Goal: Task Accomplishment & Management: Complete application form

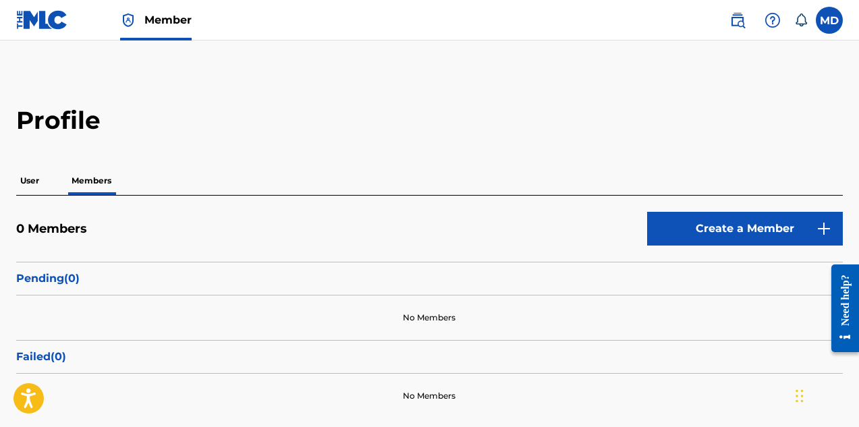
click at [30, 179] on p "User" at bounding box center [29, 181] width 27 height 28
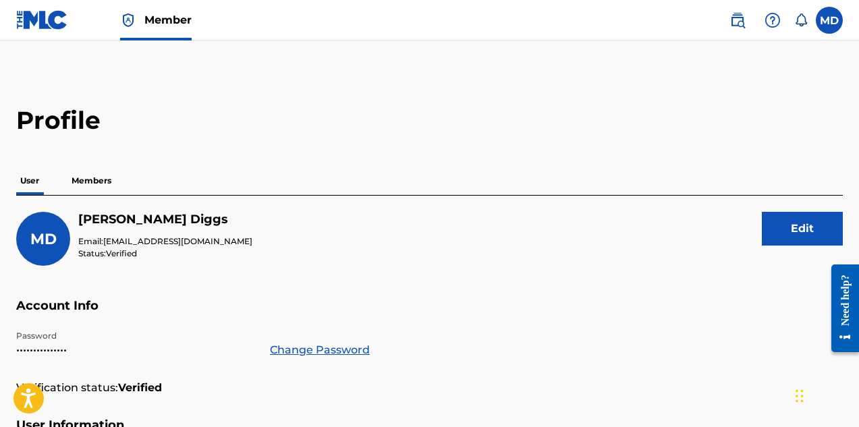
click at [91, 179] on p "Members" at bounding box center [91, 181] width 48 height 28
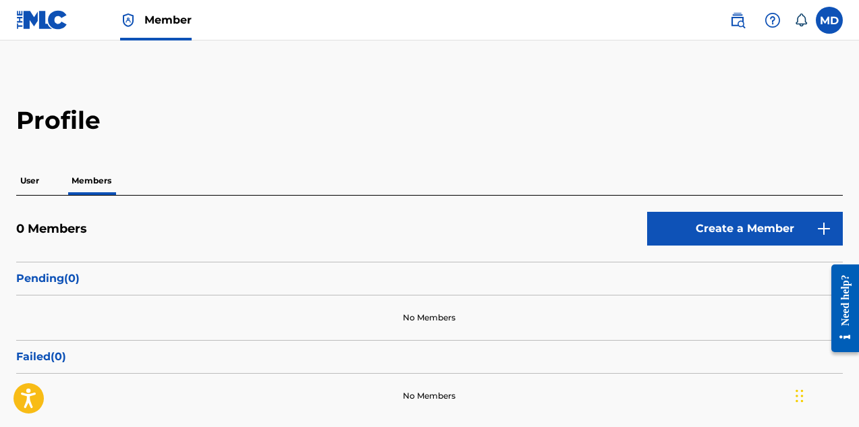
click at [28, 180] on p "User" at bounding box center [29, 181] width 27 height 28
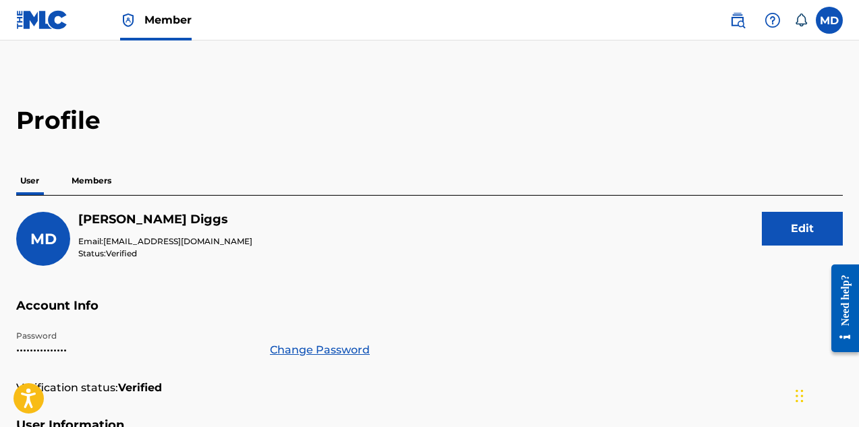
click at [161, 24] on span "Member" at bounding box center [167, 20] width 47 height 16
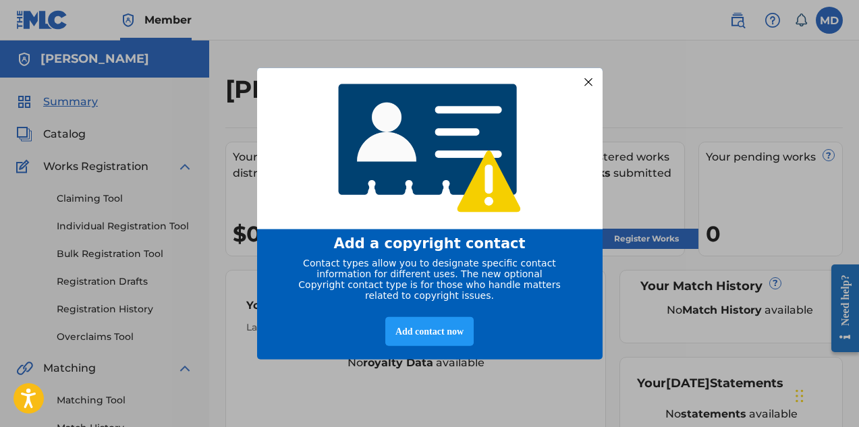
click at [591, 78] on div at bounding box center [588, 82] width 18 height 18
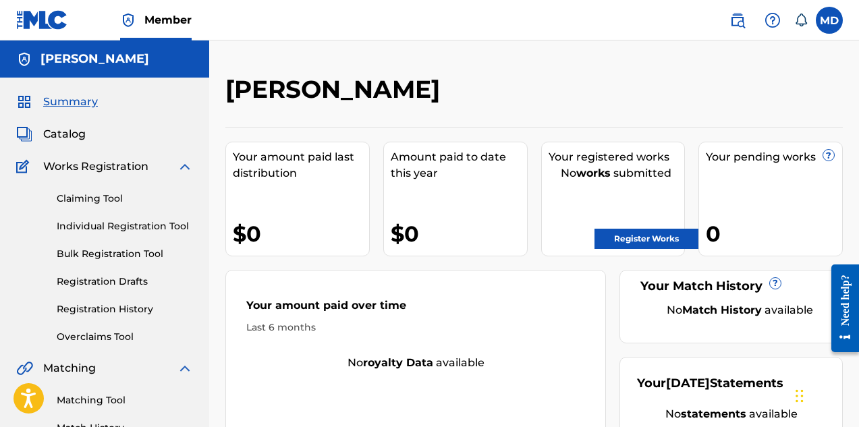
click at [67, 137] on span "Catalog" at bounding box center [64, 134] width 43 height 16
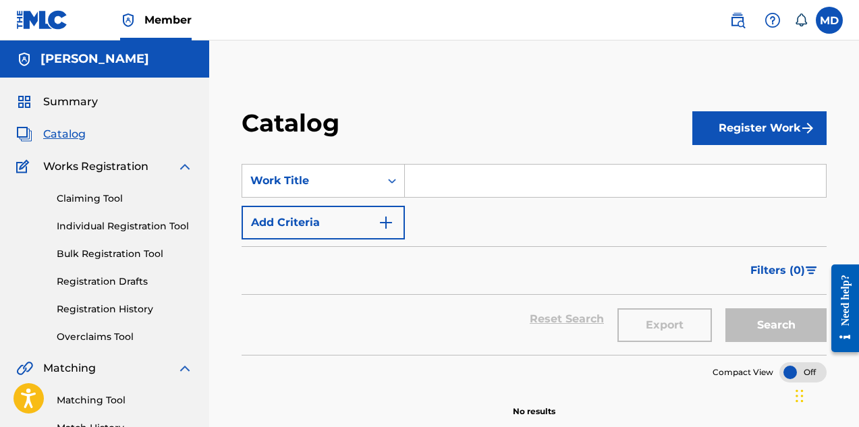
click at [73, 103] on span "Summary" at bounding box center [70, 102] width 55 height 16
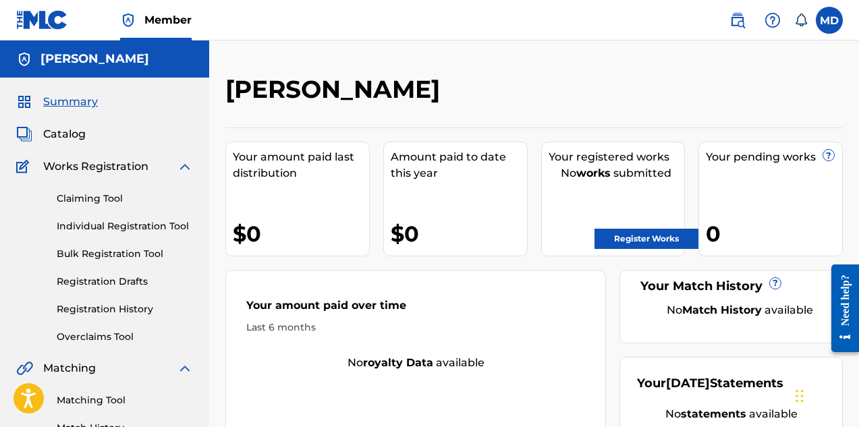
click at [57, 136] on span "Catalog" at bounding box center [64, 134] width 43 height 16
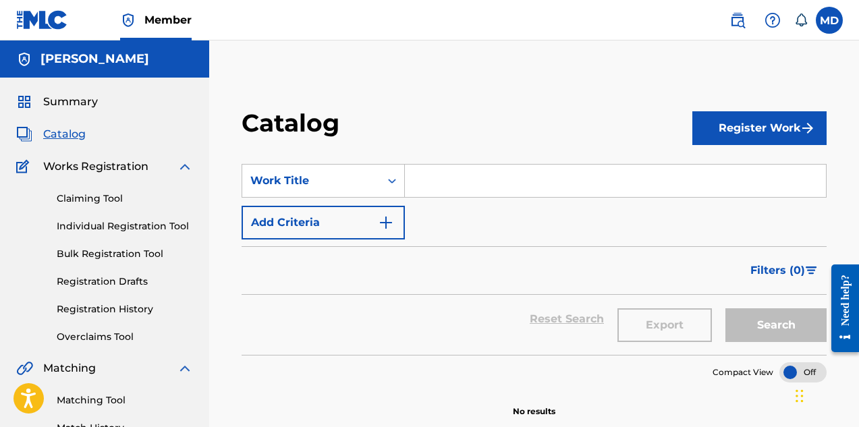
click at [459, 185] on input "Search Form" at bounding box center [615, 181] width 421 height 32
paste input "40TH STREET BLACK WE WILL FIGHT"
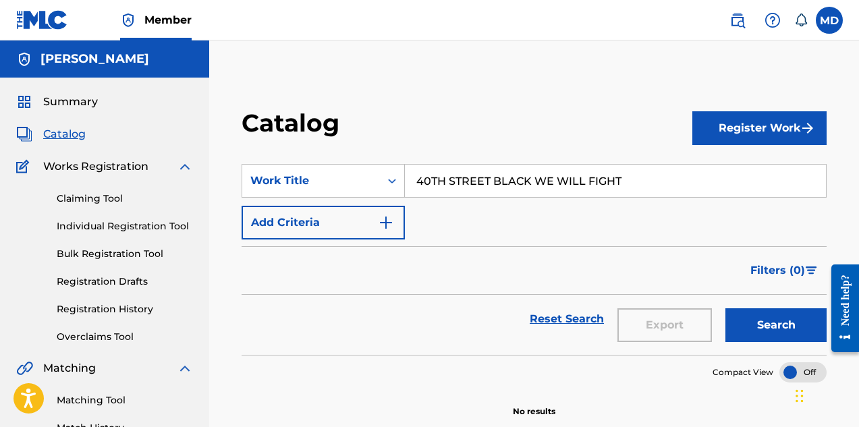
type input "40TH STREET BLACK WE WILL FIGHT"
click at [799, 322] on button "Search" at bounding box center [775, 325] width 101 height 34
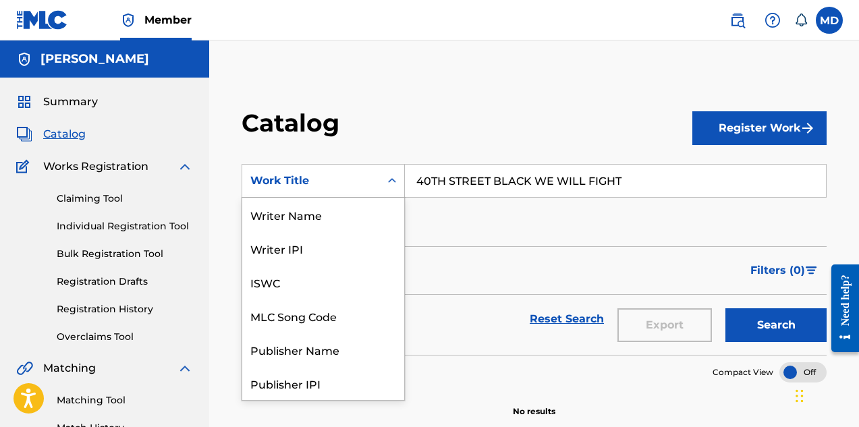
click at [393, 180] on icon "Search Form" at bounding box center [392, 180] width 8 height 5
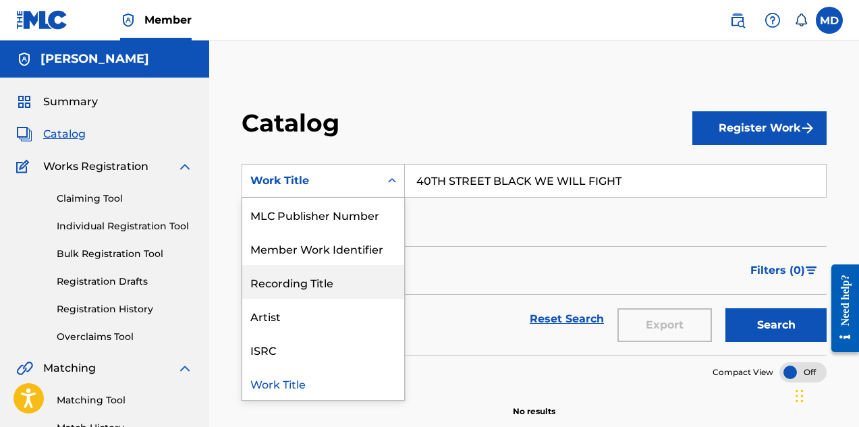
click at [302, 289] on div "Recording Title" at bounding box center [323, 282] width 162 height 34
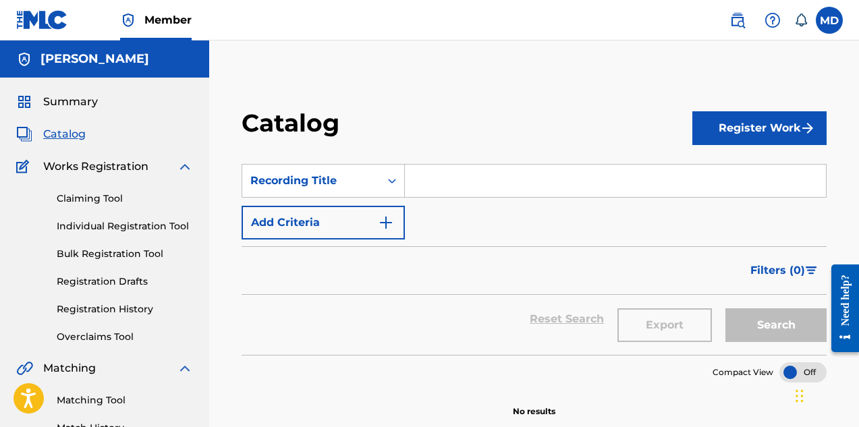
click at [437, 177] on input "Search Form" at bounding box center [615, 181] width 421 height 32
paste input "40TH STREET BLACK WE WILL FIGHT"
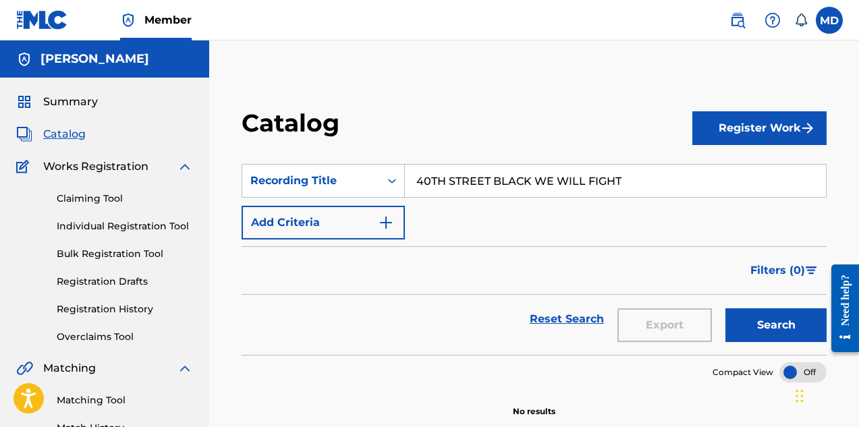
type input "40TH STREET BLACK WE WILL FIGHT"
click at [756, 320] on button "Search" at bounding box center [775, 325] width 101 height 34
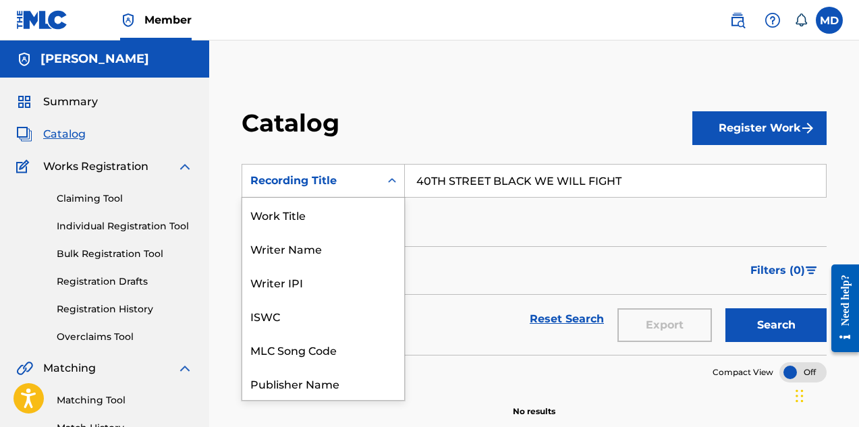
click at [393, 183] on icon "Search Form" at bounding box center [391, 180] width 13 height 13
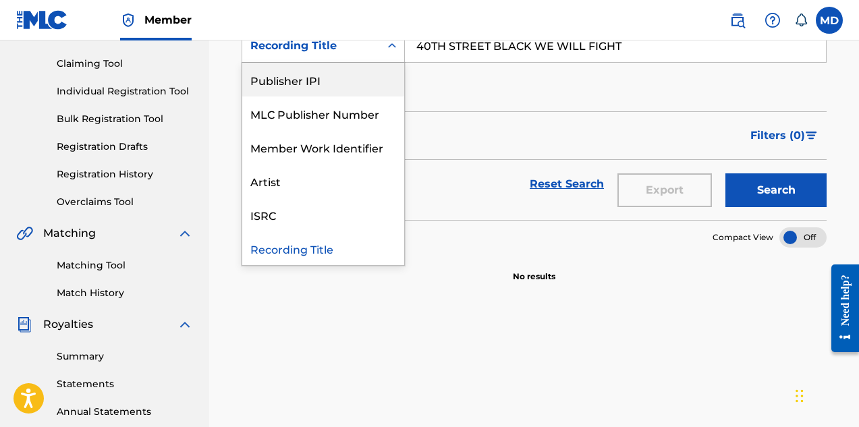
scroll to position [0, 0]
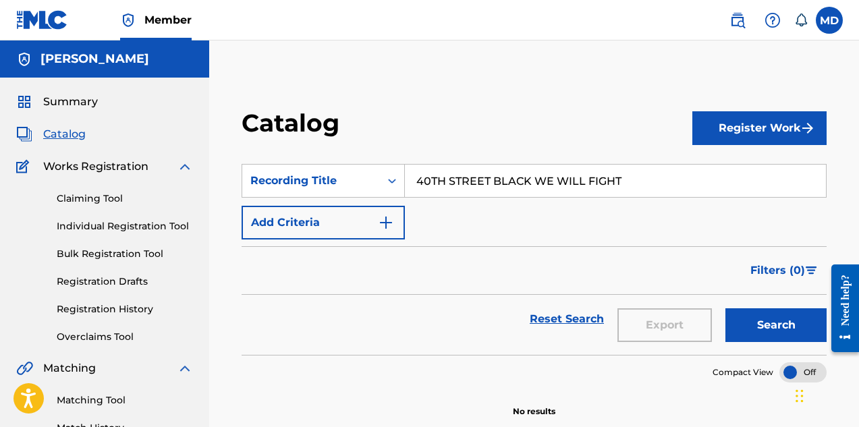
click at [66, 100] on span "Summary" at bounding box center [70, 102] width 55 height 16
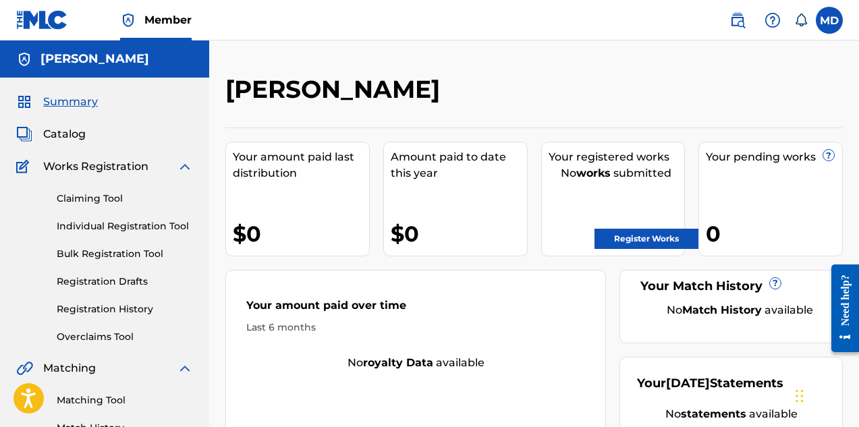
click at [57, 136] on span "Catalog" at bounding box center [64, 134] width 43 height 16
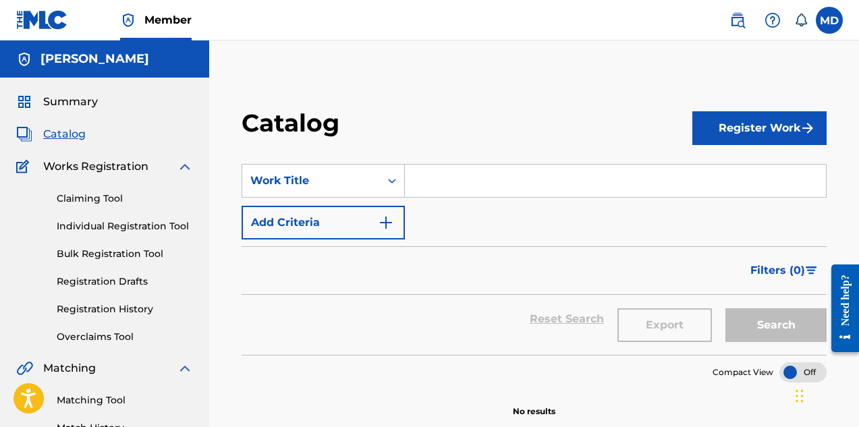
click at [437, 182] on input "Search Form" at bounding box center [615, 181] width 421 height 32
paste input "40TH STREET BLACK WE WILL FIGHT"
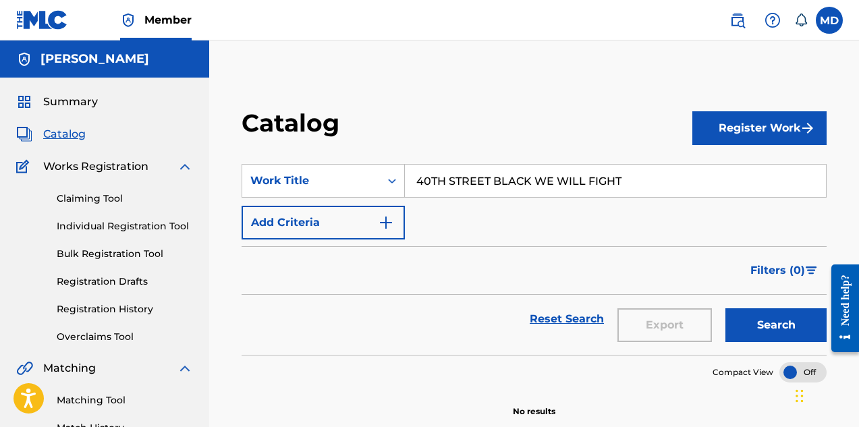
type input "40TH STREET BLACK WE WILL FIGHT"
click at [753, 329] on button "Search" at bounding box center [775, 325] width 101 height 34
click at [392, 180] on icon "Search Form" at bounding box center [391, 180] width 13 height 13
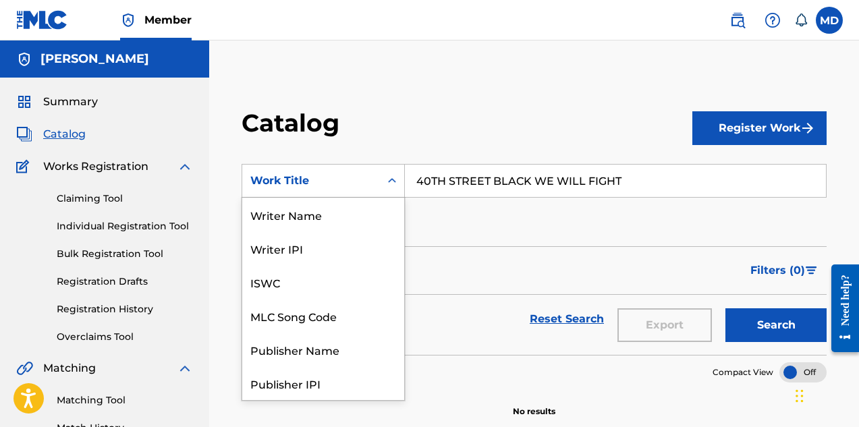
scroll to position [202, 0]
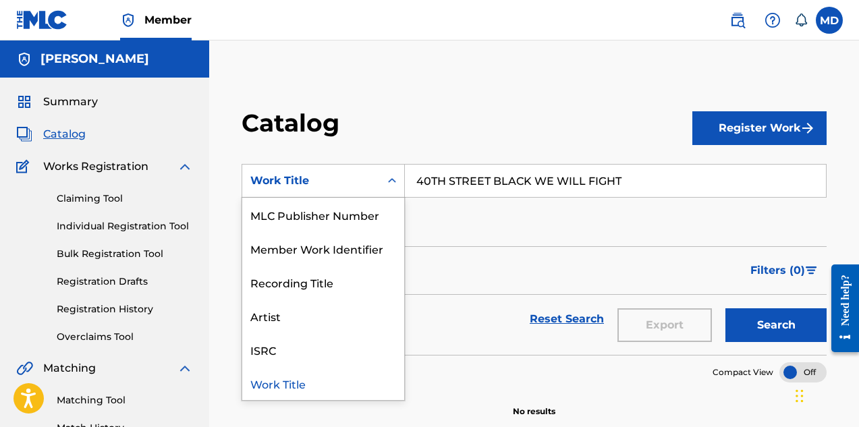
click at [277, 385] on div "Work Title" at bounding box center [323, 383] width 162 height 34
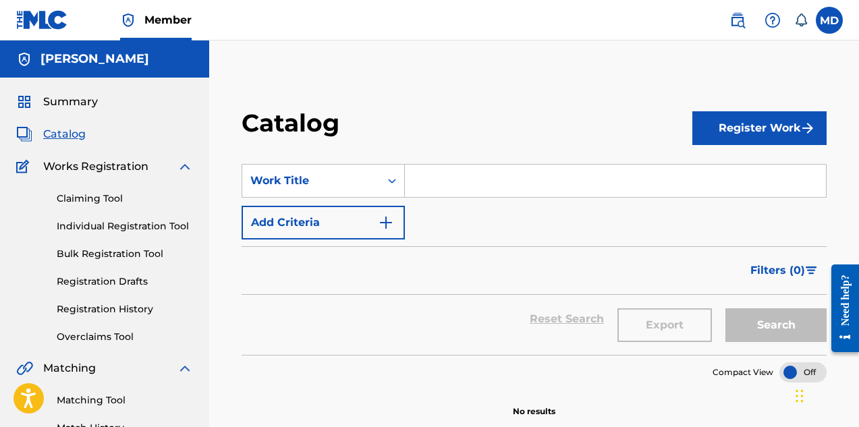
click at [447, 177] on input "Search Form" at bounding box center [615, 181] width 421 height 32
paste input "40TH STREET BLACK WE WILL FIGHT"
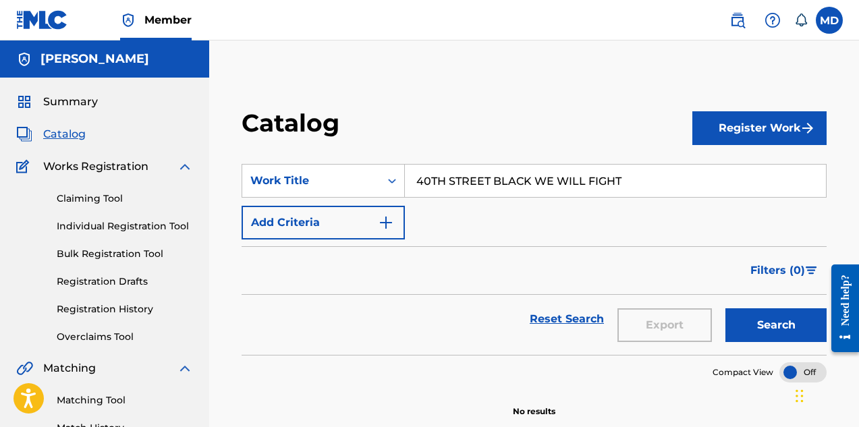
type input "40TH STREET BLACK WE WILL FIGHT"
click at [752, 321] on button "Search" at bounding box center [775, 325] width 101 height 34
click at [741, 21] on img at bounding box center [737, 20] width 16 height 16
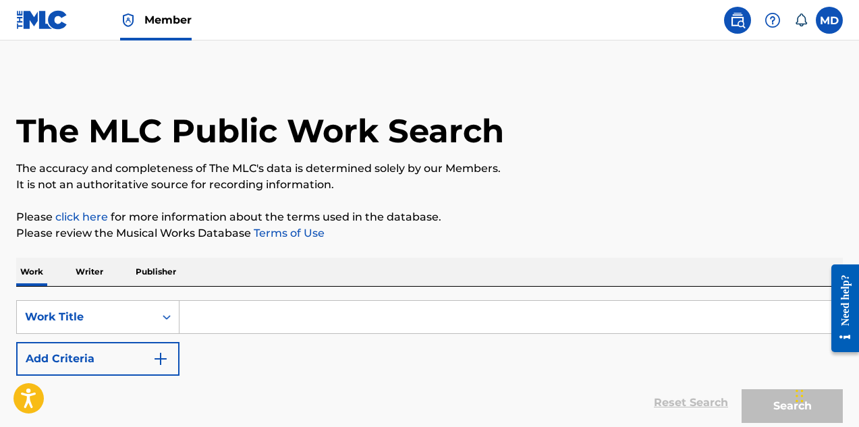
scroll to position [67, 0]
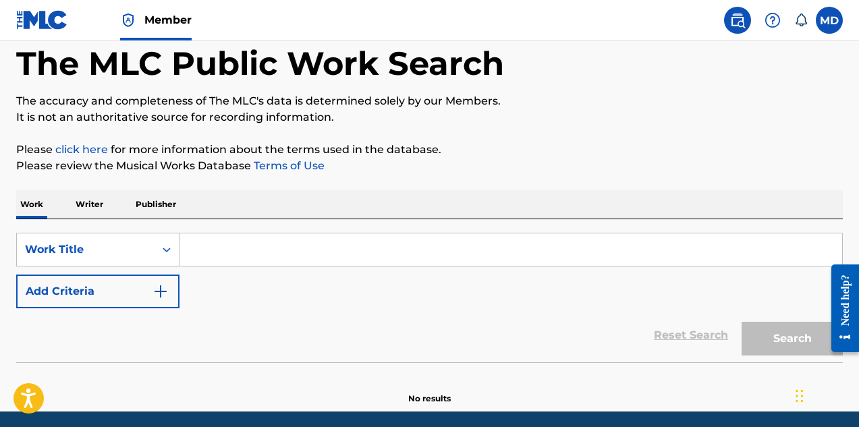
click at [267, 247] on input "Search Form" at bounding box center [510, 249] width 663 height 32
paste input "ABOVE THE CLOUDS"
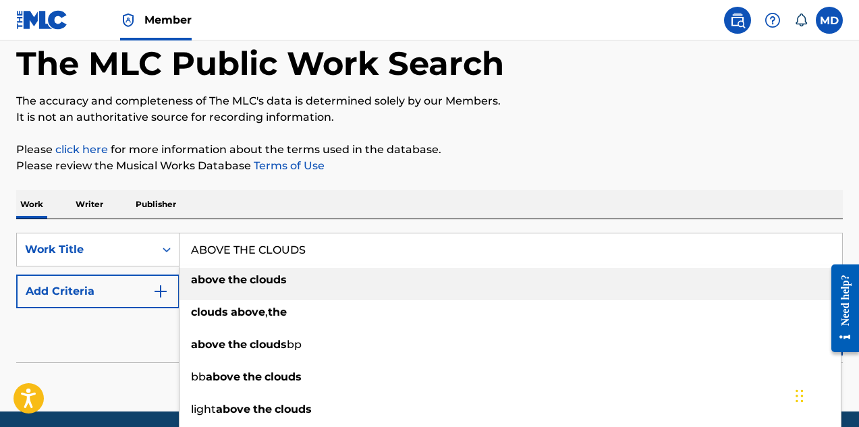
click at [298, 280] on div "above the clouds" at bounding box center [509, 280] width 661 height 24
type input "above the clouds"
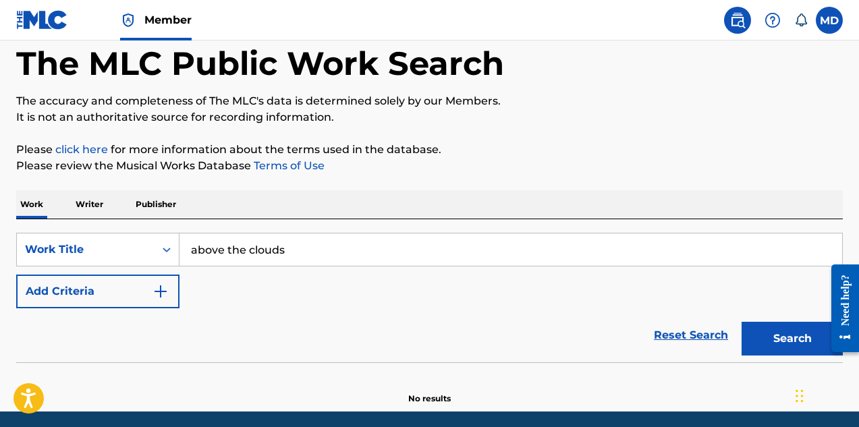
click at [779, 336] on button "Search" at bounding box center [791, 339] width 101 height 34
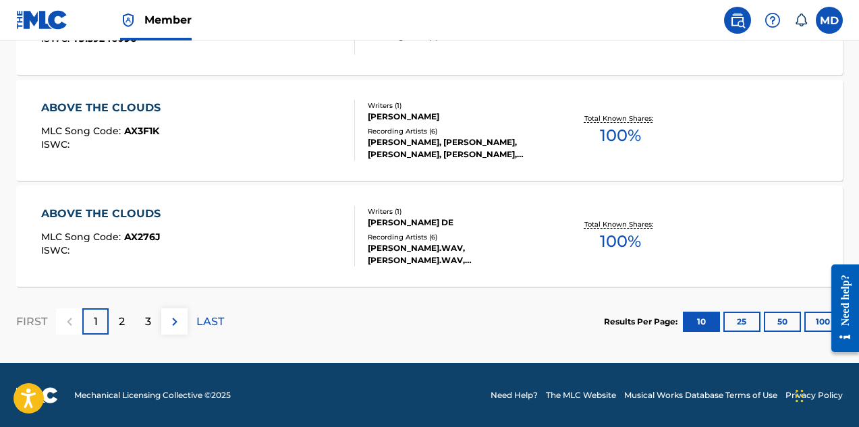
scroll to position [1224, 0]
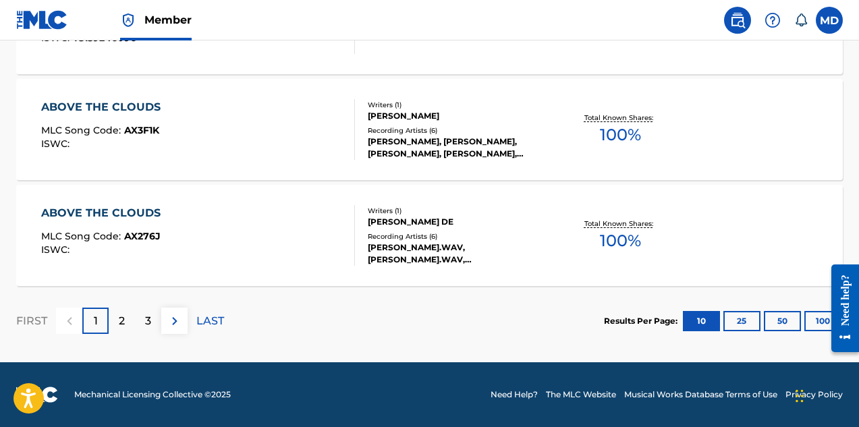
click at [820, 320] on button "100" at bounding box center [822, 321] width 37 height 20
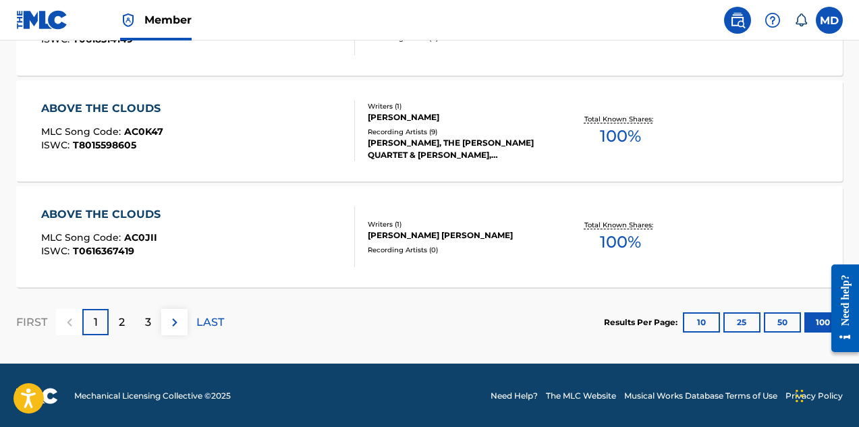
scroll to position [10757, 0]
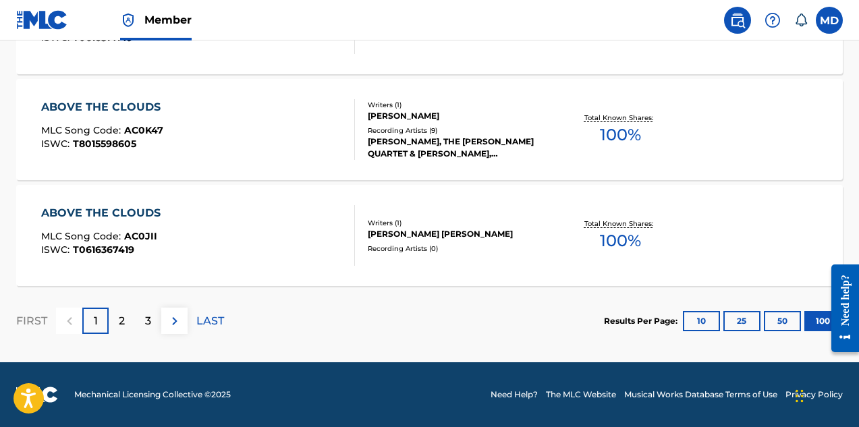
click at [123, 323] on p "2" at bounding box center [122, 321] width 6 height 16
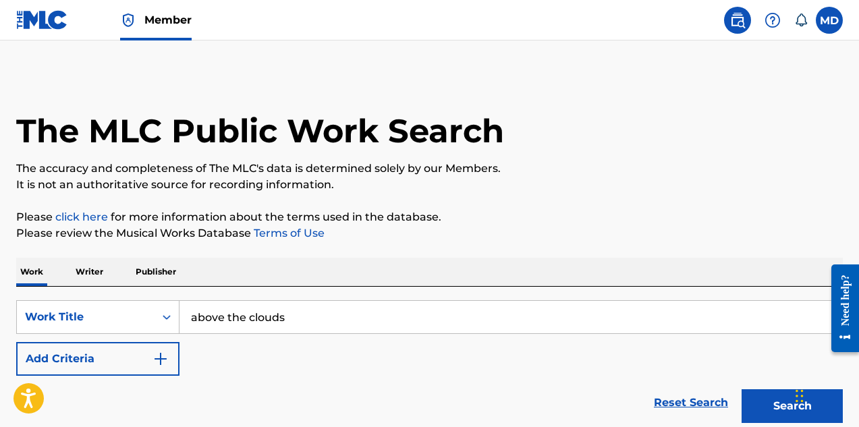
scroll to position [67, 0]
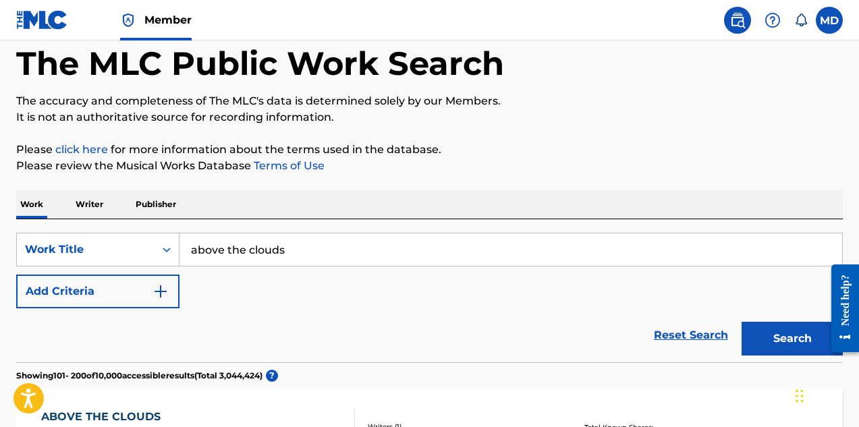
click at [92, 204] on p "Writer" at bounding box center [90, 204] width 36 height 28
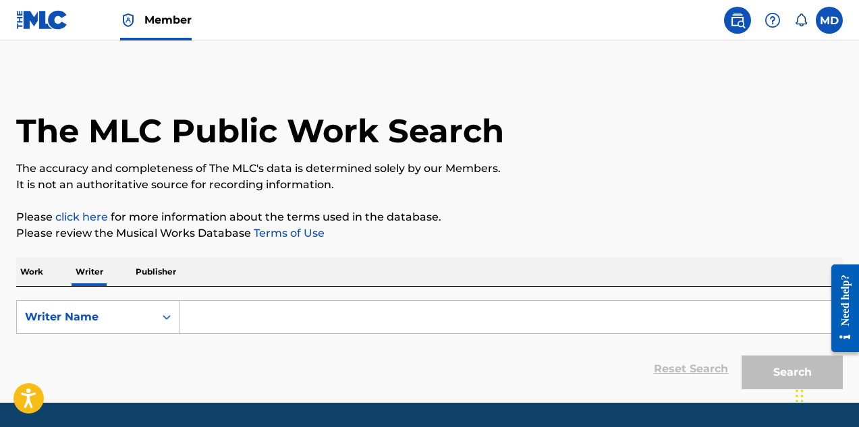
scroll to position [40, 0]
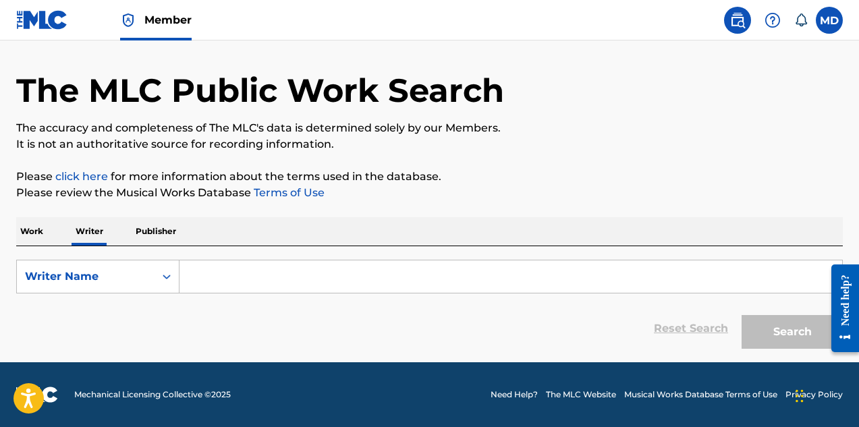
click at [238, 275] on input "Search Form" at bounding box center [510, 276] width 663 height 32
paste input "[PERSON_NAME]"
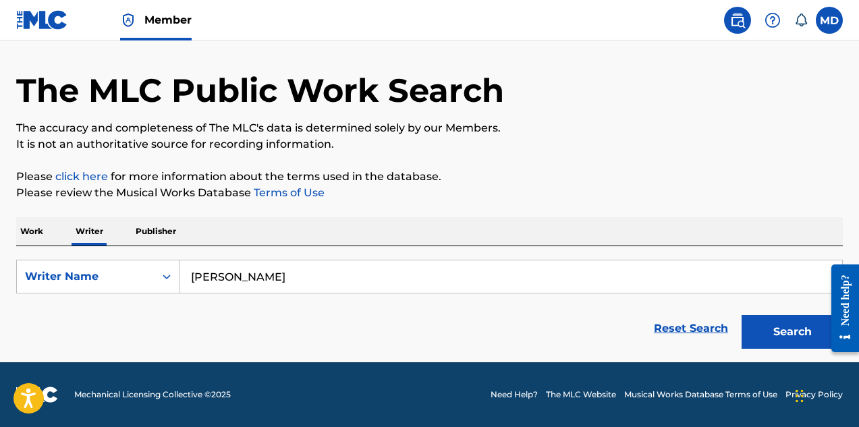
type input "[PERSON_NAME]"
click at [779, 333] on button "Search" at bounding box center [791, 332] width 101 height 34
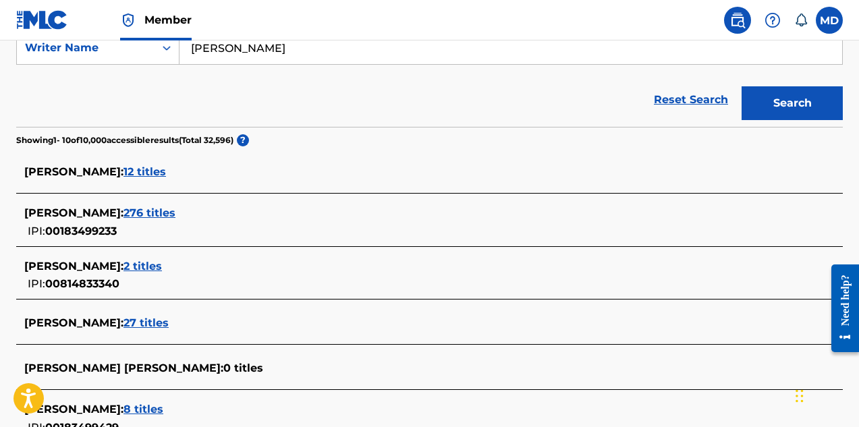
scroll to position [337, 0]
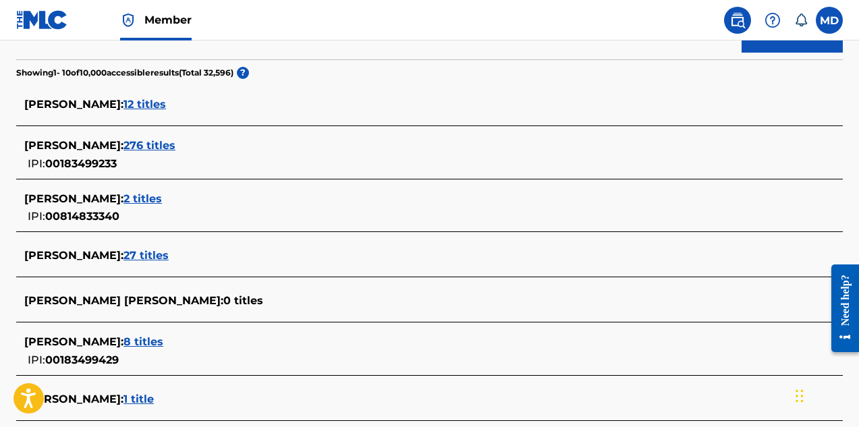
click at [144, 341] on span "8 titles" at bounding box center [143, 341] width 40 height 13
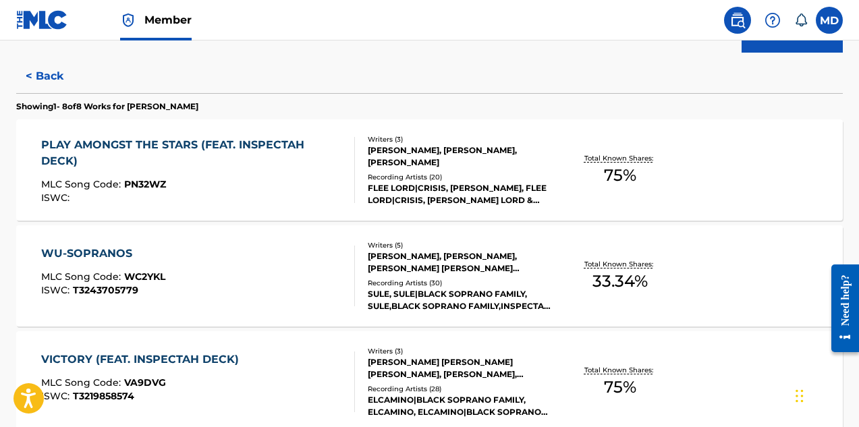
click at [179, 169] on div "PLAY AMONGST THE STARS (FEAT. INSPECTAH DECK)" at bounding box center [192, 153] width 303 height 32
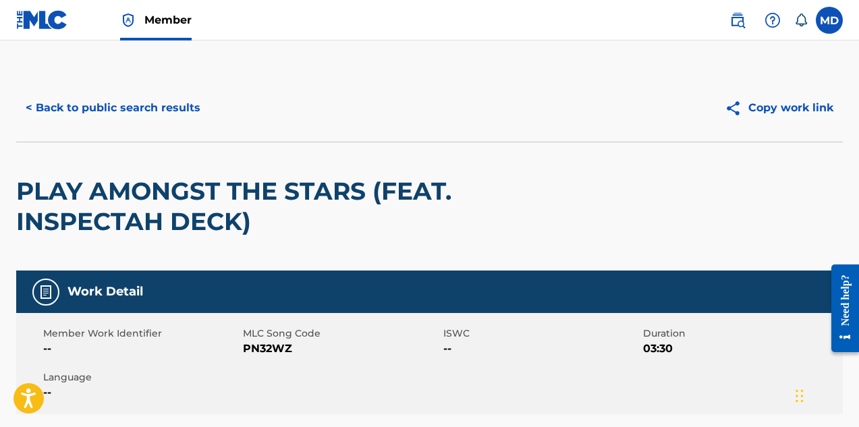
click at [783, 110] on button "Copy work link" at bounding box center [779, 108] width 128 height 34
click at [66, 108] on button "< Back to public search results" at bounding box center [113, 108] width 194 height 34
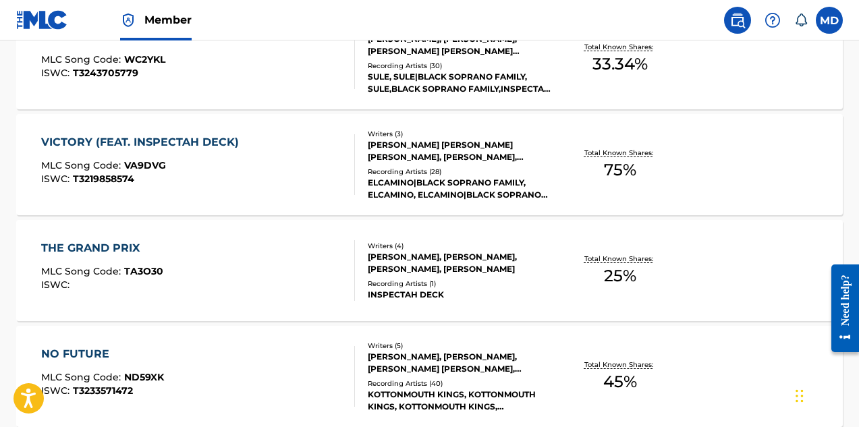
scroll to position [621, 0]
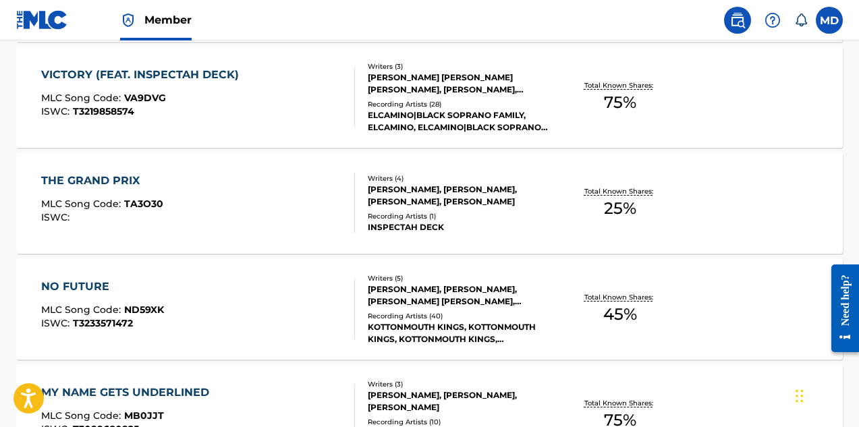
click at [134, 206] on span "TA3O30" at bounding box center [143, 204] width 39 height 12
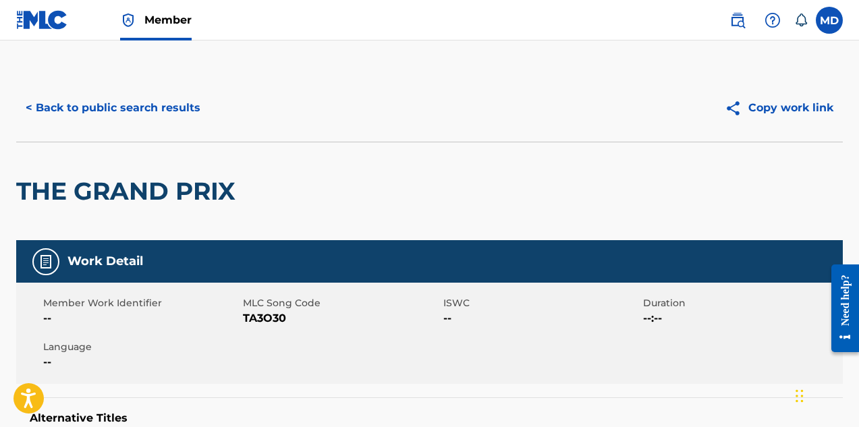
click at [774, 107] on button "Copy work link" at bounding box center [779, 108] width 128 height 34
click at [776, 104] on button "Copy work link" at bounding box center [779, 108] width 128 height 34
click at [98, 110] on button "< Back to public search results" at bounding box center [113, 108] width 194 height 34
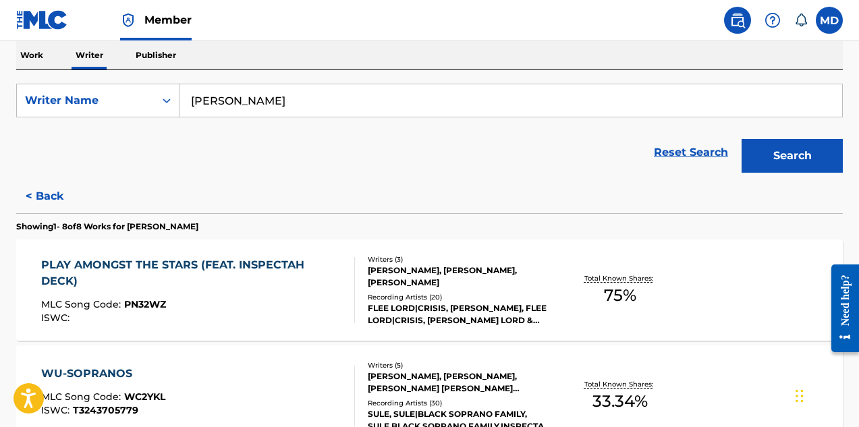
scroll to position [82, 0]
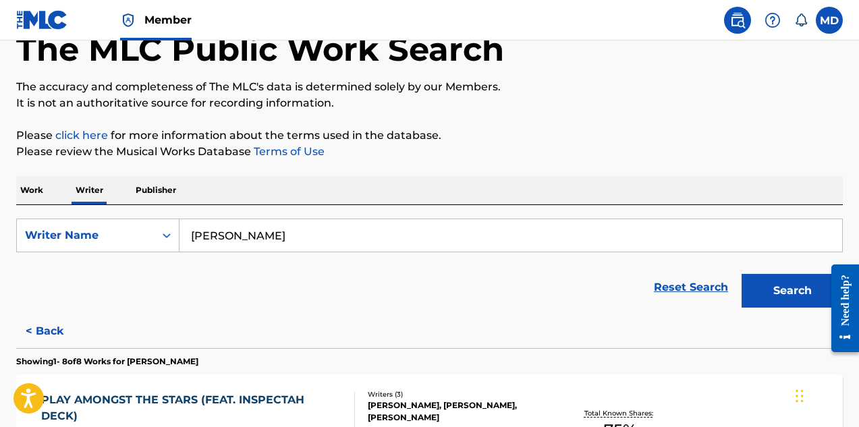
click at [34, 190] on p "Work" at bounding box center [31, 190] width 31 height 28
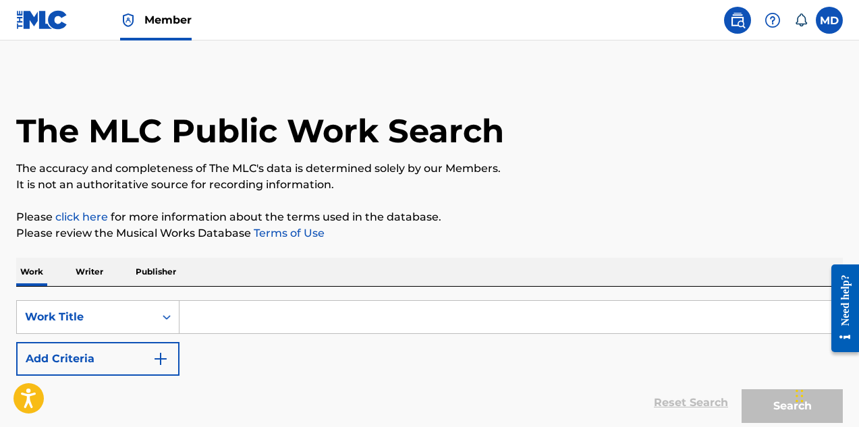
click at [158, 21] on span "Member" at bounding box center [167, 20] width 47 height 16
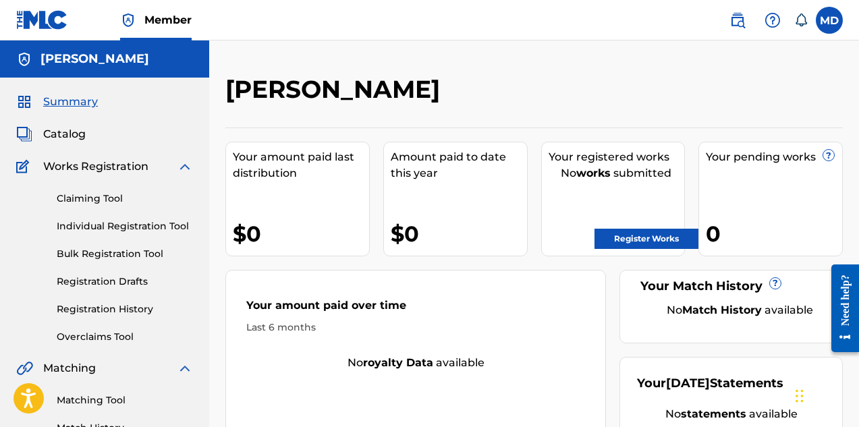
click at [71, 135] on span "Catalog" at bounding box center [64, 134] width 43 height 16
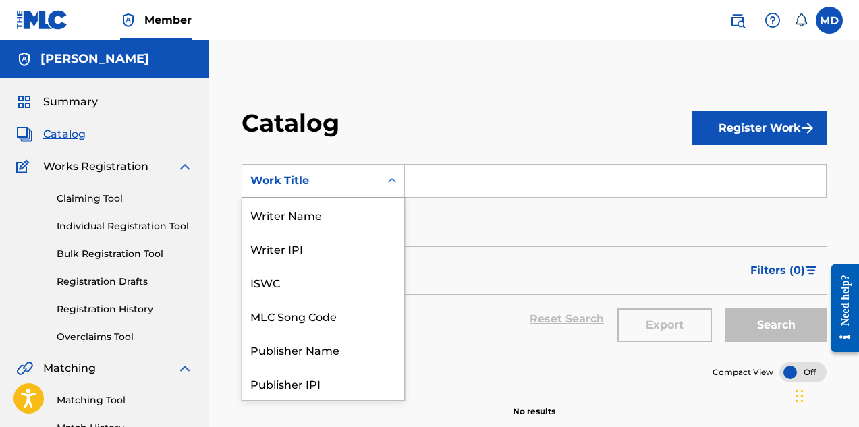
click at [370, 183] on div "Work Title" at bounding box center [310, 181] width 121 height 16
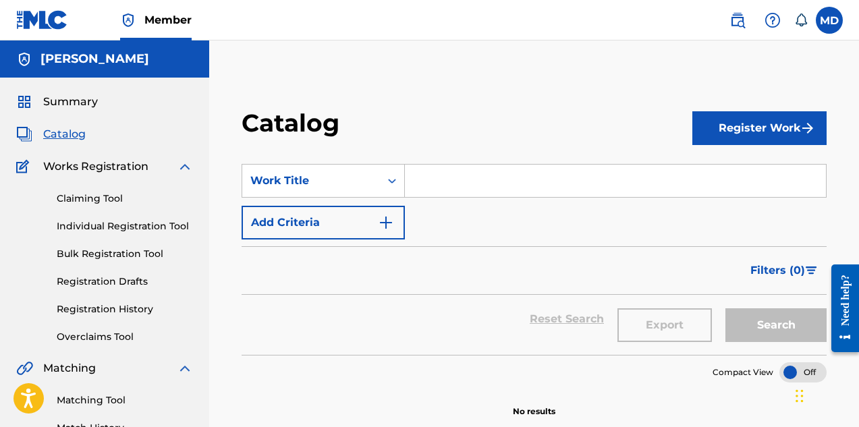
click at [386, 105] on div "Catalog Register Work SearchWithCriteriae5d01470-9f5c-452f-8be7-6dabc7814cfe Wo…" at bounding box center [534, 423] width 650 height 698
click at [479, 181] on input "Search Form" at bounding box center [615, 181] width 421 height 32
click at [428, 109] on div "Catalog" at bounding box center [467, 128] width 451 height 40
click at [69, 103] on span "Summary" at bounding box center [70, 102] width 55 height 16
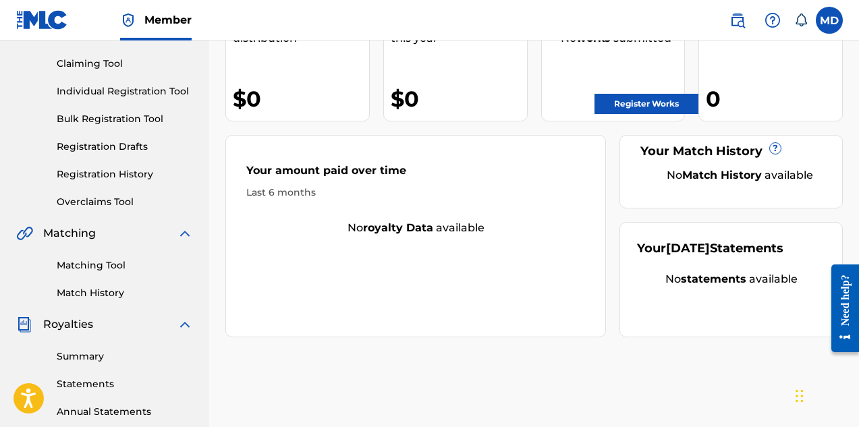
scroll to position [135, 0]
click at [90, 266] on link "Matching Tool" at bounding box center [125, 265] width 136 height 14
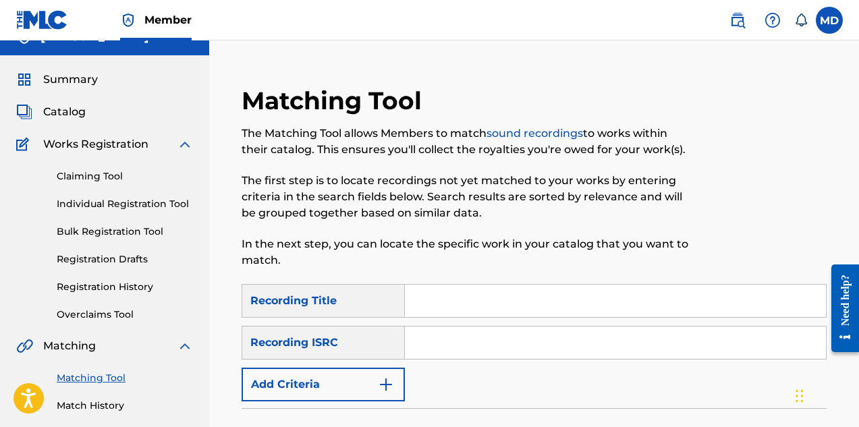
scroll to position [5, 0]
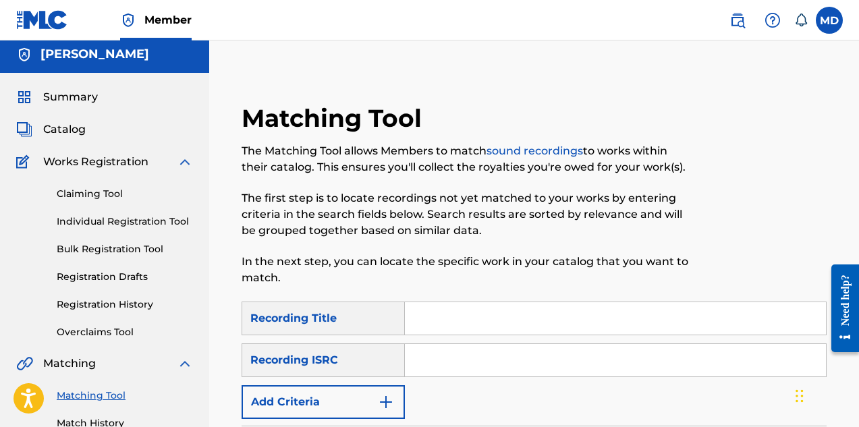
click at [87, 194] on link "Claiming Tool" at bounding box center [125, 194] width 136 height 14
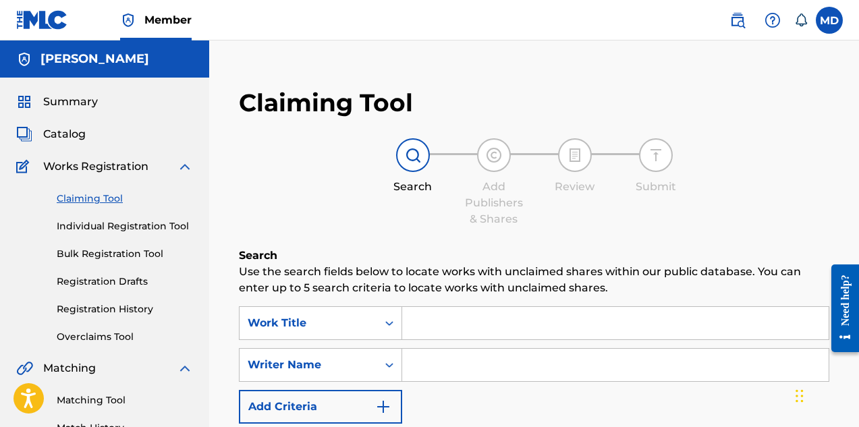
scroll to position [135, 0]
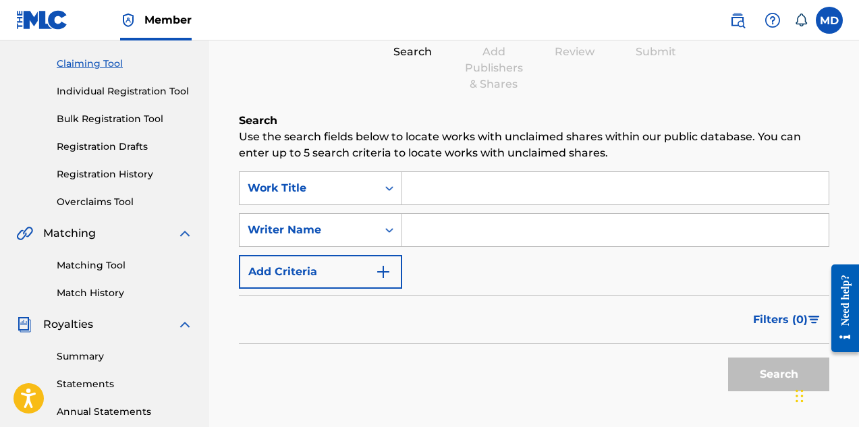
click at [480, 190] on input "Search Form" at bounding box center [615, 188] width 426 height 32
paste input "4366328"
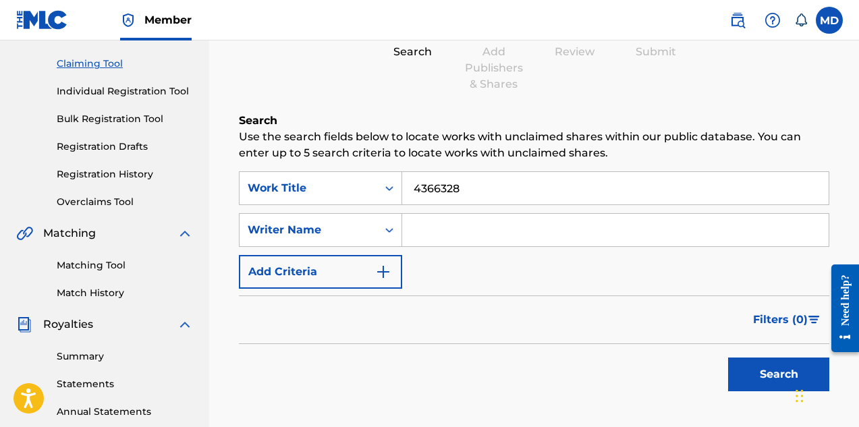
drag, startPoint x: 472, startPoint y: 188, endPoint x: 412, endPoint y: 192, distance: 59.5
click at [412, 192] on input "4366328" at bounding box center [615, 188] width 426 height 32
paste input "BRING DA RUCKUS"
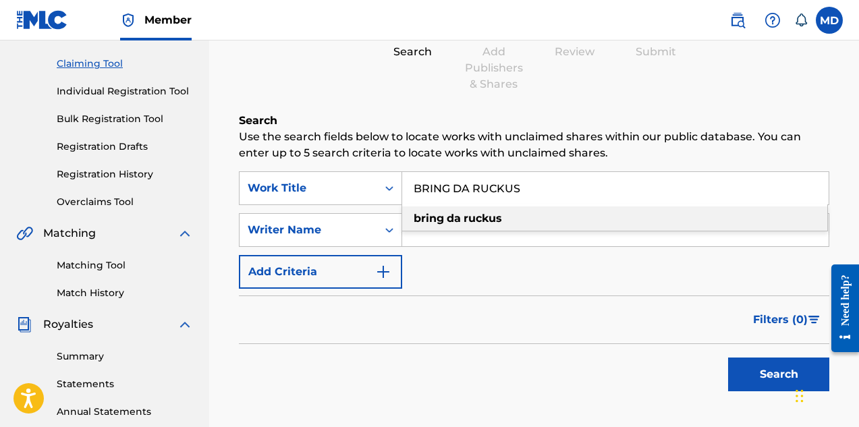
click at [434, 223] on strong "bring" at bounding box center [429, 218] width 30 height 13
type input "bring da ruckus"
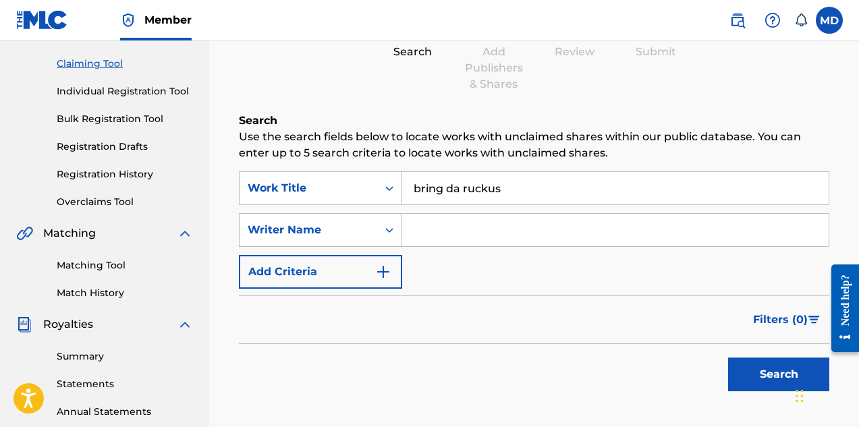
click at [457, 231] on input "Search Form" at bounding box center [615, 230] width 426 height 32
type input "[PERSON_NAME]"
click at [761, 372] on button "Search" at bounding box center [778, 375] width 101 height 34
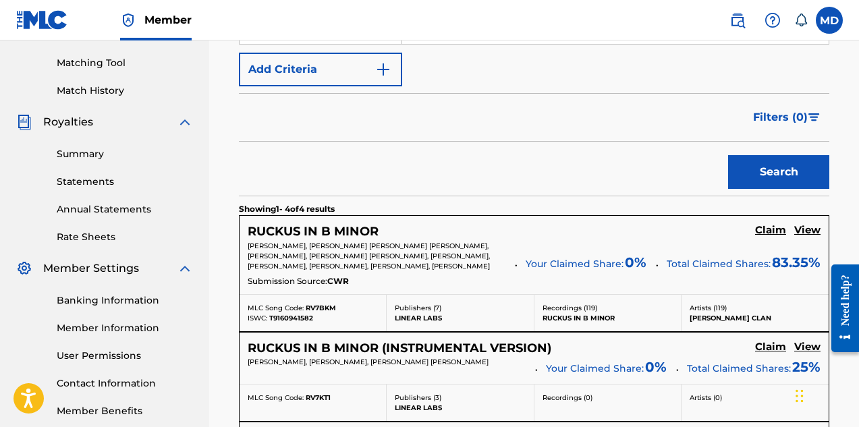
scroll to position [405, 0]
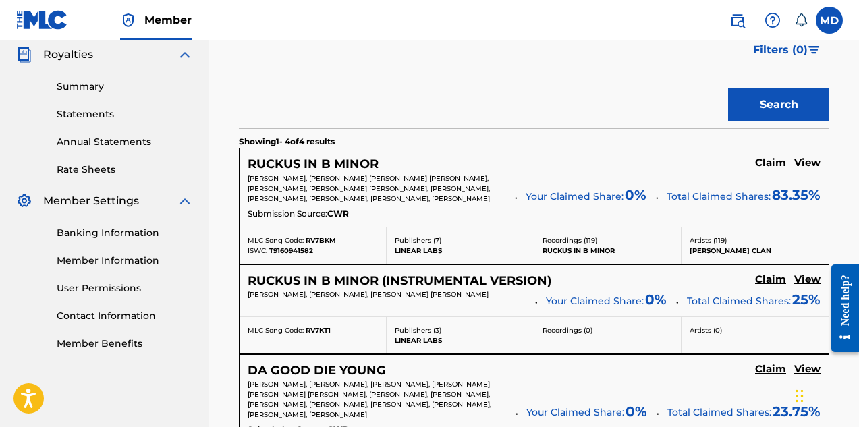
click at [813, 165] on h5 "View" at bounding box center [807, 163] width 26 height 13
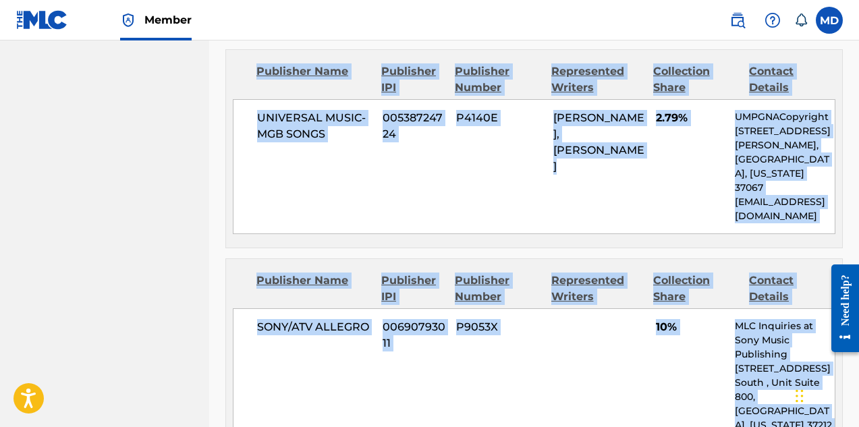
scroll to position [2040, 0]
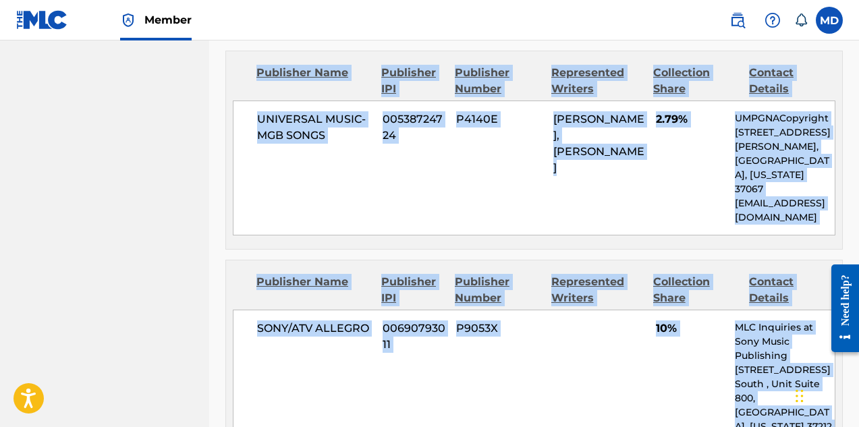
drag, startPoint x: 224, startPoint y: 185, endPoint x: 784, endPoint y: 302, distance: 572.1
copy div "RUCKUS IN B MINOR Work Detail Member Work Identifier -- MLC Song Code RV7BKM IS…"
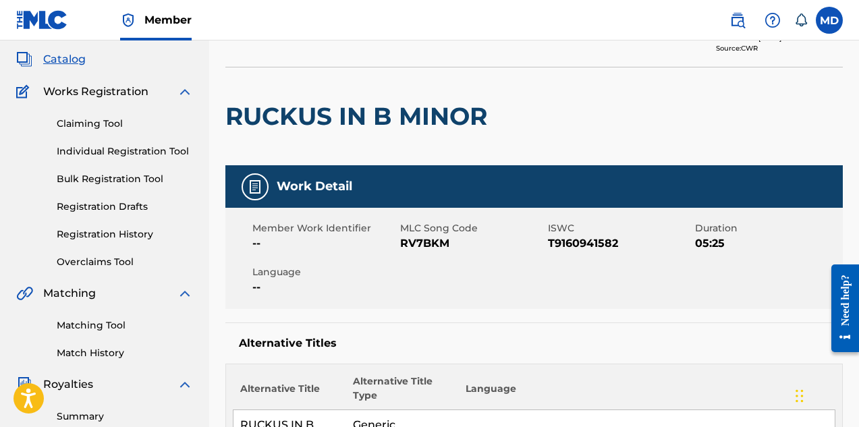
scroll to position [0, 0]
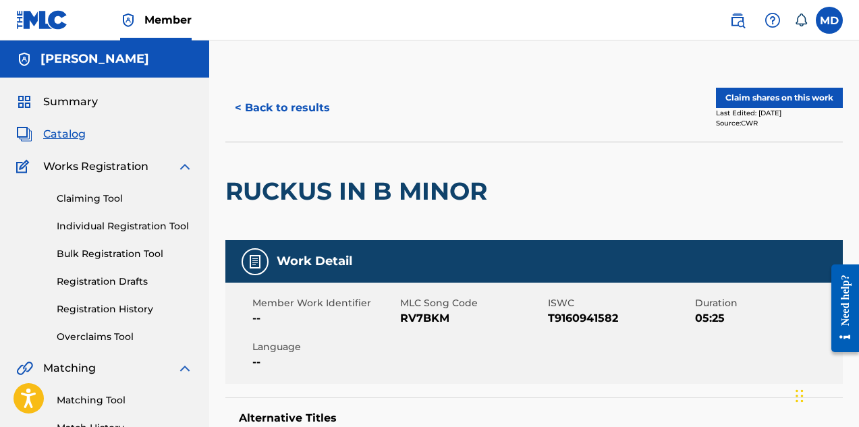
click at [759, 95] on button "Claim shares on this work" at bounding box center [779, 98] width 127 height 20
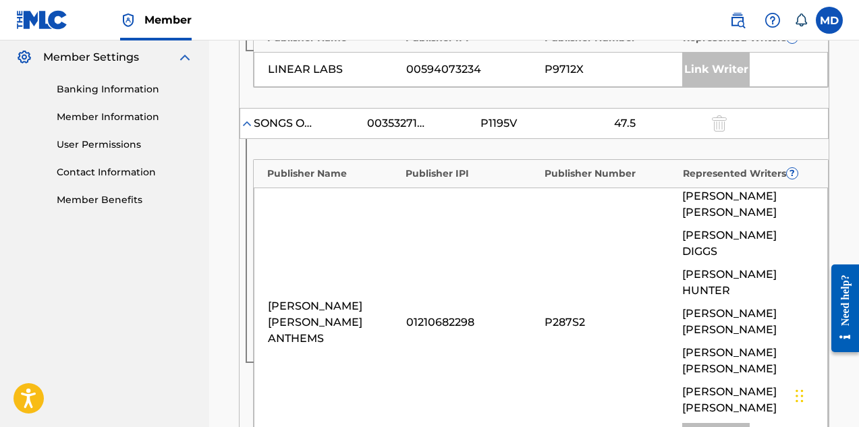
scroll to position [607, 0]
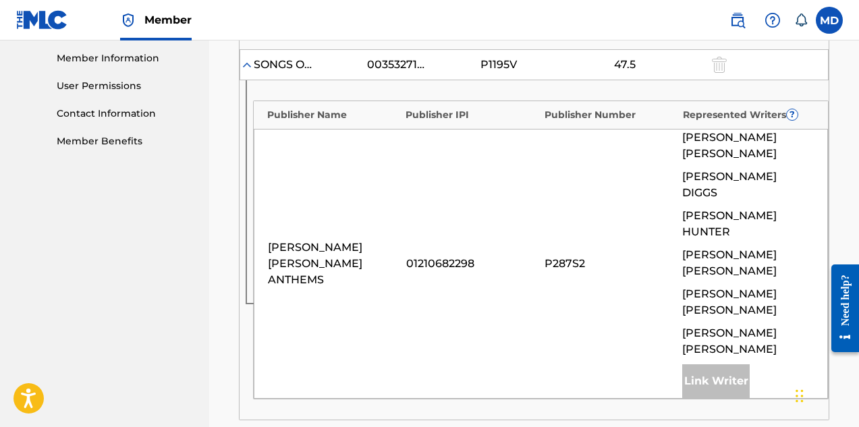
click at [713, 208] on span "[PERSON_NAME]" at bounding box center [748, 224] width 132 height 32
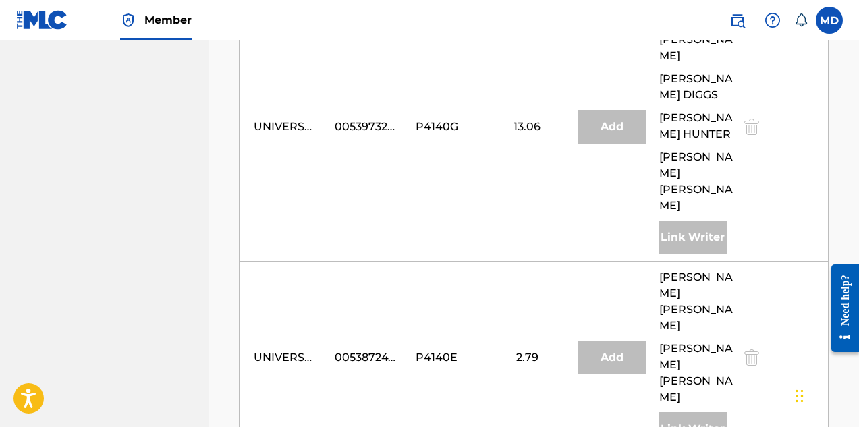
scroll to position [1300, 0]
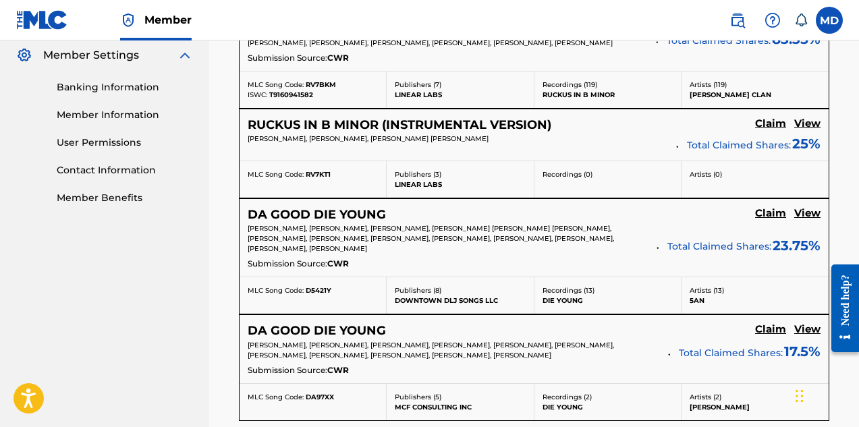
scroll to position [483, 0]
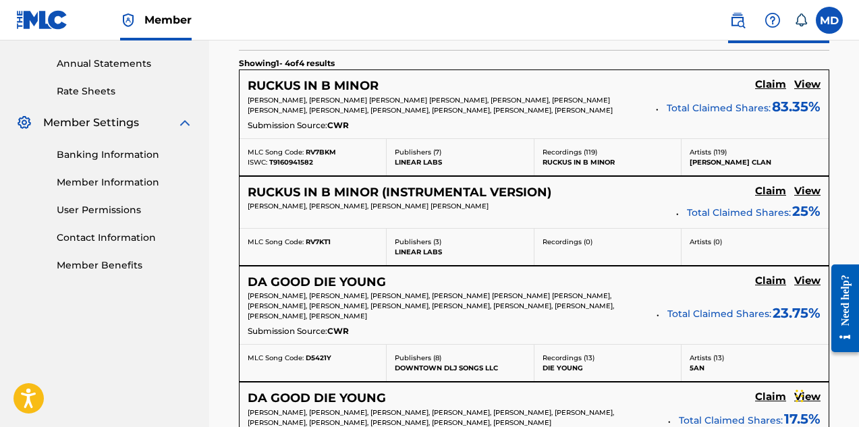
click at [804, 84] on h5 "View" at bounding box center [807, 84] width 26 height 13
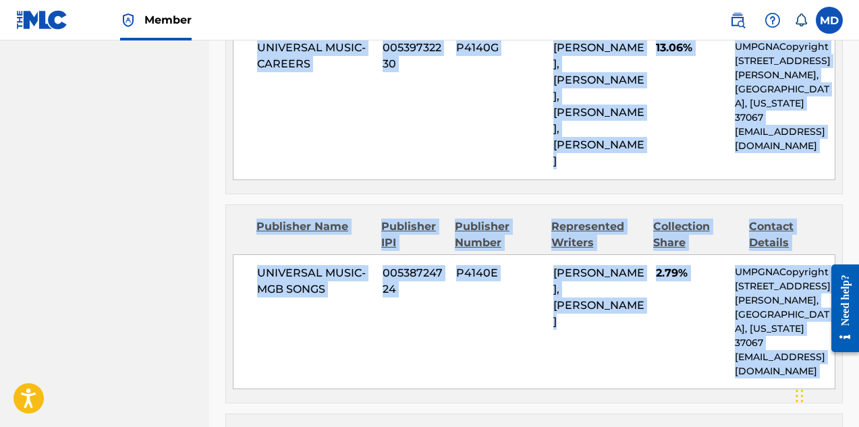
scroll to position [1961, 0]
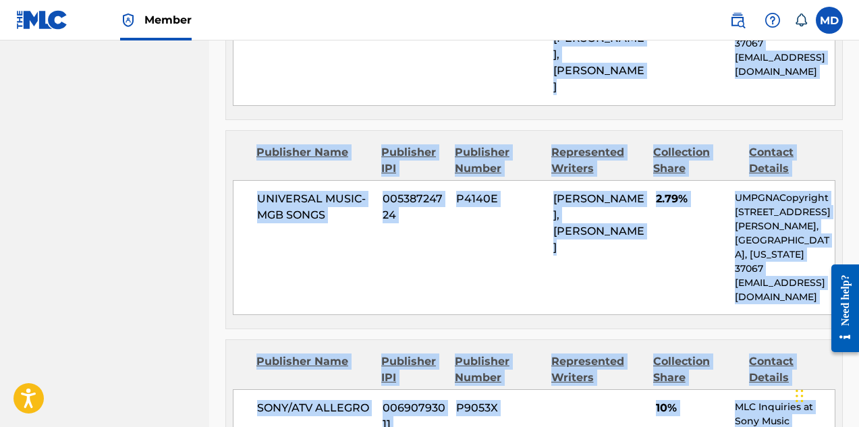
drag, startPoint x: 227, startPoint y: 189, endPoint x: 327, endPoint y: 406, distance: 239.1
copy div "RUCKUS IN B MINOR Work Detail Member Work Identifier -- MLC Song Code RV7BKM IS…"
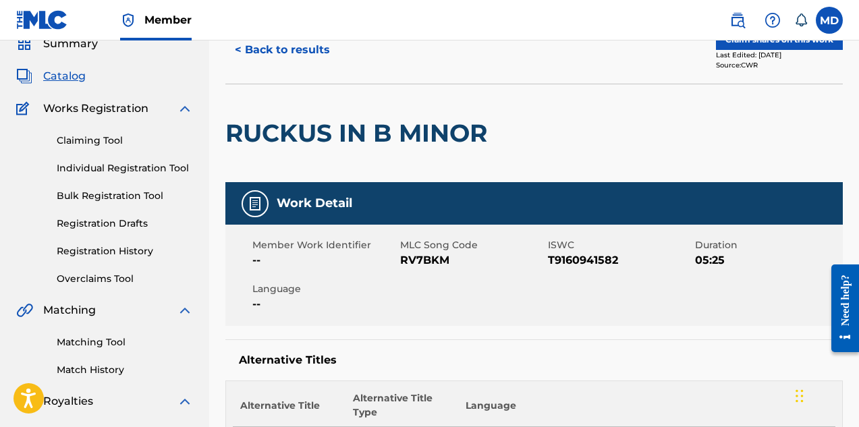
scroll to position [0, 0]
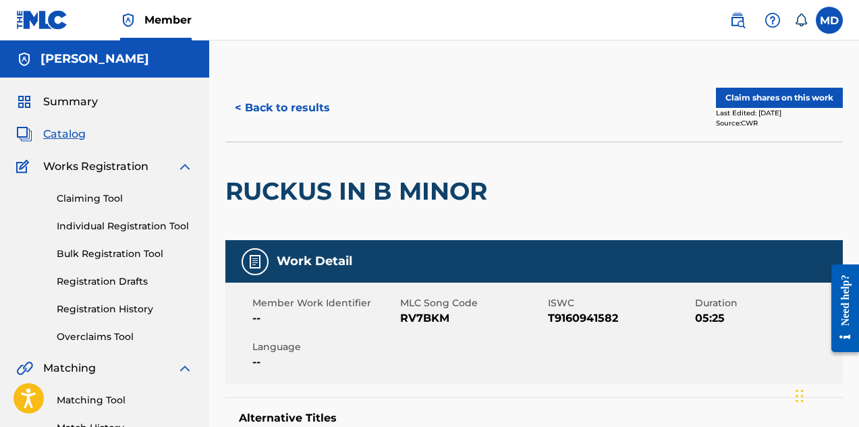
click at [272, 107] on button "< Back to results" at bounding box center [282, 108] width 114 height 34
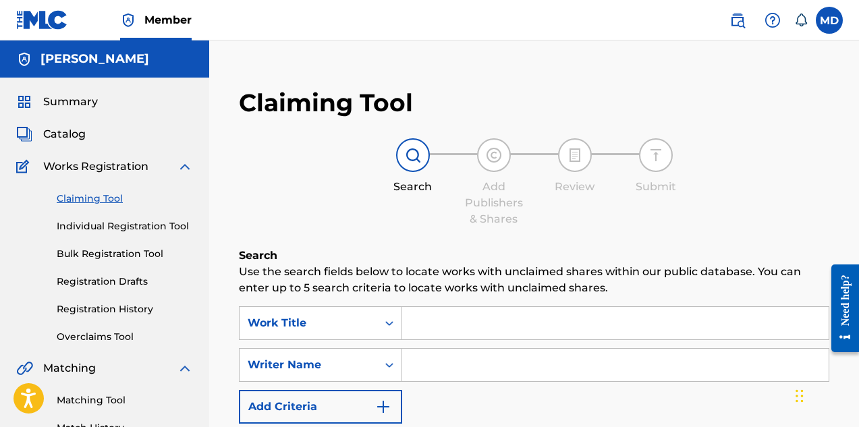
scroll to position [67, 0]
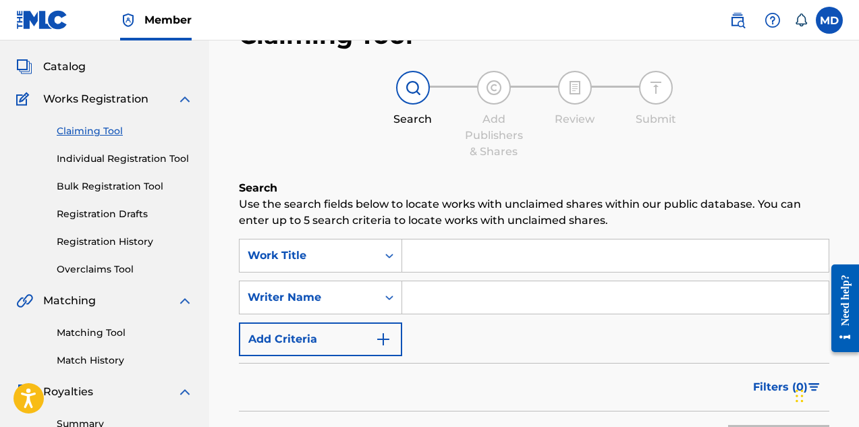
click at [455, 251] on input "Search Form" at bounding box center [615, 256] width 426 height 32
drag, startPoint x: 441, startPoint y: 254, endPoint x: 405, endPoint y: 259, distance: 36.2
click at [405, 259] on input "b" at bounding box center [615, 256] width 426 height 32
paste input "BRING DA RUCKUS"
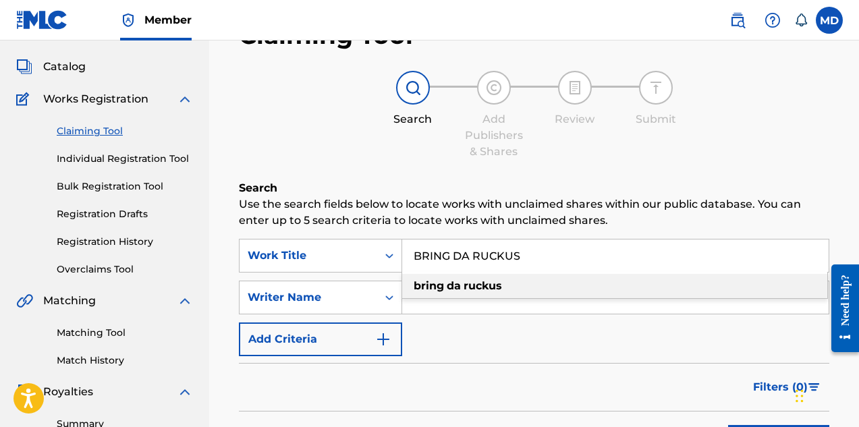
click at [451, 286] on strong "da" at bounding box center [454, 285] width 14 height 13
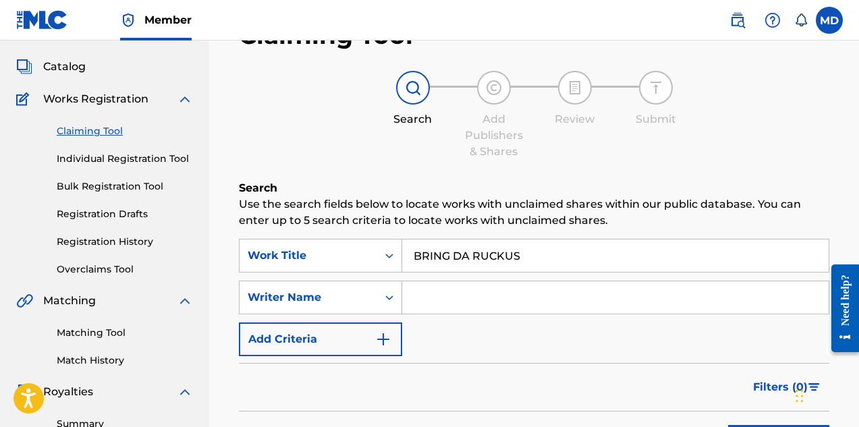
type input "bring da ruckus"
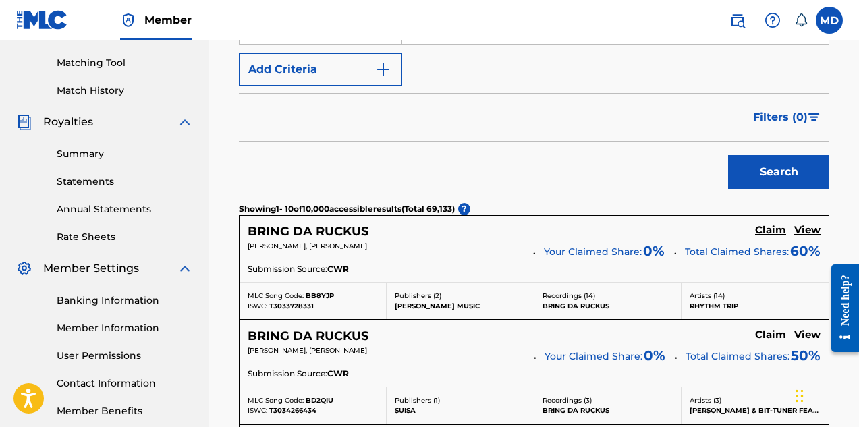
scroll to position [405, 0]
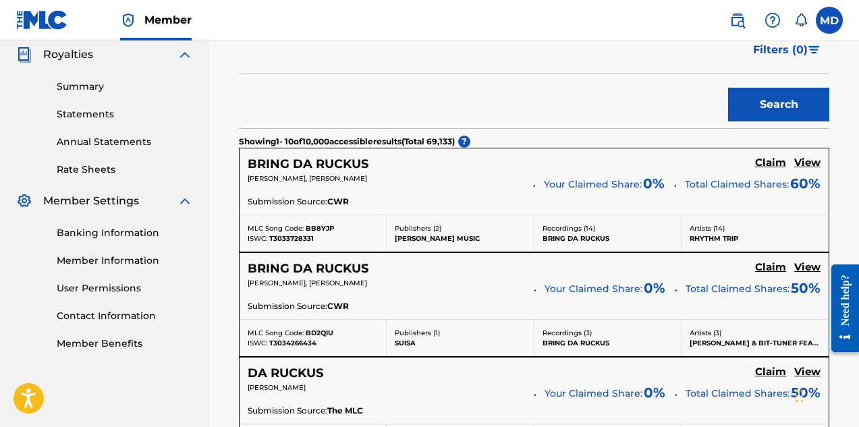
click at [293, 167] on h5 "BRING DA RUCKUS" at bounding box center [308, 165] width 121 height 16
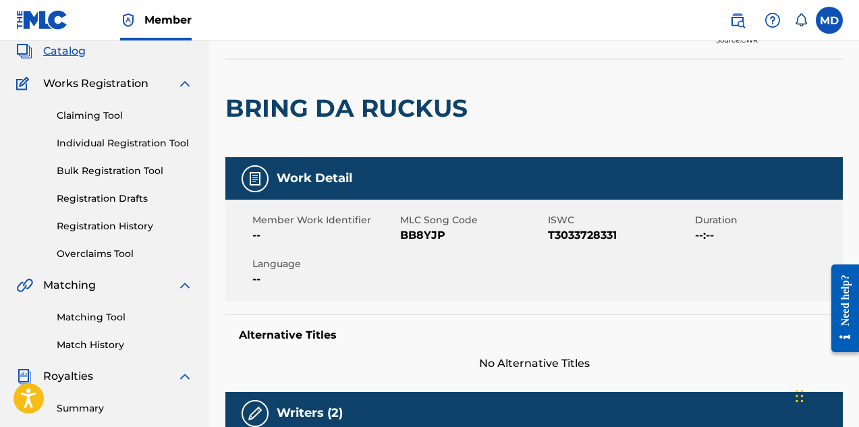
scroll to position [67, 0]
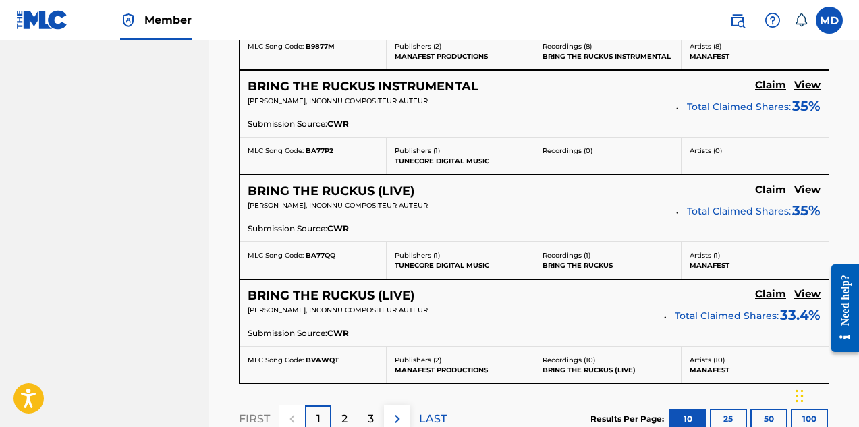
scroll to position [1282, 0]
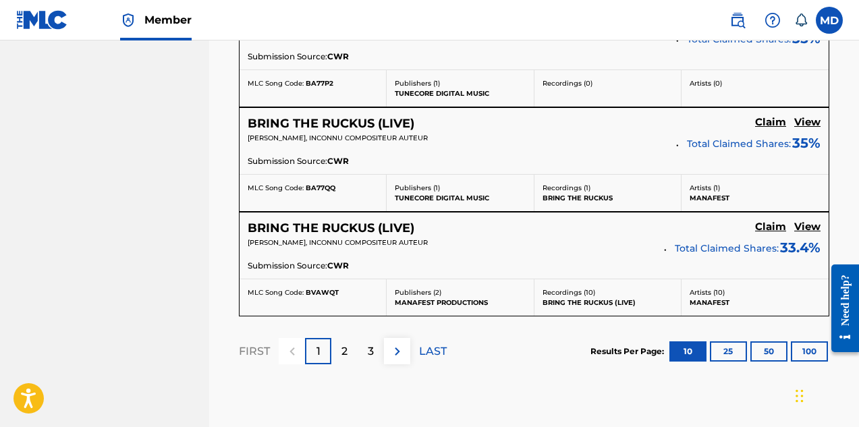
click at [349, 352] on div "2" at bounding box center [344, 351] width 26 height 26
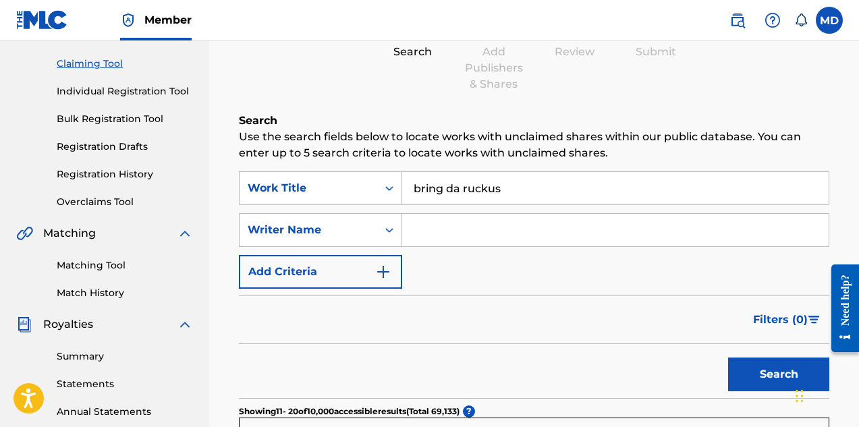
scroll to position [67, 0]
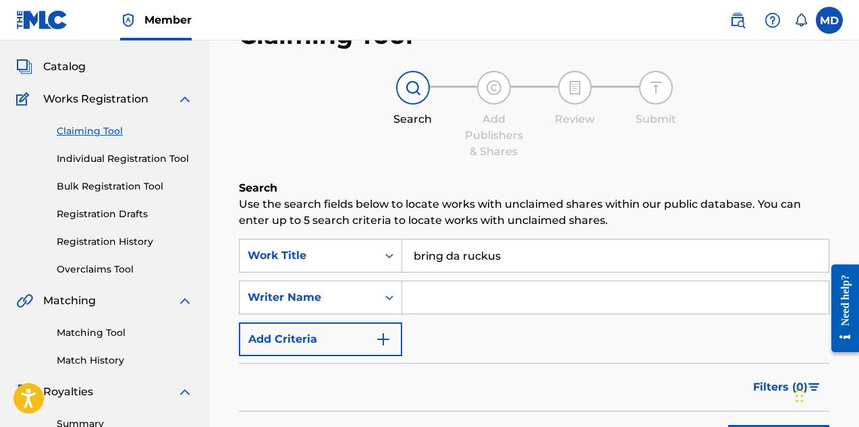
click at [460, 298] on input "Search Form" at bounding box center [615, 297] width 426 height 32
type input "[PERSON_NAME]"
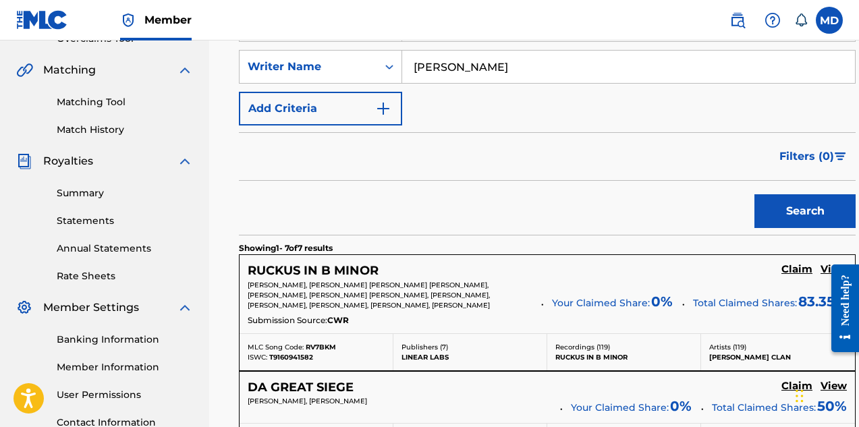
scroll to position [366, 0]
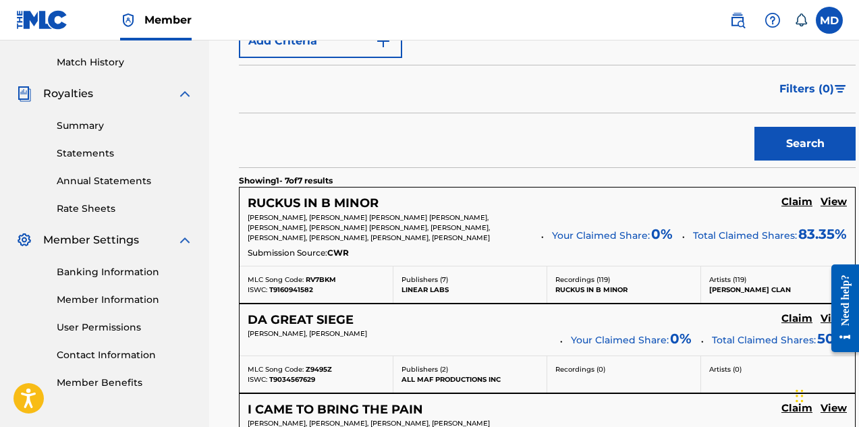
click at [820, 204] on h5 "View" at bounding box center [833, 202] width 26 height 13
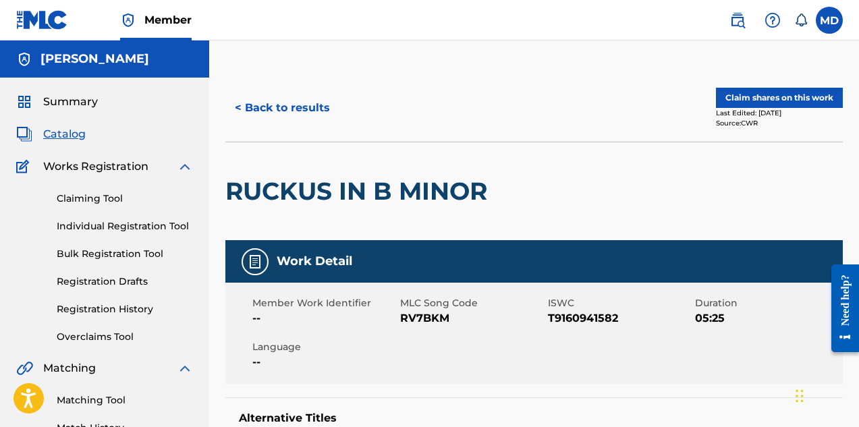
click at [289, 106] on button "< Back to results" at bounding box center [282, 108] width 114 height 34
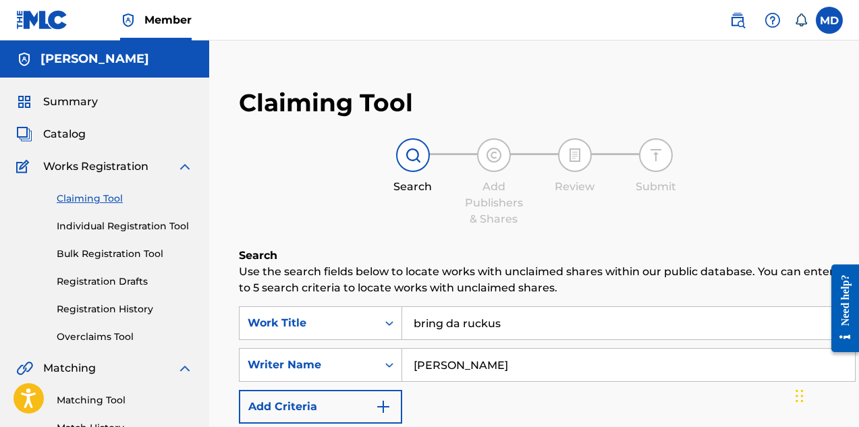
click at [66, 105] on span "Summary" at bounding box center [70, 102] width 55 height 16
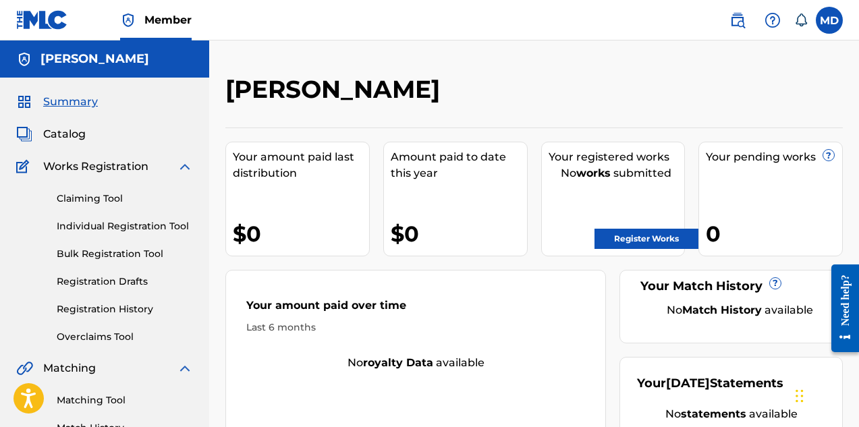
click at [67, 136] on span "Catalog" at bounding box center [64, 134] width 43 height 16
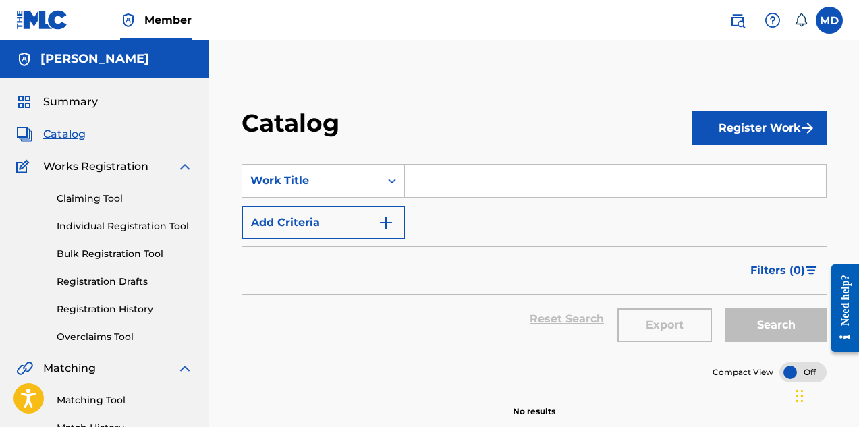
click at [90, 196] on link "Claiming Tool" at bounding box center [125, 199] width 136 height 14
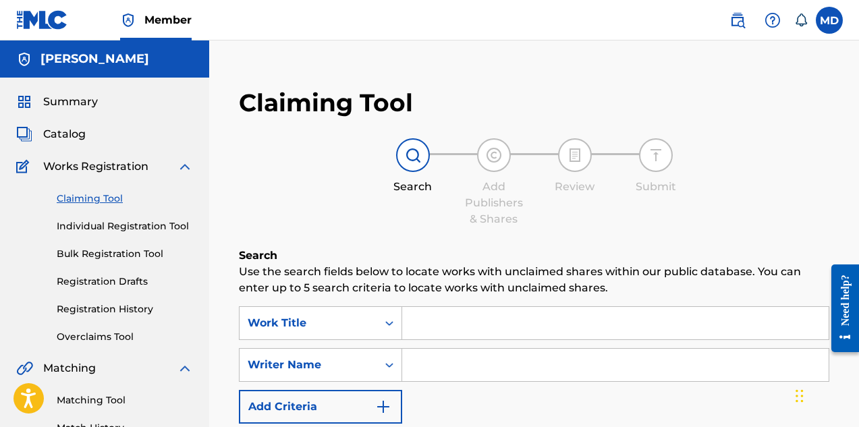
click at [91, 225] on link "Individual Registration Tool" at bounding box center [125, 226] width 136 height 14
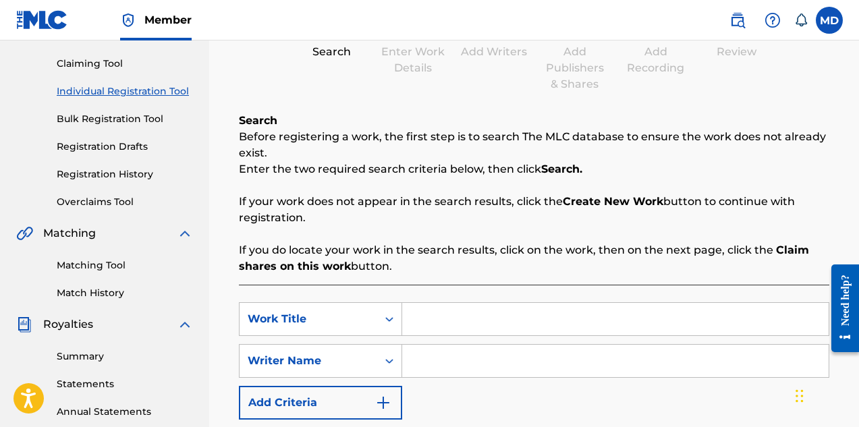
scroll to position [67, 0]
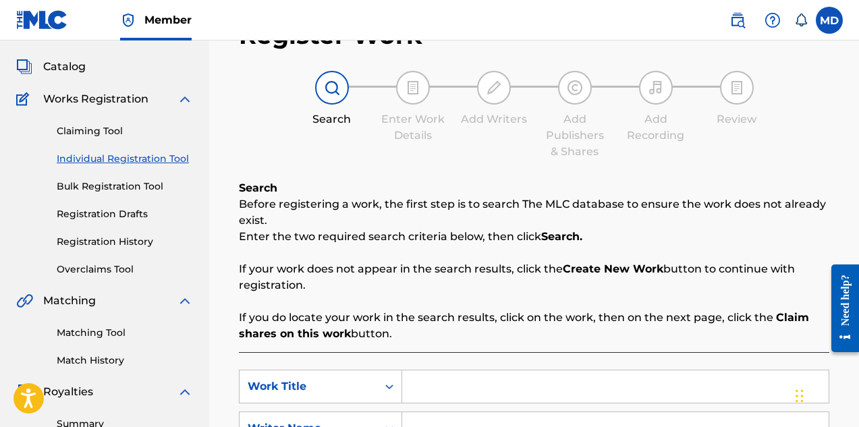
click at [103, 188] on link "Bulk Registration Tool" at bounding box center [125, 186] width 136 height 14
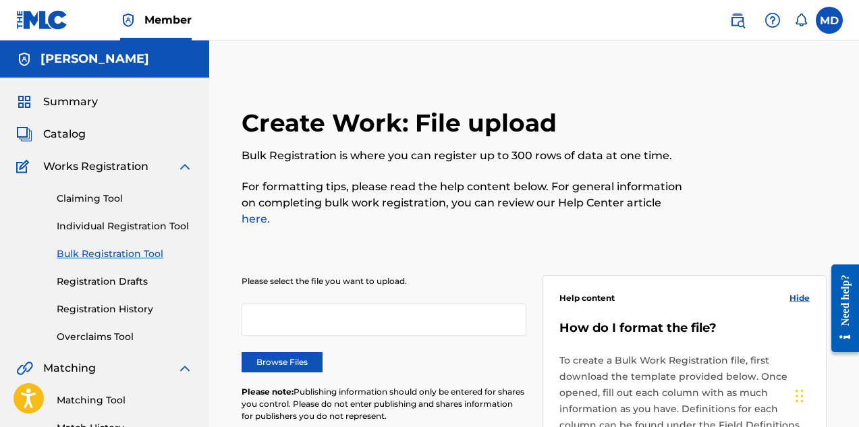
click at [85, 281] on link "Registration Drafts" at bounding box center [125, 282] width 136 height 14
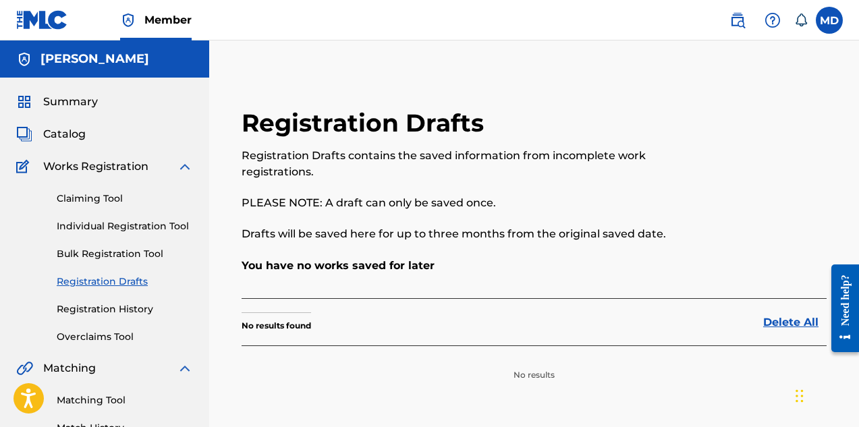
click at [103, 310] on link "Registration History" at bounding box center [125, 309] width 136 height 14
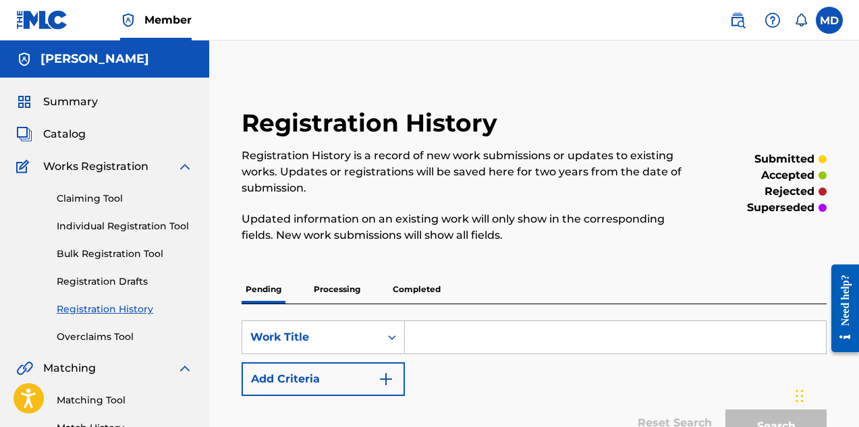
scroll to position [67, 0]
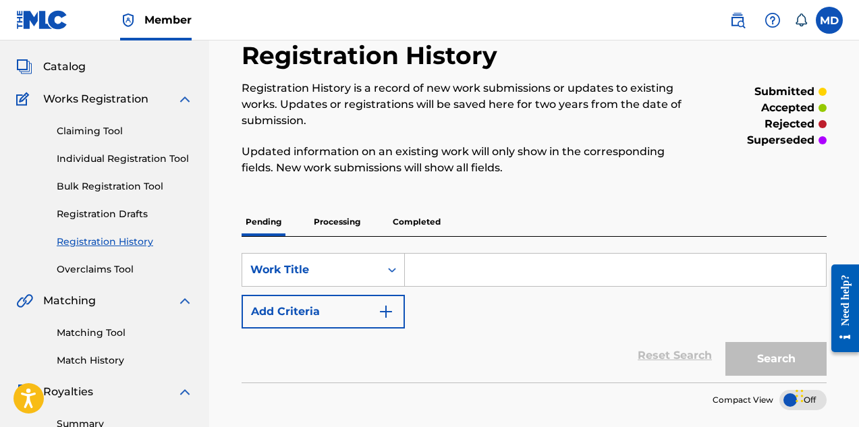
click at [333, 223] on p "Processing" at bounding box center [337, 222] width 55 height 28
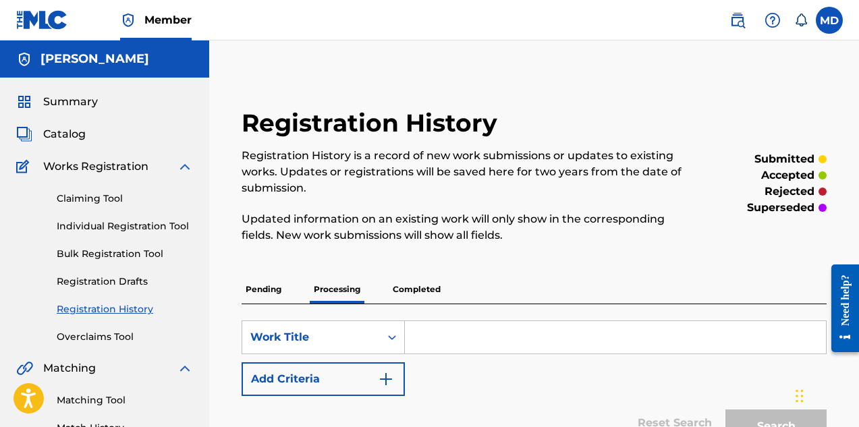
scroll to position [67, 0]
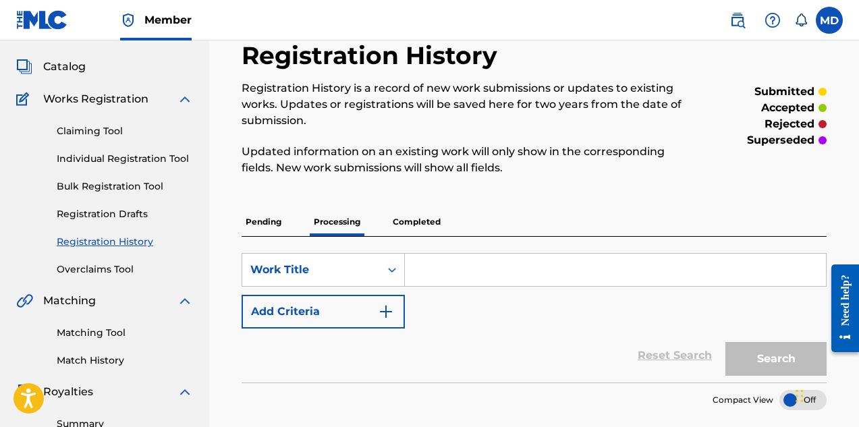
click at [266, 223] on p "Pending" at bounding box center [264, 222] width 44 height 28
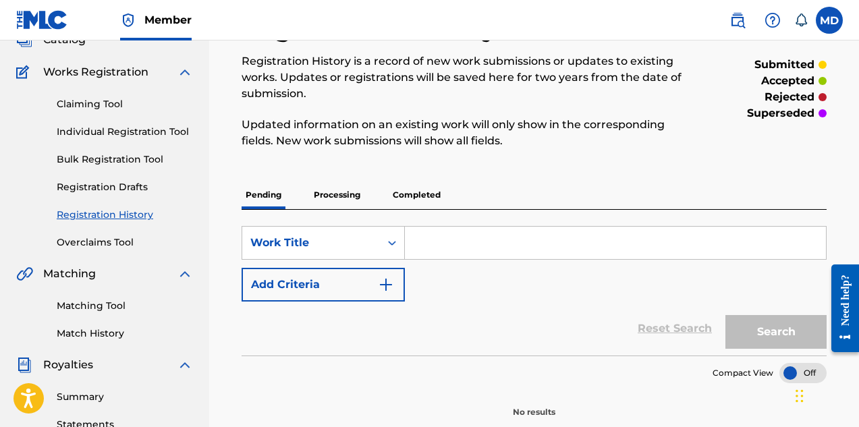
scroll to position [67, 0]
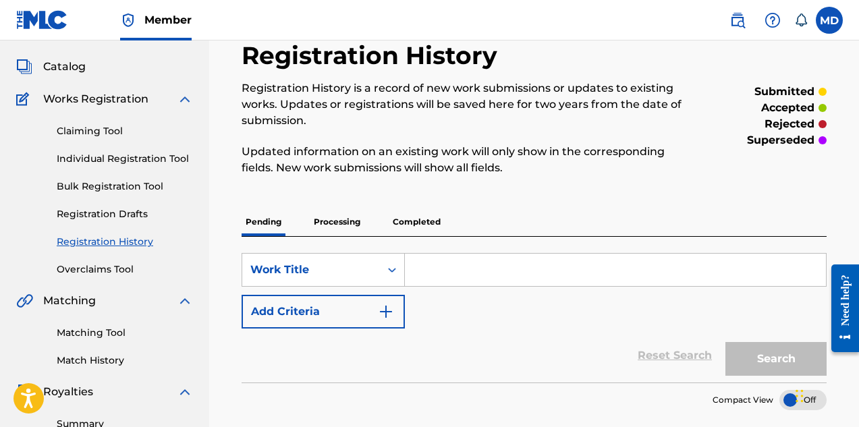
click at [96, 270] on link "Overclaims Tool" at bounding box center [125, 269] width 136 height 14
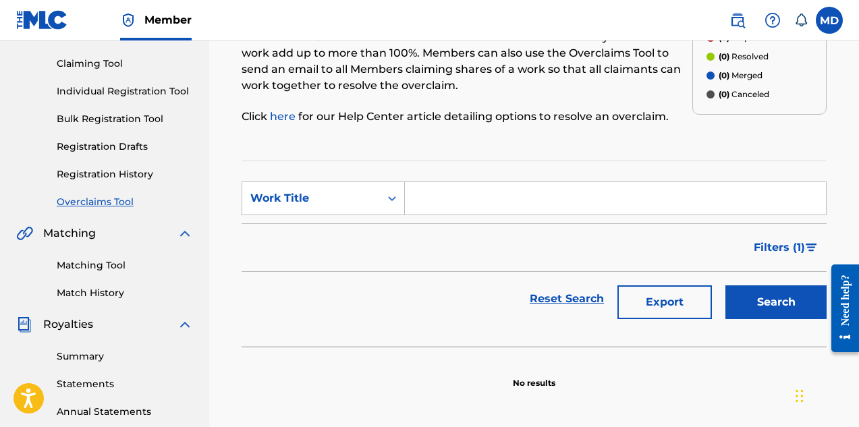
scroll to position [202, 0]
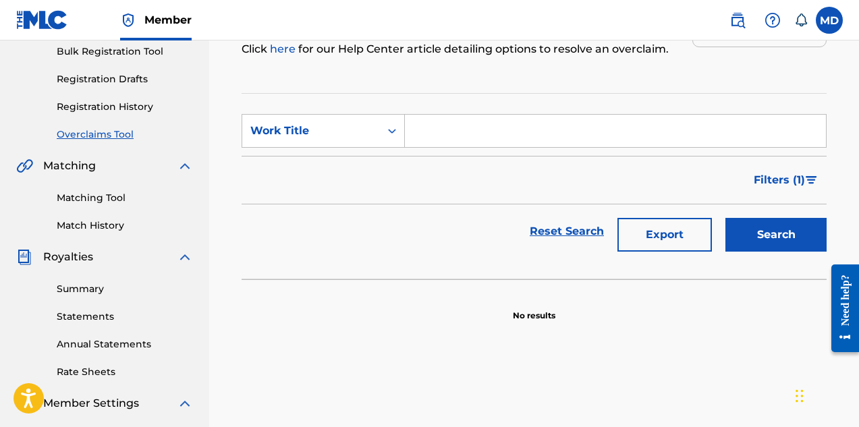
click at [81, 288] on link "Summary" at bounding box center [125, 289] width 136 height 14
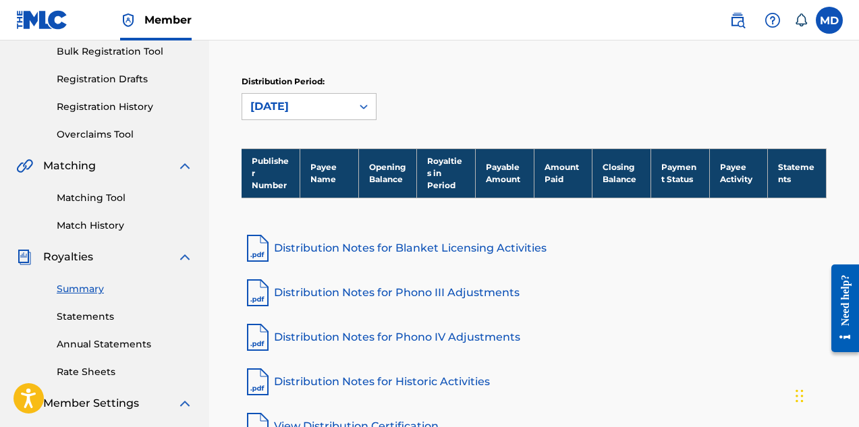
scroll to position [270, 0]
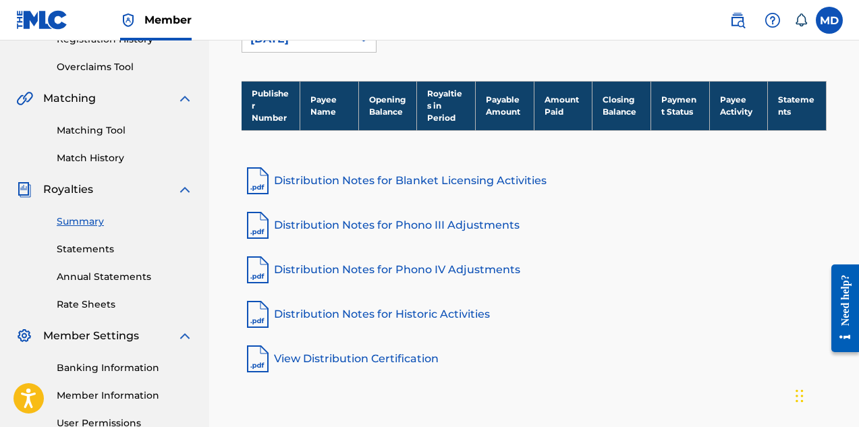
click at [97, 252] on link "Statements" at bounding box center [125, 249] width 136 height 14
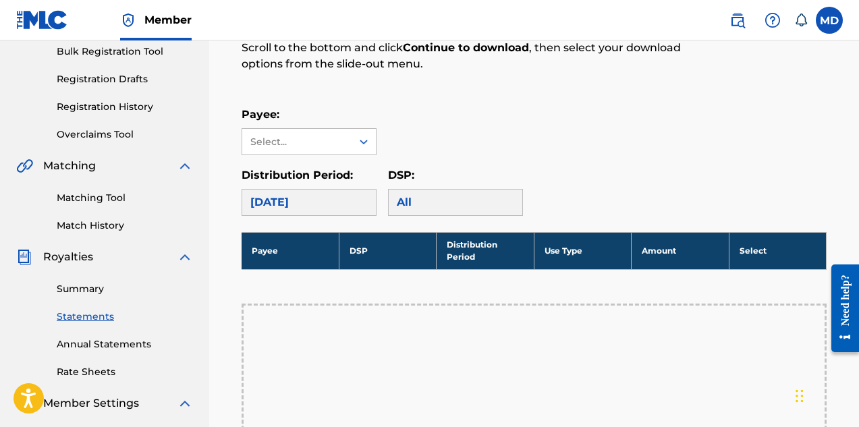
scroll to position [135, 0]
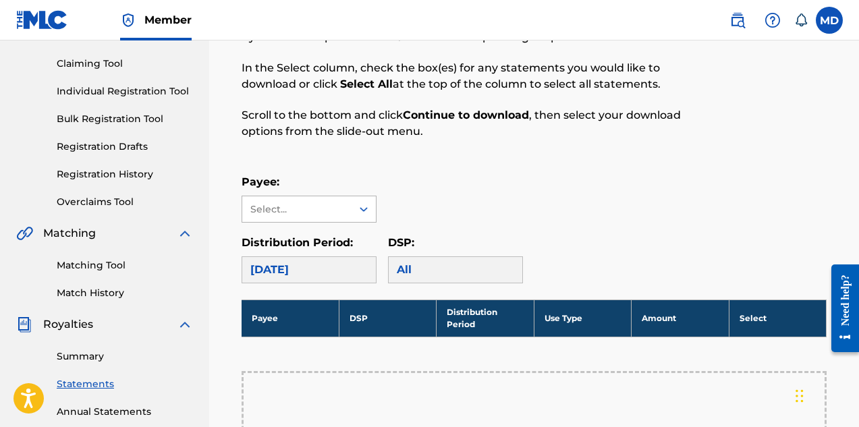
click at [360, 207] on icon at bounding box center [363, 208] width 13 height 13
click at [436, 186] on div "Payee: Select..." at bounding box center [534, 198] width 585 height 49
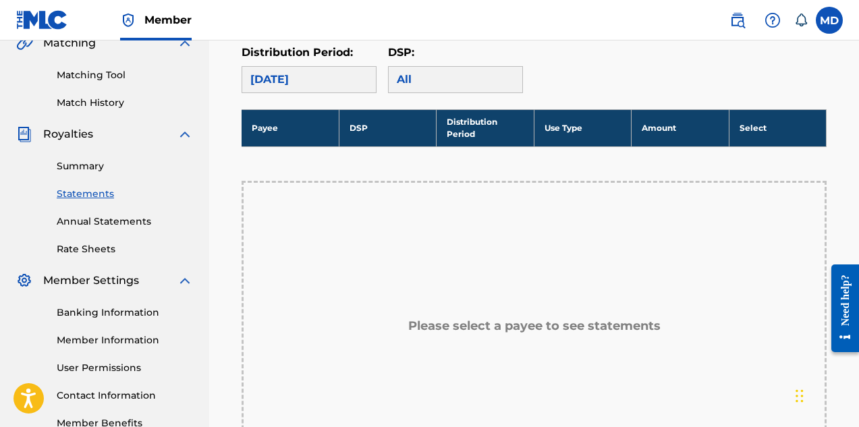
scroll to position [337, 0]
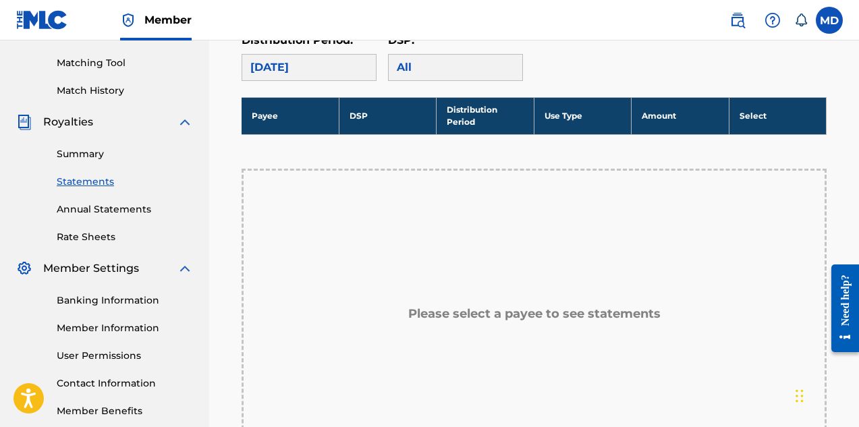
click at [84, 237] on link "Rate Sheets" at bounding box center [125, 237] width 136 height 14
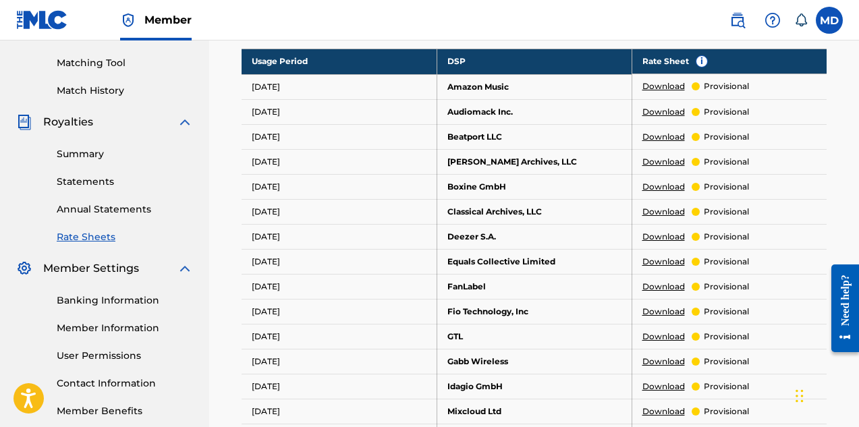
scroll to position [472, 0]
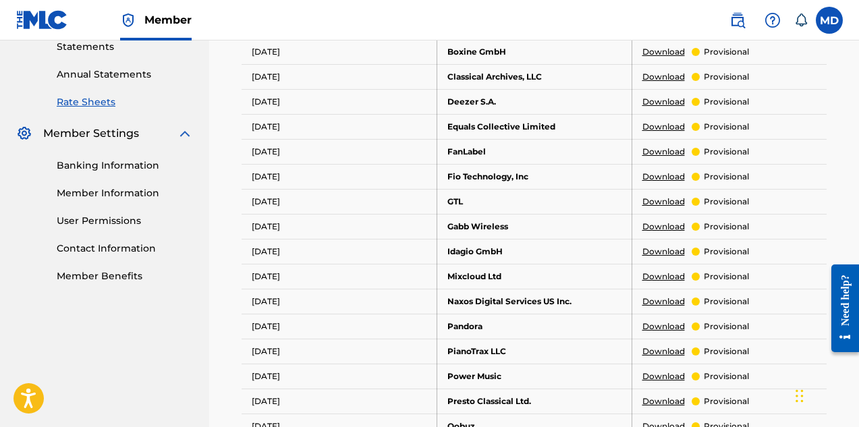
click at [92, 167] on link "Banking Information" at bounding box center [125, 166] width 136 height 14
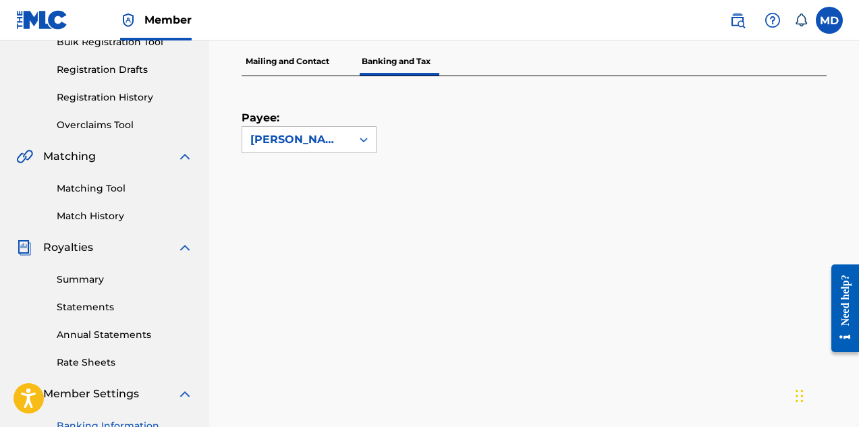
scroll to position [202, 0]
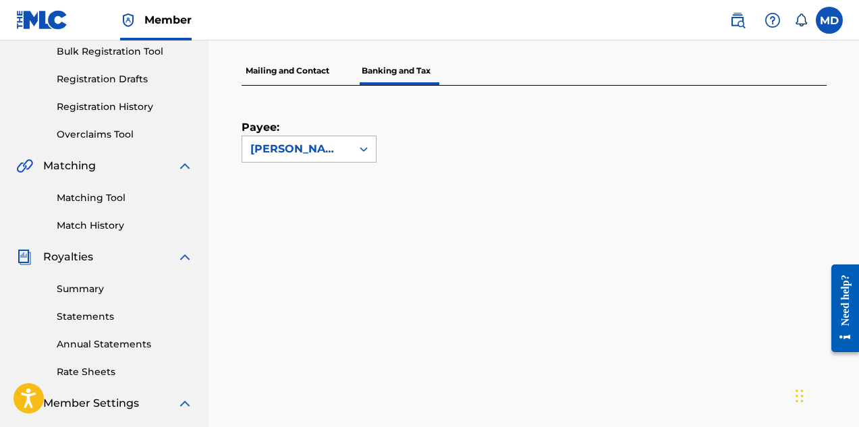
click at [364, 148] on icon at bounding box center [363, 148] width 13 height 13
click at [428, 140] on div "Payee: Use Up and Down to choose options, press Enter to select the currently f…" at bounding box center [518, 124] width 553 height 77
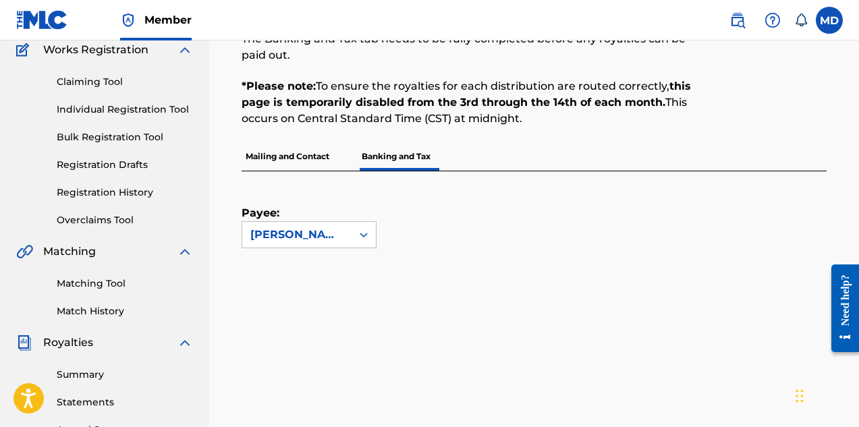
scroll to position [0, 0]
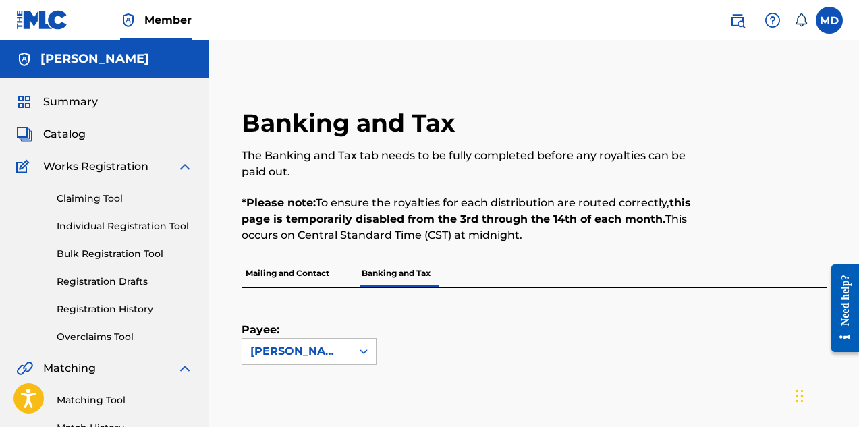
click at [74, 104] on span "Summary" at bounding box center [70, 102] width 55 height 16
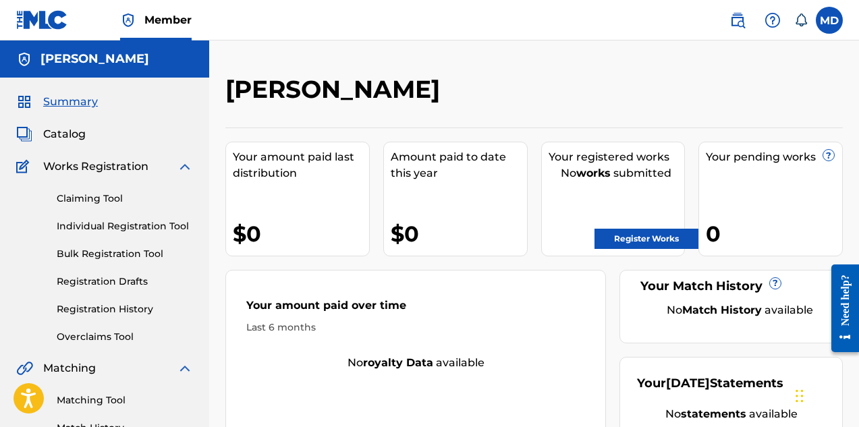
click at [65, 103] on span "Summary" at bounding box center [70, 102] width 55 height 16
click at [38, 20] on img at bounding box center [42, 20] width 52 height 20
click at [824, 19] on label at bounding box center [829, 20] width 27 height 27
click at [829, 20] on input "MD [PERSON_NAME] [EMAIL_ADDRESS][DOMAIN_NAME] Notification Preferences Profile …" at bounding box center [829, 20] width 0 height 0
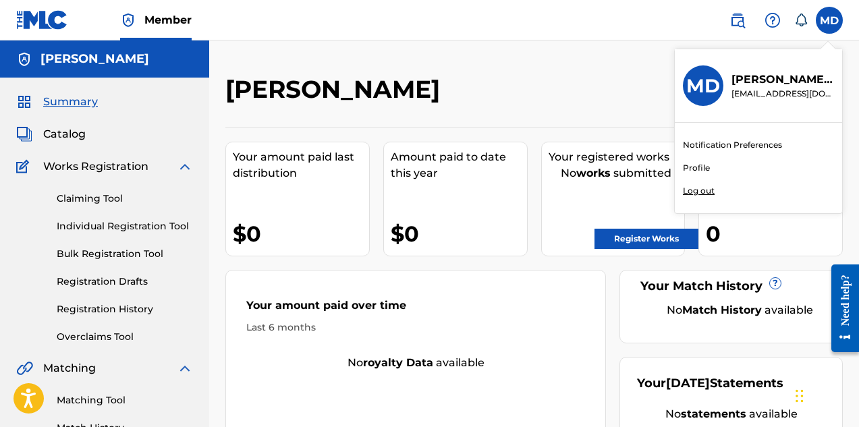
click at [700, 167] on link "Profile" at bounding box center [696, 168] width 27 height 12
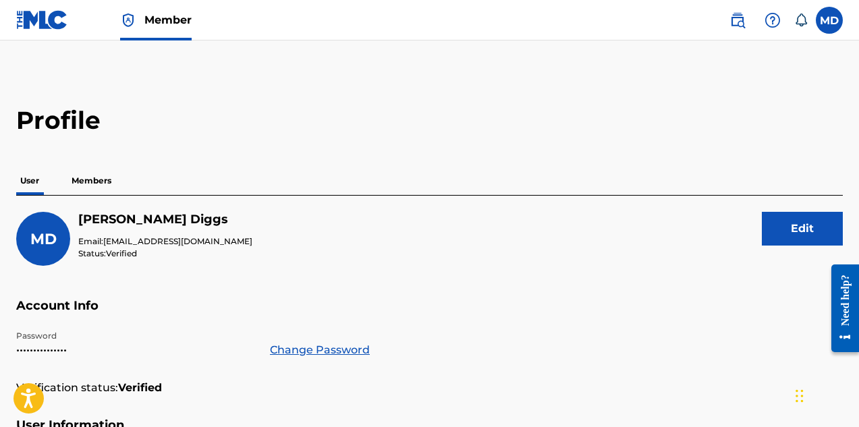
click at [94, 181] on p "Members" at bounding box center [91, 181] width 48 height 28
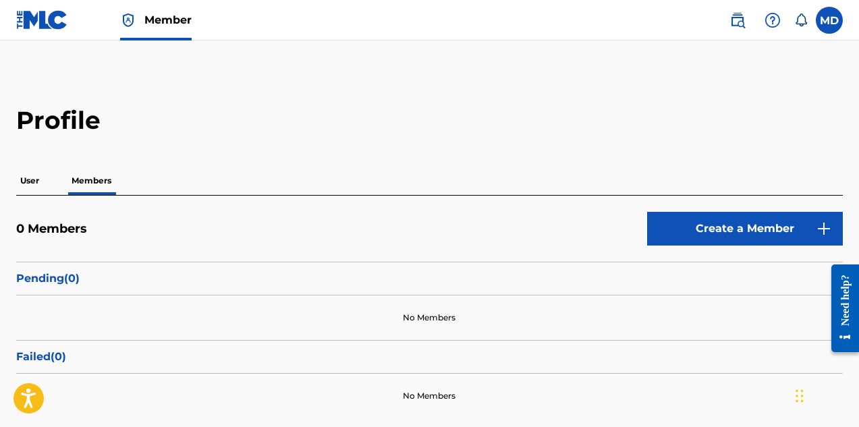
click at [166, 21] on span "Member" at bounding box center [167, 20] width 47 height 16
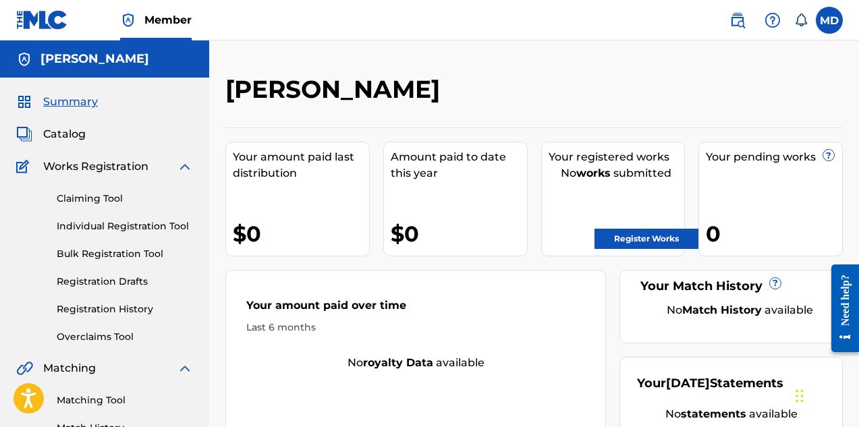
click at [92, 200] on link "Claiming Tool" at bounding box center [125, 199] width 136 height 14
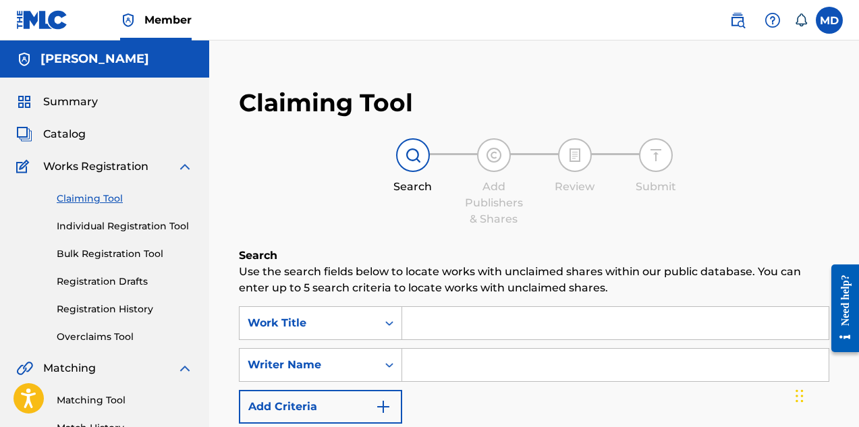
scroll to position [67, 0]
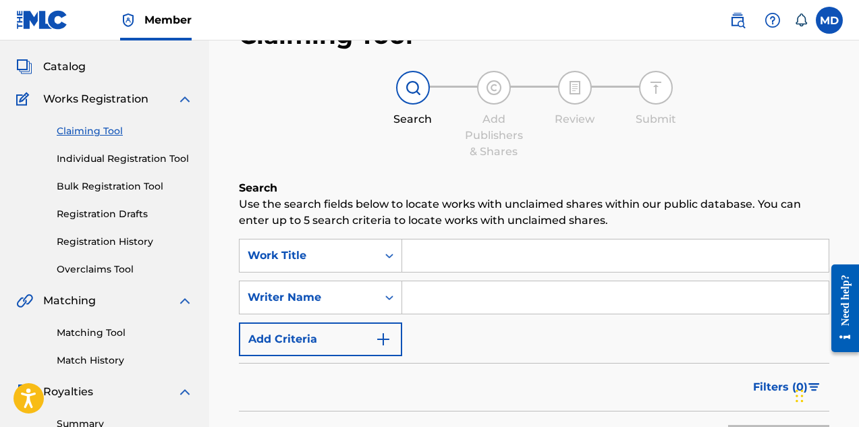
click at [445, 298] on input "Search Form" at bounding box center [615, 297] width 426 height 32
type input "[PERSON_NAME]"
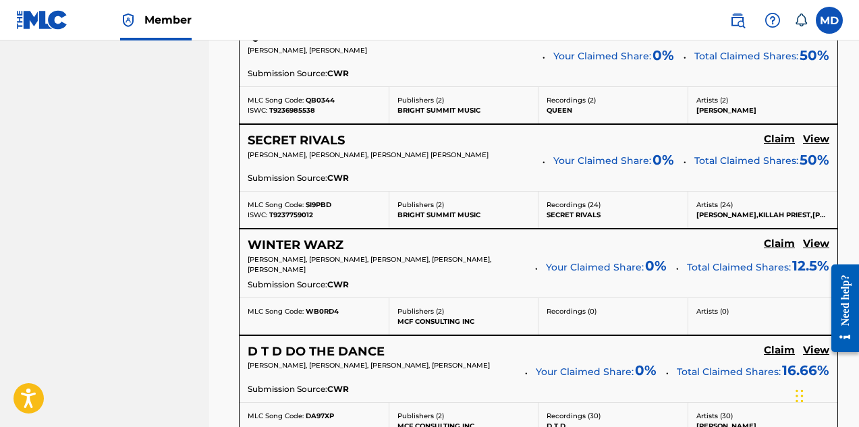
scroll to position [877, 0]
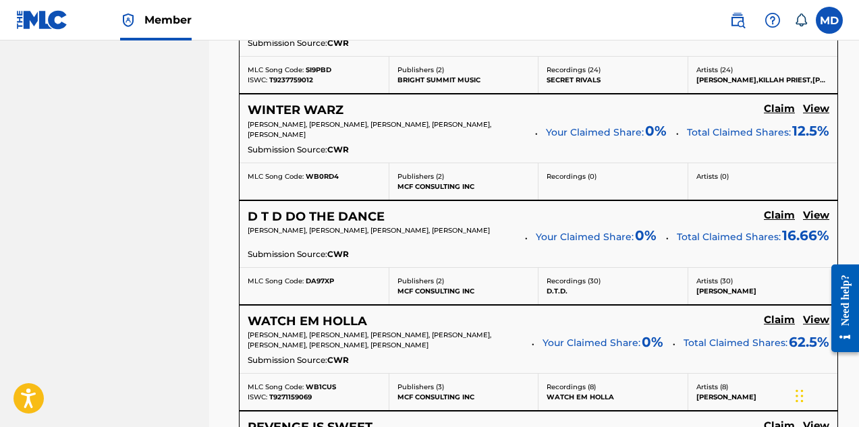
click at [816, 109] on h5 "View" at bounding box center [816, 109] width 26 height 13
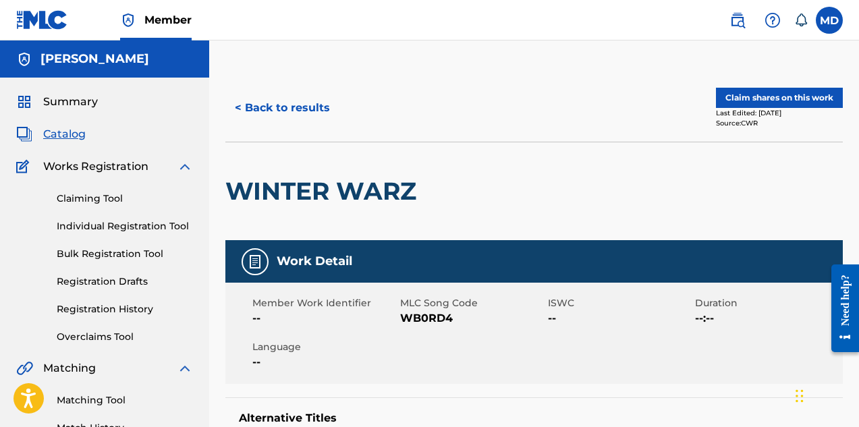
click at [765, 95] on button "Claim shares on this work" at bounding box center [779, 98] width 127 height 20
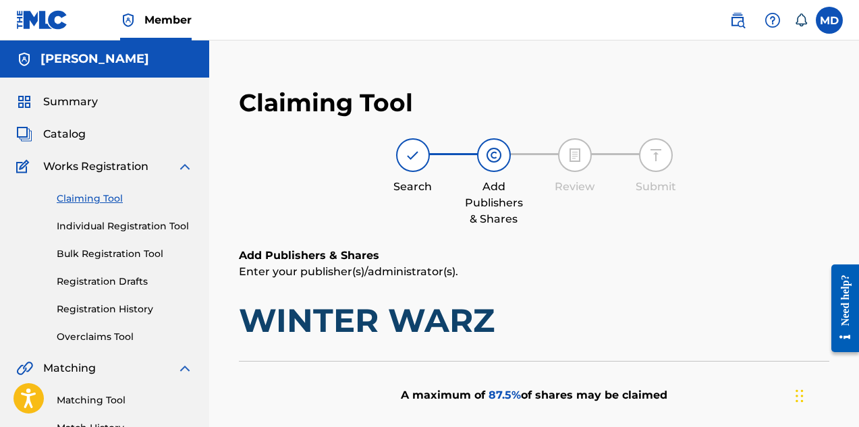
click at [492, 156] on img at bounding box center [494, 155] width 16 height 16
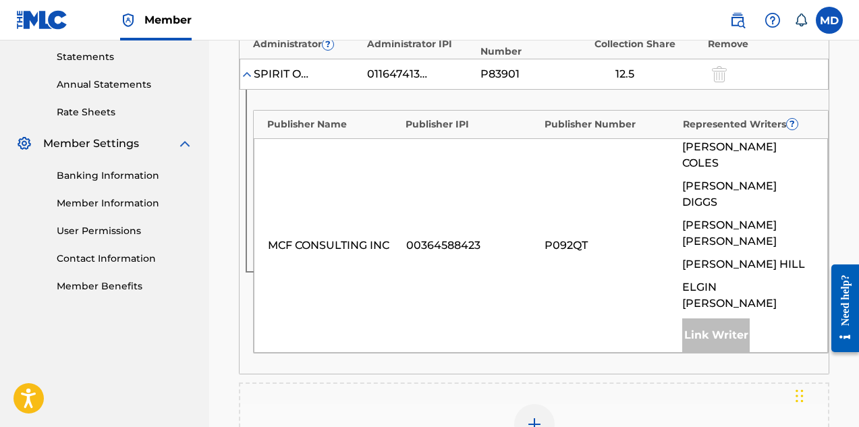
scroll to position [607, 0]
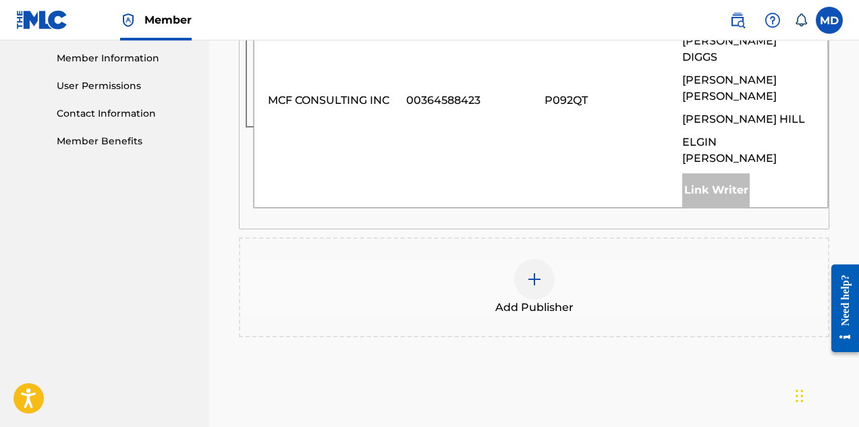
click at [537, 271] on img at bounding box center [534, 279] width 16 height 16
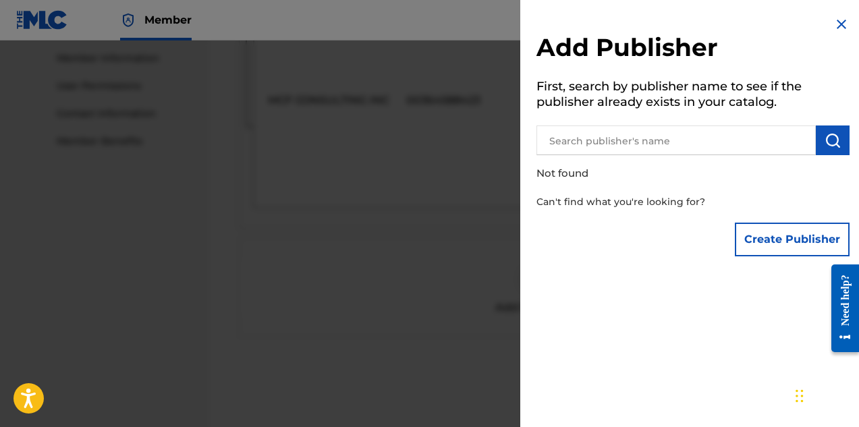
click at [654, 140] on input "text" at bounding box center [675, 140] width 279 height 30
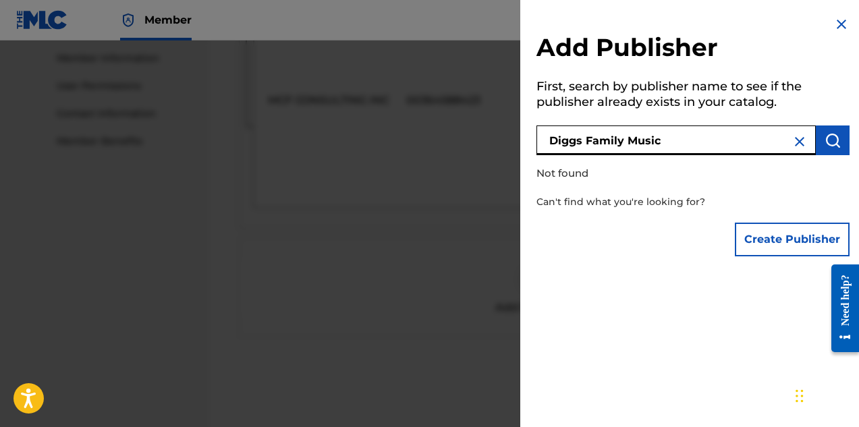
drag, startPoint x: 667, startPoint y: 140, endPoint x: 544, endPoint y: 140, distance: 122.8
click at [544, 140] on input "Diggs Family Music" at bounding box center [675, 140] width 279 height 30
paste input "IGGS FAMILY MUSIC INC"
type input "DIGGS FAMILY MUSIC INC"
click at [767, 240] on button "Create Publisher" at bounding box center [792, 240] width 115 height 34
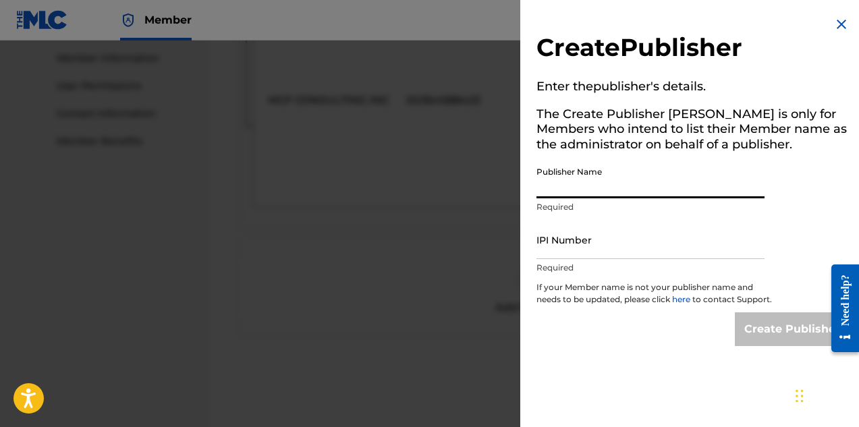
click at [590, 188] on input "Publisher Name" at bounding box center [650, 179] width 228 height 38
paste input "DIGGS FAMILY MUSIC INC"
type input "DIGGS FAMILY MUSIC INC"
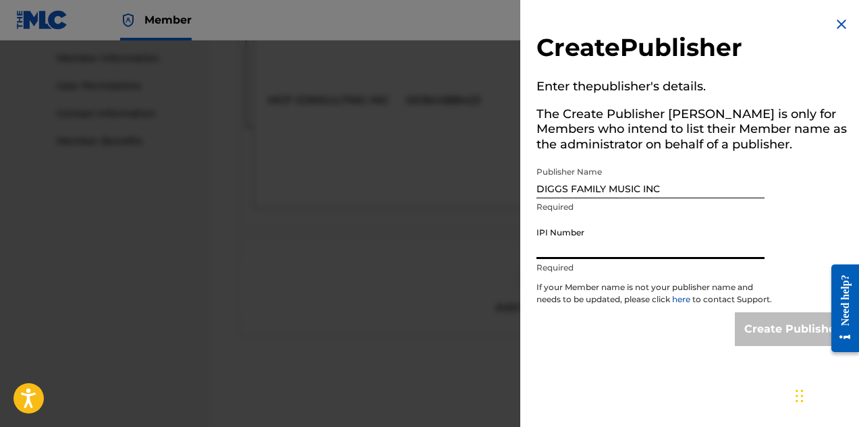
click at [586, 246] on input "IPI Number" at bounding box center [650, 240] width 228 height 38
paste input "194542060"
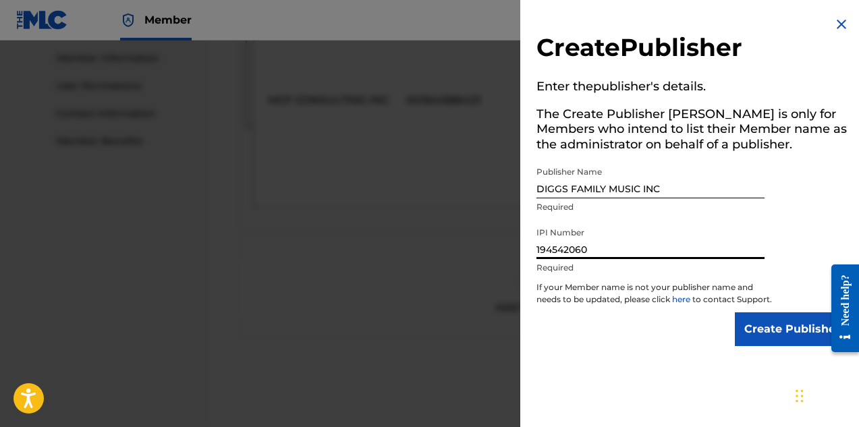
type input "194542060"
click at [766, 339] on input "Create Publisher" at bounding box center [792, 329] width 115 height 34
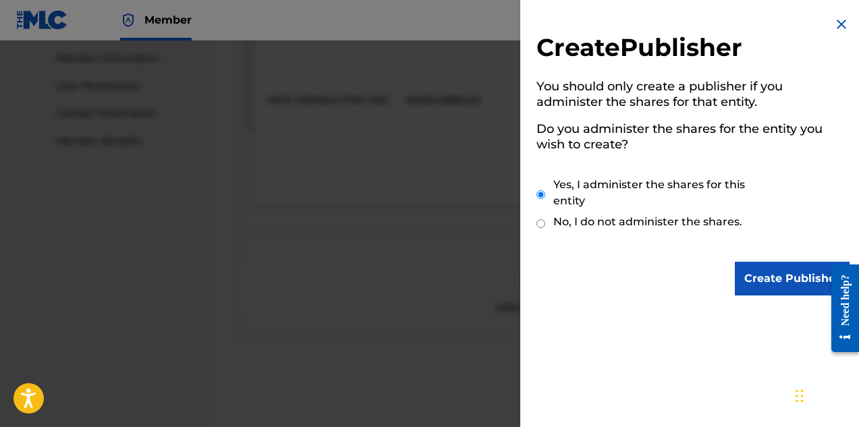
click at [772, 278] on input "Create Publisher" at bounding box center [792, 279] width 115 height 34
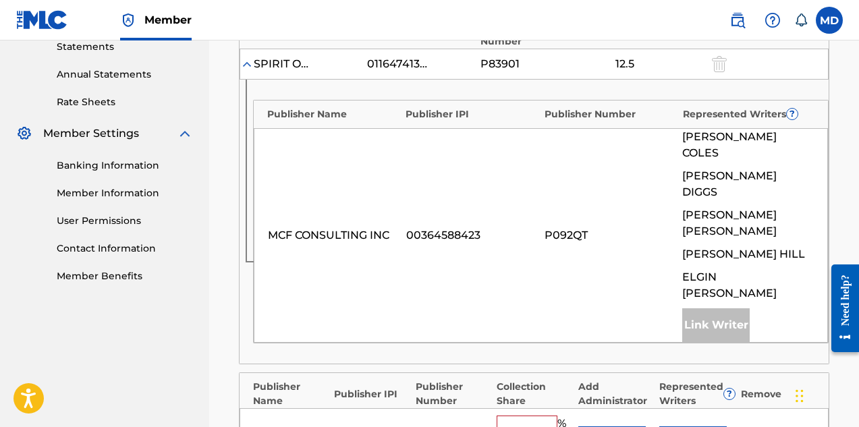
scroll to position [405, 0]
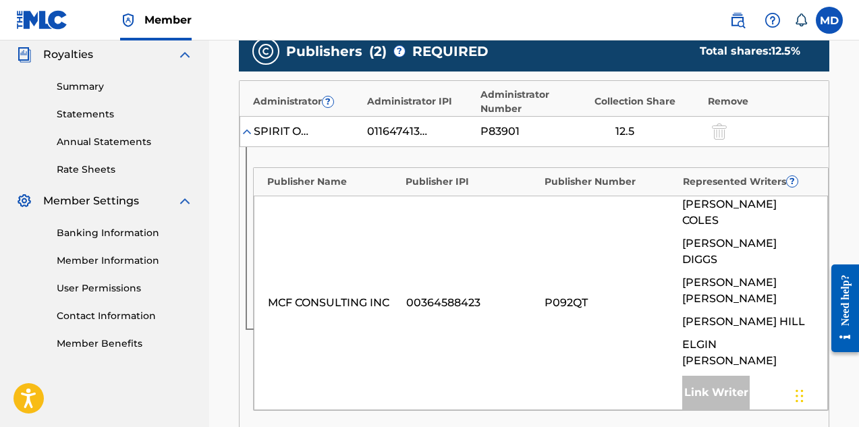
click at [629, 259] on div "MCF CONSULTING INC 00364588423 P092QT [PERSON_NAME] [PERSON_NAME] [PERSON_NAME]…" at bounding box center [541, 303] width 574 height 215
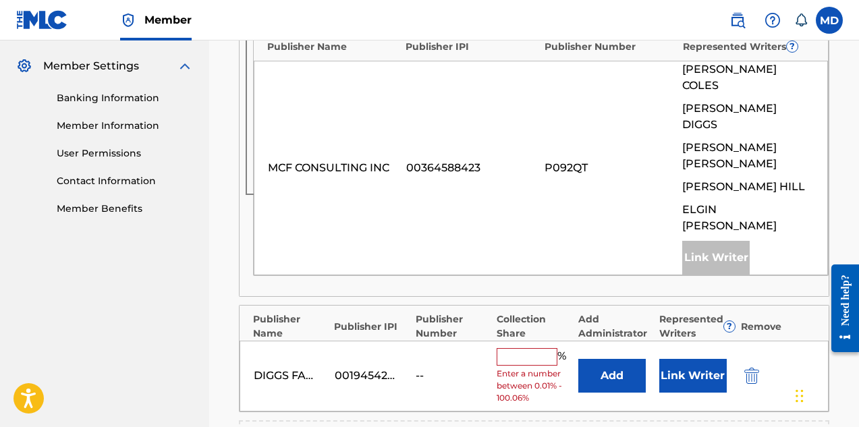
click at [522, 348] on input "text" at bounding box center [527, 357] width 61 height 18
paste input "37.5"
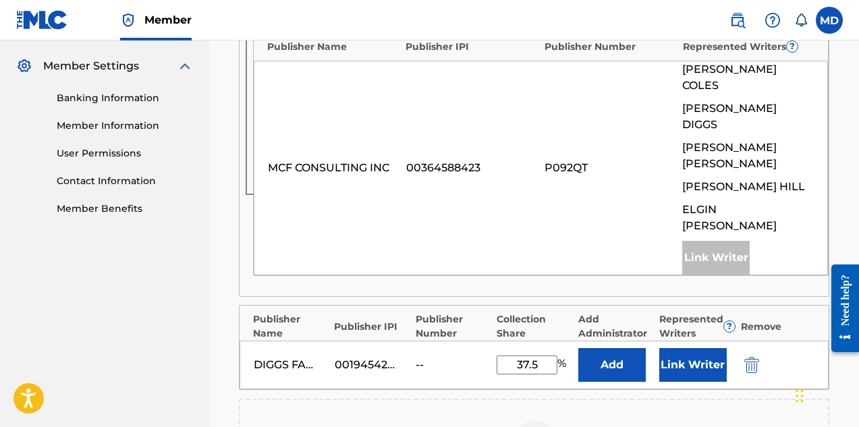
type input "37.5"
click at [623, 348] on button "Add" at bounding box center [611, 365] width 67 height 34
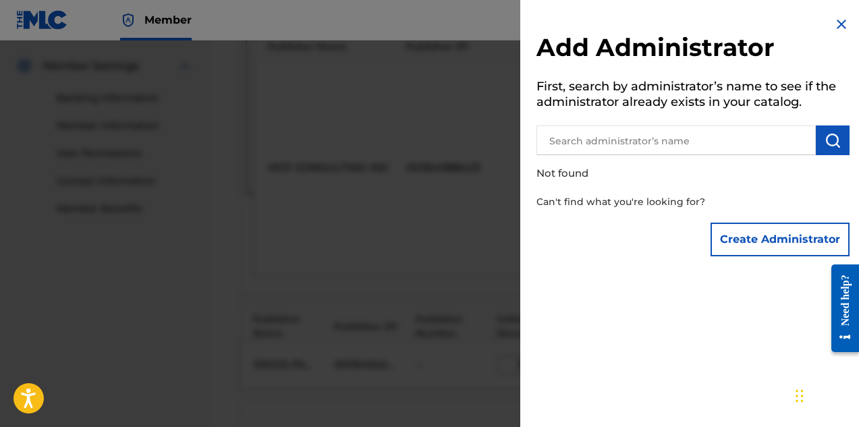
click at [835, 18] on img at bounding box center [841, 24] width 16 height 16
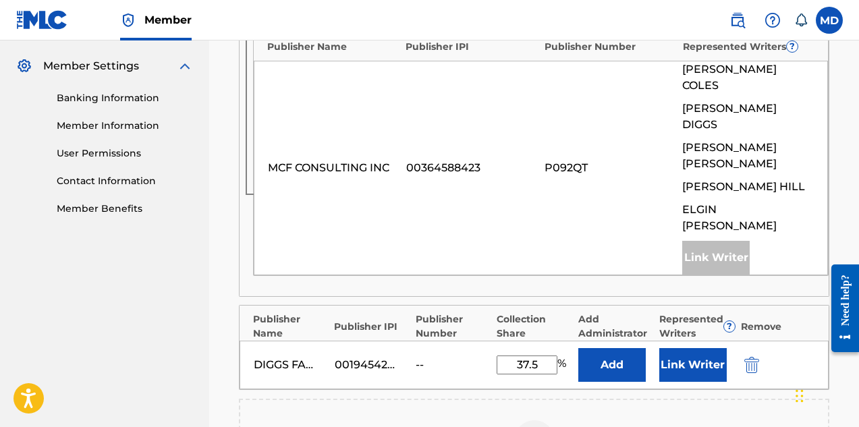
click at [692, 348] on button "Link Writer" at bounding box center [692, 365] width 67 height 34
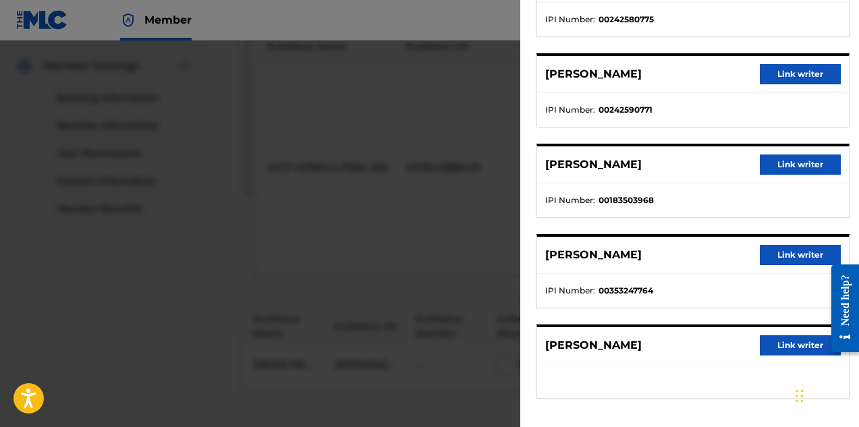
scroll to position [165, 0]
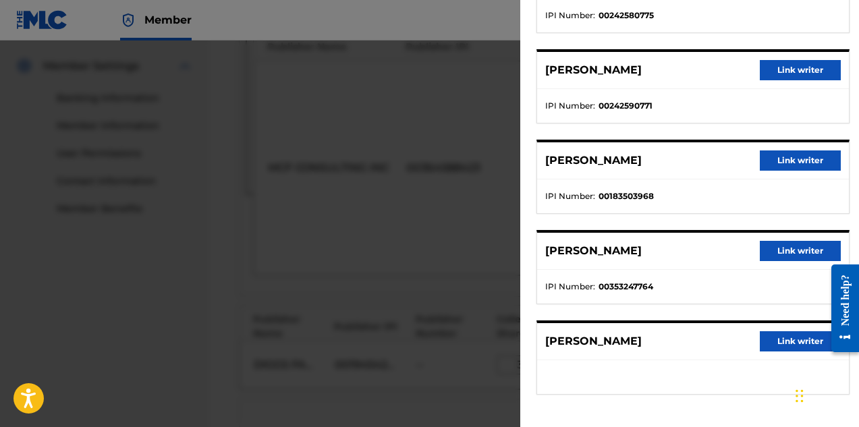
click at [780, 341] on button "Link writer" at bounding box center [800, 341] width 81 height 20
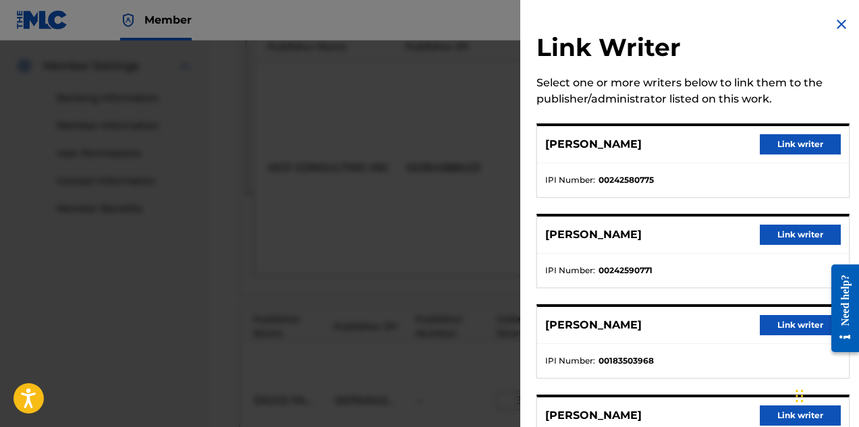
click at [781, 322] on button "Link writer" at bounding box center [800, 325] width 81 height 20
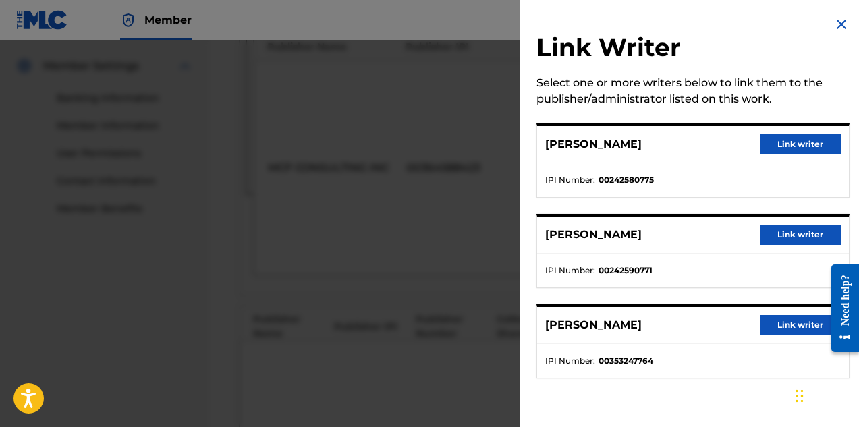
scroll to position [607, 0]
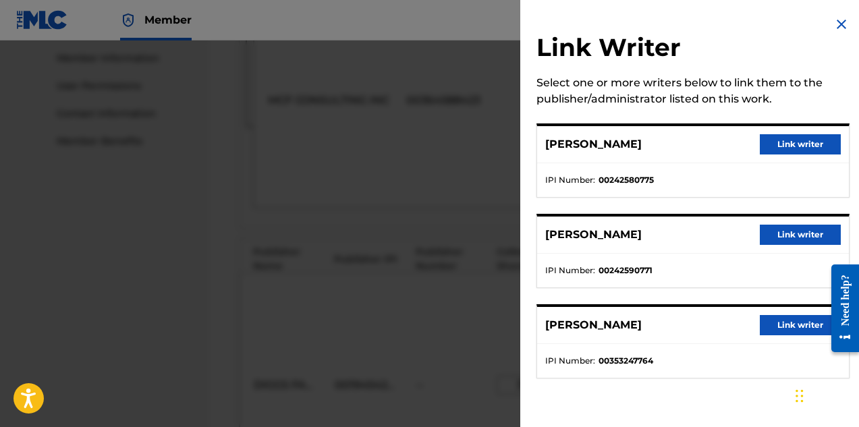
click at [784, 326] on button "Link writer" at bounding box center [800, 325] width 81 height 20
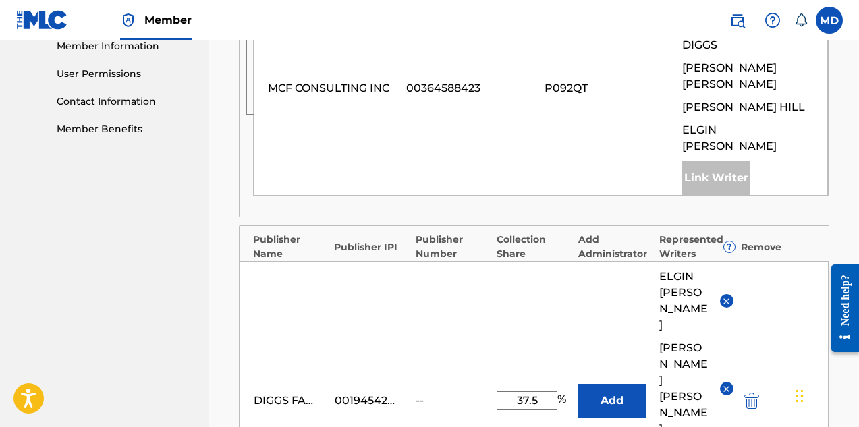
scroll to position [675, 0]
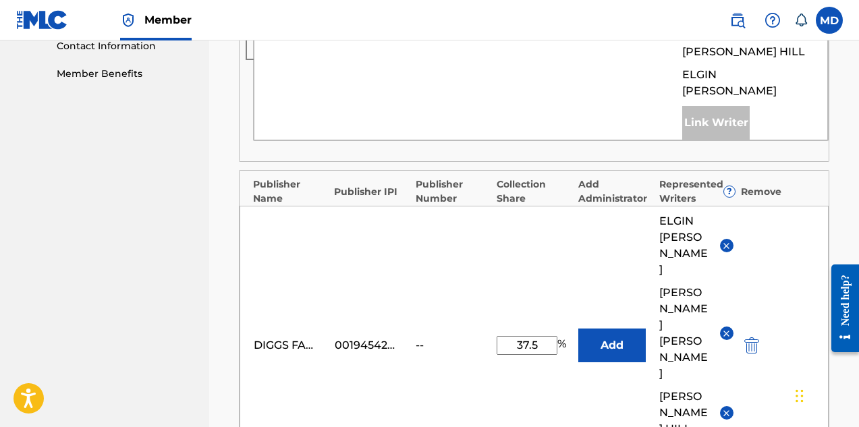
click at [611, 329] on button "Add" at bounding box center [611, 346] width 67 height 34
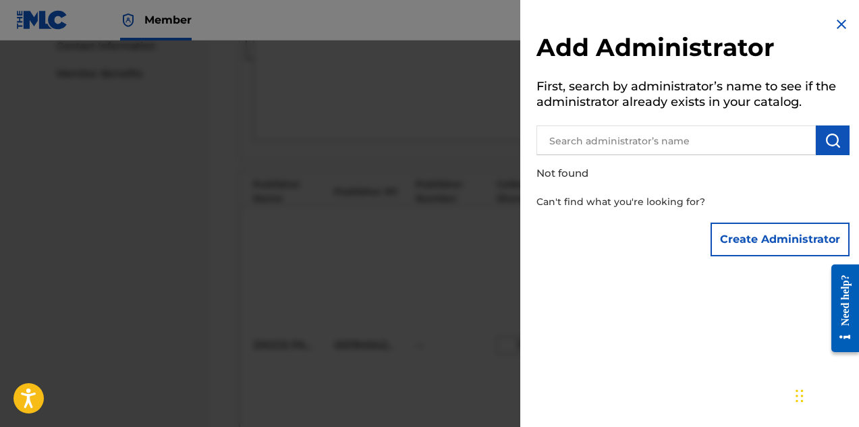
click at [838, 20] on img at bounding box center [841, 24] width 16 height 16
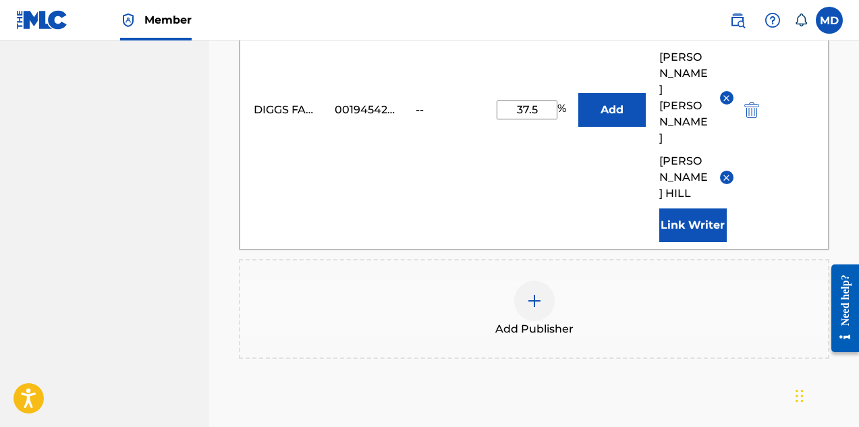
scroll to position [911, 0]
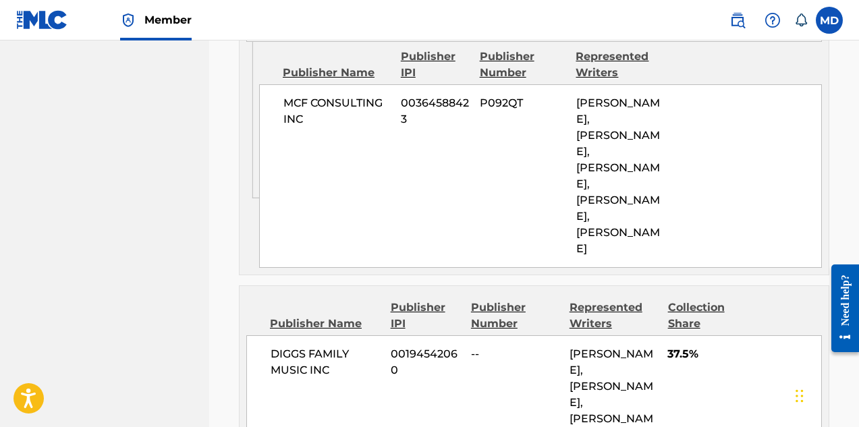
scroll to position [658, 0]
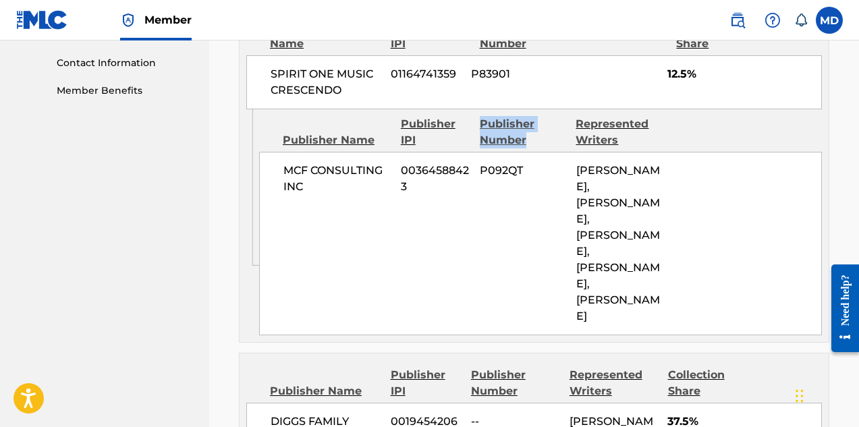
drag, startPoint x: 480, startPoint y: 120, endPoint x: 532, endPoint y: 140, distance: 54.9
click at [532, 140] on div "Publisher Number" at bounding box center [523, 132] width 86 height 32
copy div "Publisher Number"
click at [200, 223] on nav "[PERSON_NAME] Summary Catalog Works Registration Claiming Tool Individual Regis…" at bounding box center [104, 0] width 209 height 1235
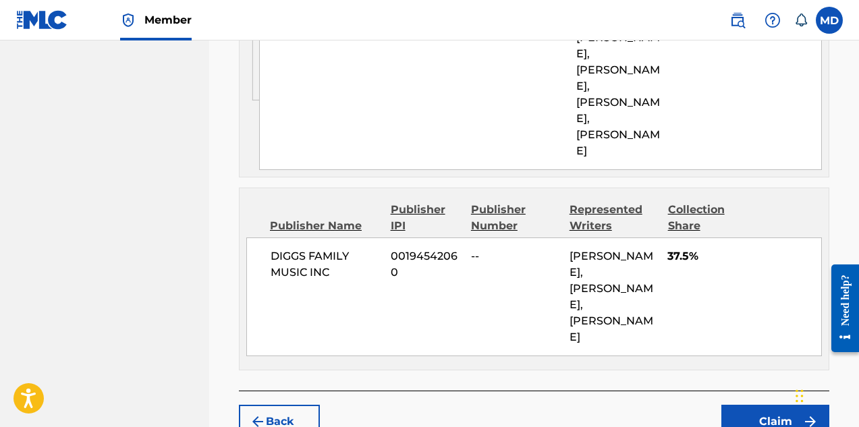
scroll to position [860, 0]
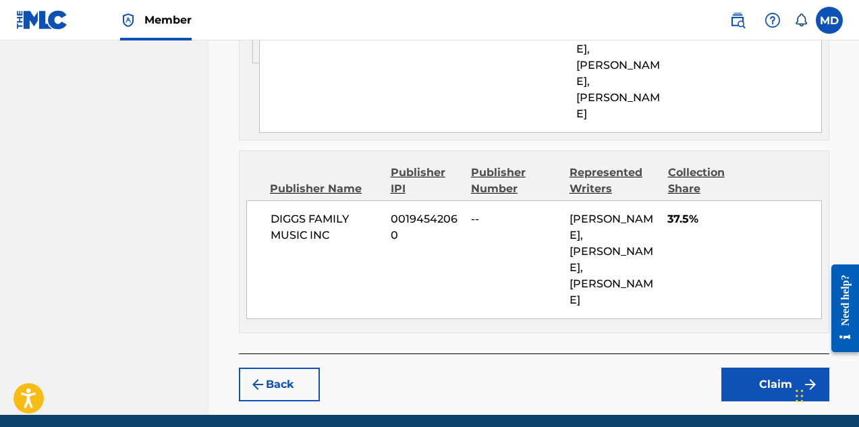
click at [761, 368] on button "Claim" at bounding box center [775, 385] width 108 height 34
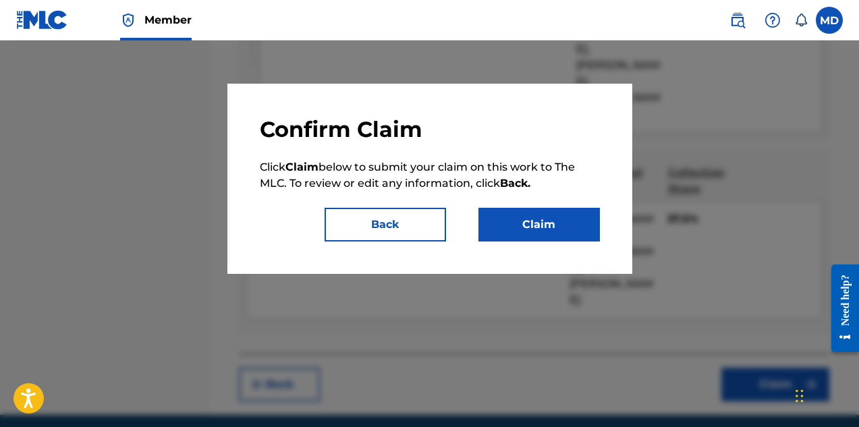
click at [518, 225] on button "Claim" at bounding box center [538, 225] width 121 height 34
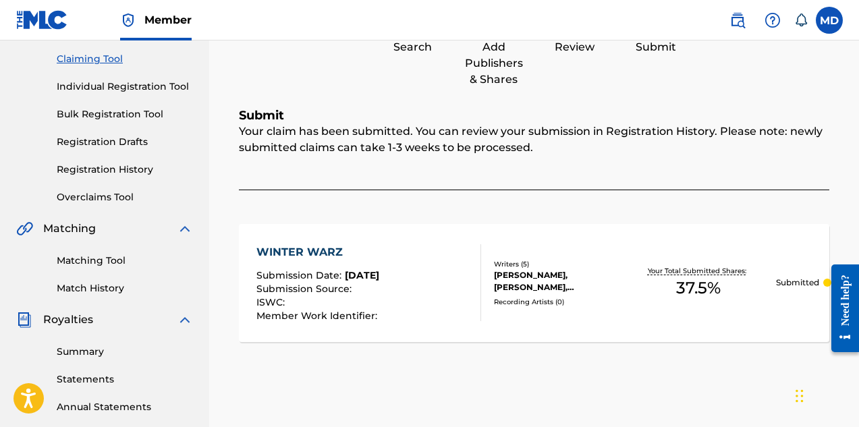
scroll to position [0, 0]
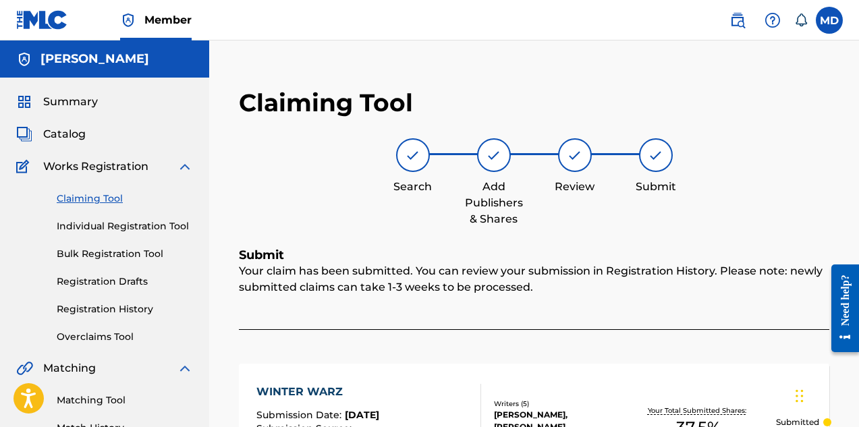
click at [94, 199] on link "Claiming Tool" at bounding box center [125, 199] width 136 height 14
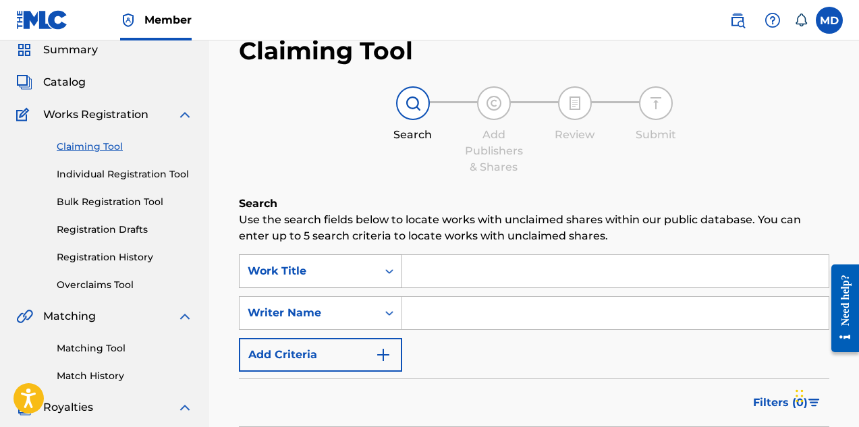
scroll to position [67, 0]
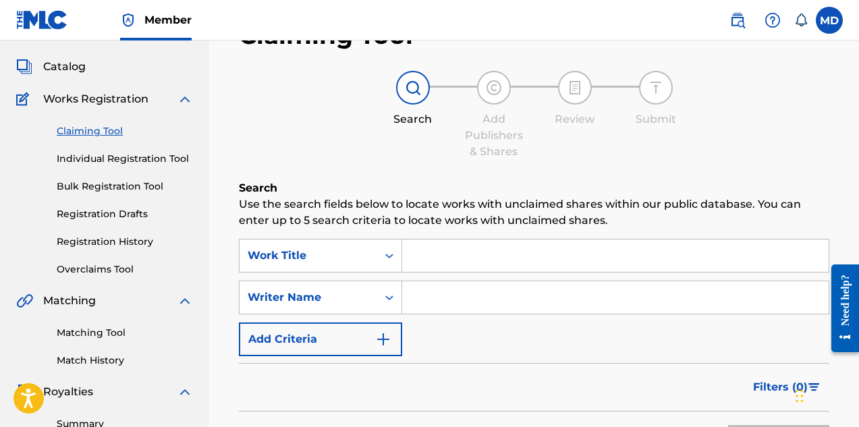
click at [470, 256] on input "Search Form" at bounding box center [615, 256] width 426 height 32
paste input "40TH STREET BLACK / WE WILL FIGHT"
type input "40TH STREET BLACK / WE WILL FIGHT"
click at [465, 300] on input "Search Form" at bounding box center [615, 297] width 426 height 32
paste input "[PERSON_NAME]"
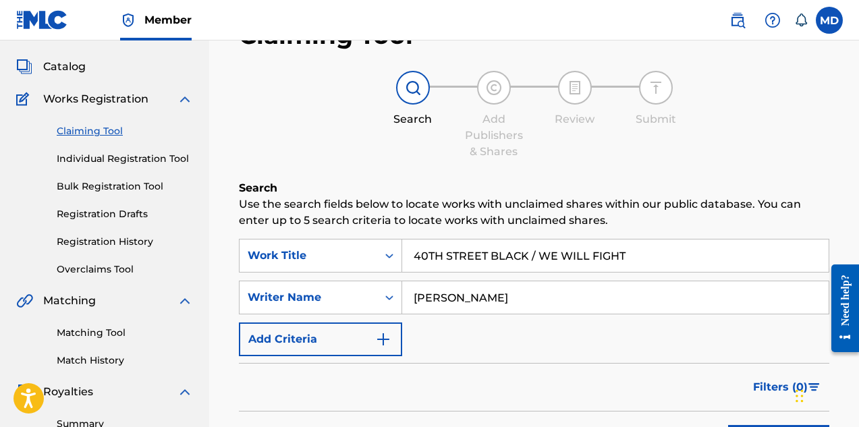
scroll to position [135, 0]
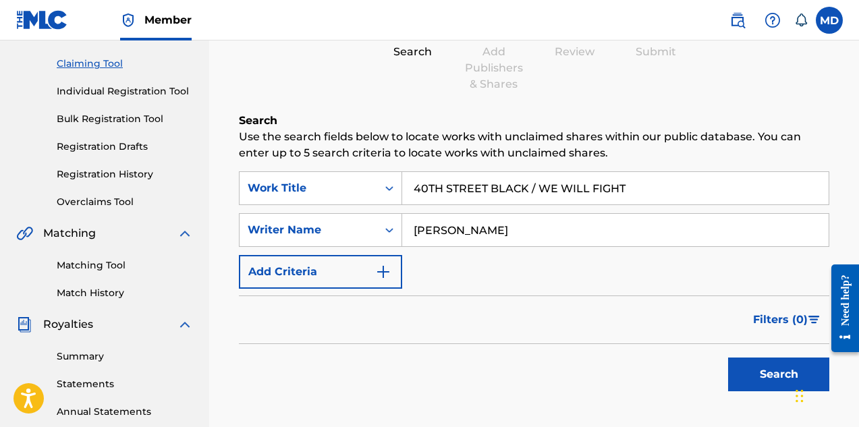
type input "[PERSON_NAME]"
click at [772, 370] on button "Search" at bounding box center [778, 375] width 101 height 34
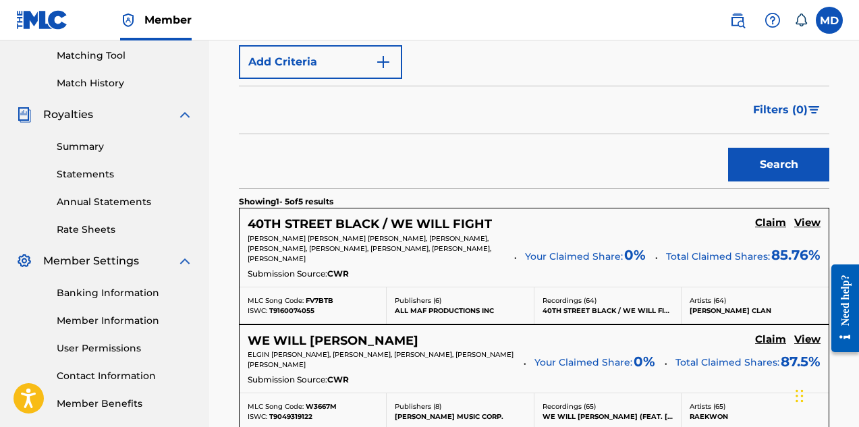
scroll to position [405, 0]
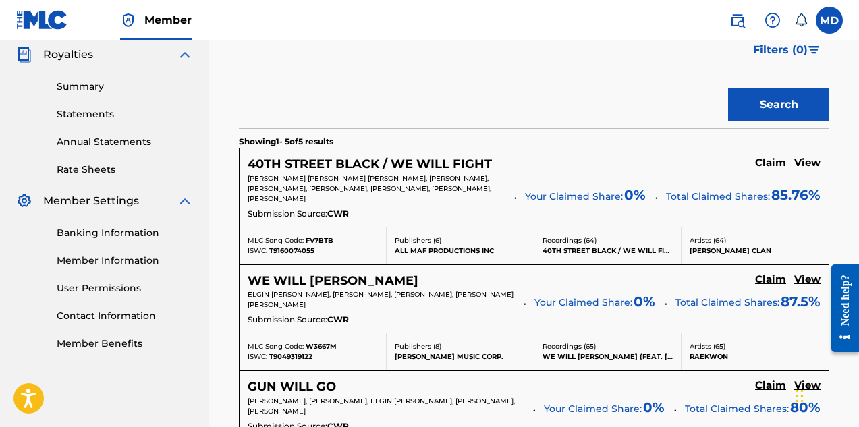
click at [809, 165] on h5 "View" at bounding box center [807, 163] width 26 height 13
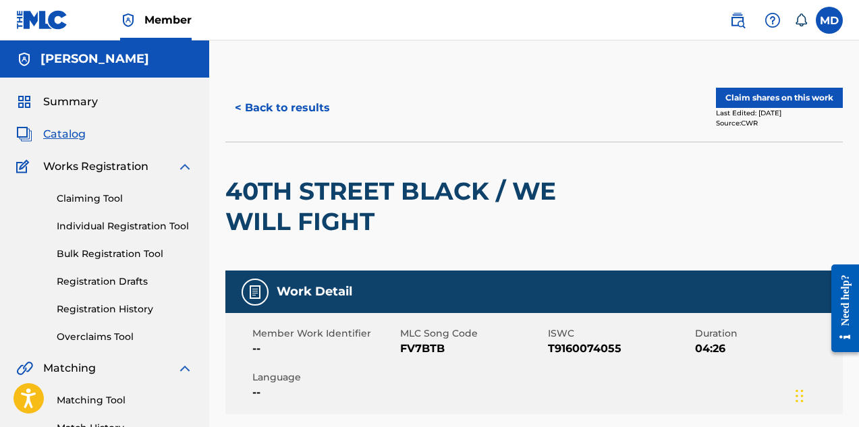
click at [770, 95] on button "Claim shares on this work" at bounding box center [779, 98] width 127 height 20
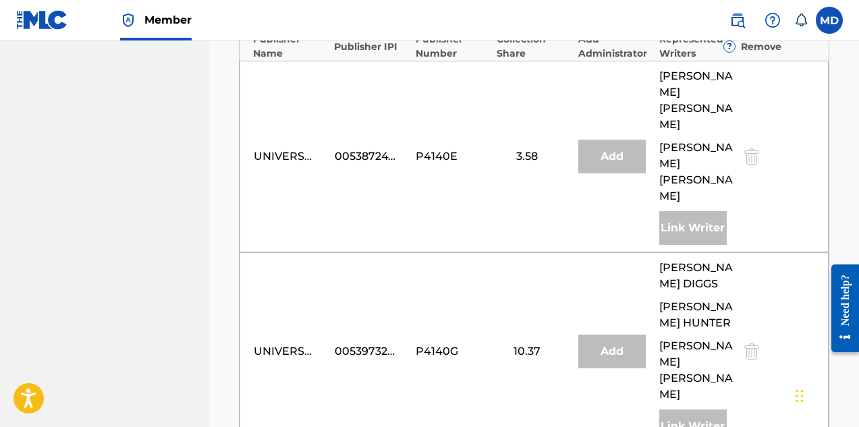
scroll to position [1079, 0]
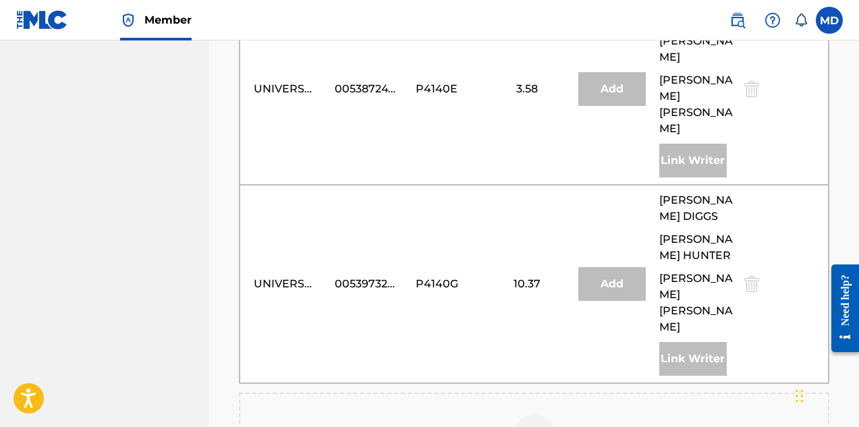
click at [534, 426] on img at bounding box center [534, 434] width 16 height 16
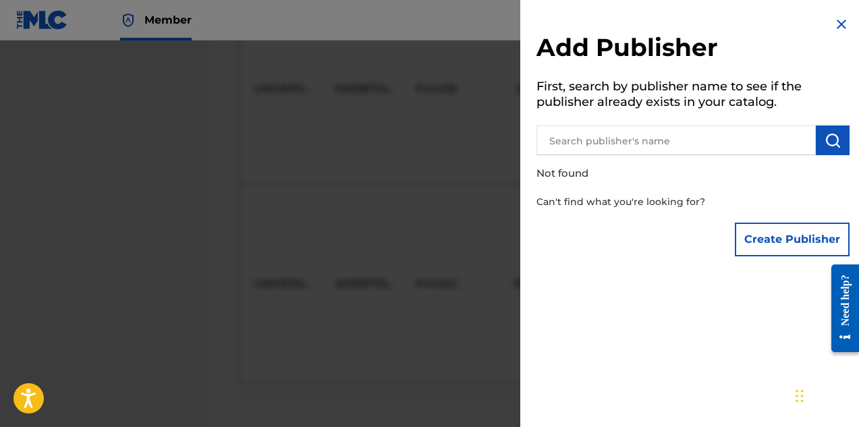
click at [646, 139] on input "text" at bounding box center [675, 140] width 279 height 30
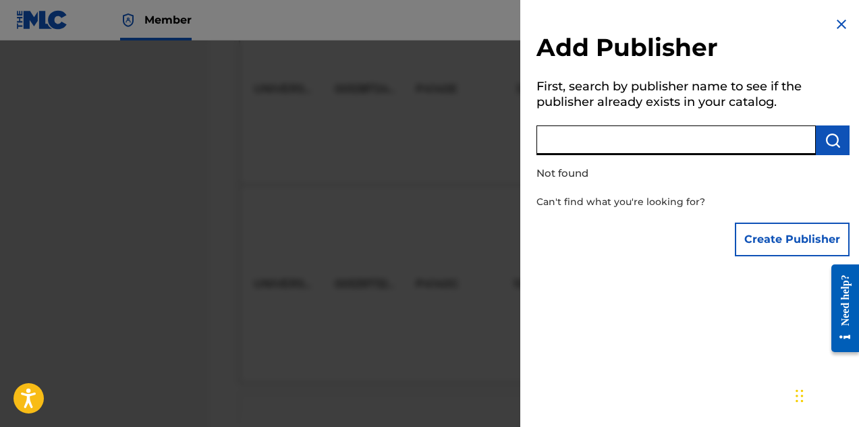
type input "d"
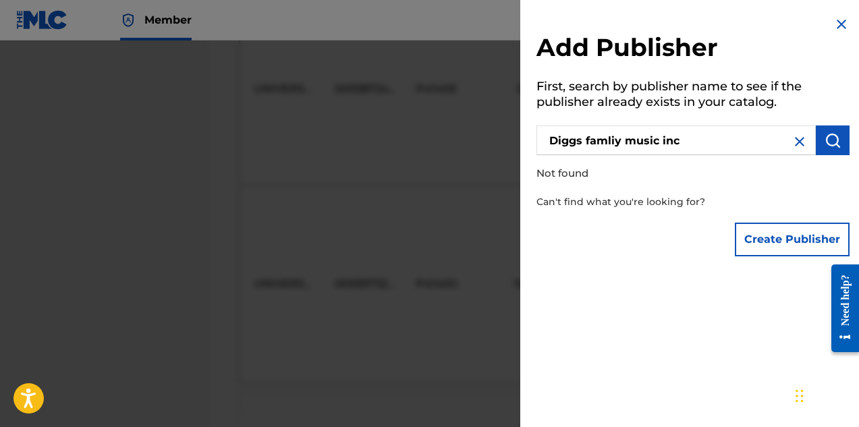
click at [826, 139] on img "submit" at bounding box center [832, 140] width 16 height 16
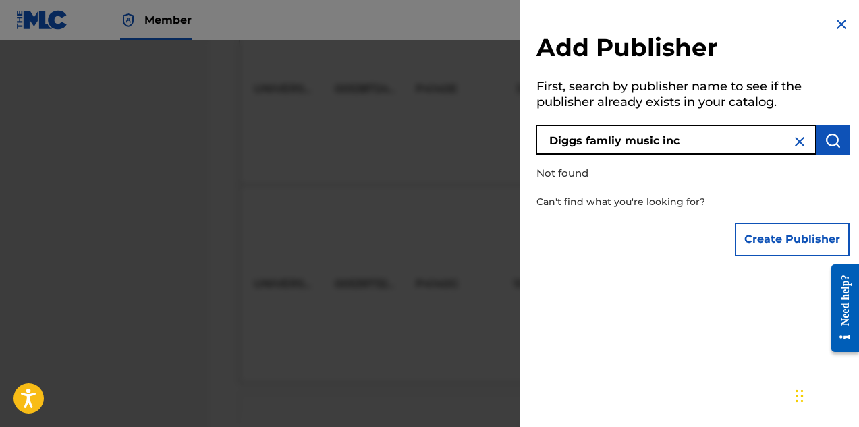
drag, startPoint x: 683, startPoint y: 138, endPoint x: 527, endPoint y: 144, distance: 156.6
click at [527, 144] on div "Add Publisher First, search by publisher name to see if the publisher already e…" at bounding box center [692, 139] width 345 height 279
paste input "IGGS FAMILY MUSIC INC"
type input "DIGGS FAMILY MUSIC INC"
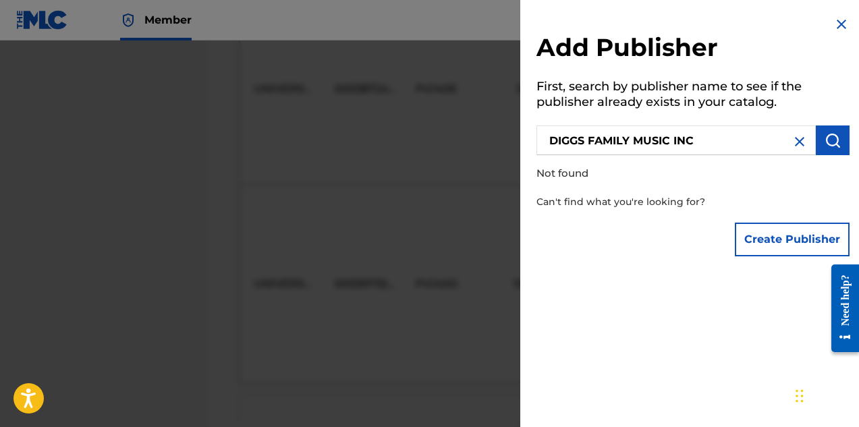
click at [831, 140] on img "submit" at bounding box center [832, 140] width 16 height 16
click at [768, 240] on button "Create Publisher" at bounding box center [792, 240] width 115 height 34
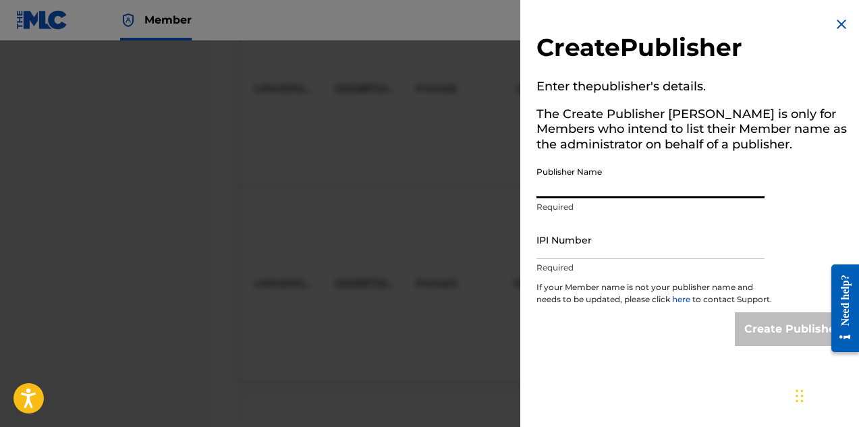
click at [594, 184] on input "Publisher Name" at bounding box center [650, 179] width 228 height 38
paste input "DIGGS FAMILY MUSIC INC"
type input "DIGGS FAMILY MUSIC INC"
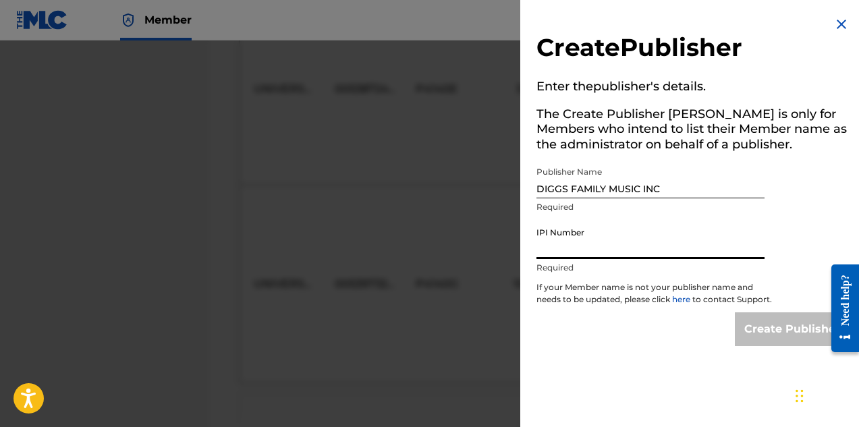
click at [582, 246] on input "IPI Number" at bounding box center [650, 240] width 228 height 38
click at [576, 244] on input "IPI Number" at bounding box center [650, 240] width 228 height 38
paste input "194542060"
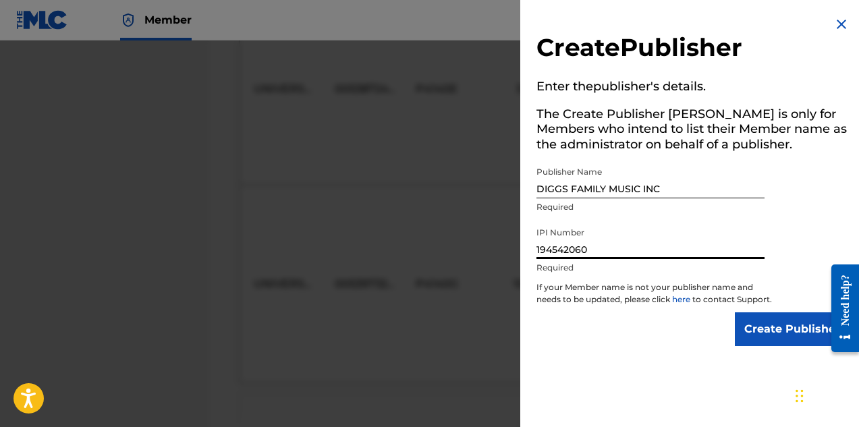
type input "194542060"
click at [766, 339] on input "Create Publisher" at bounding box center [792, 329] width 115 height 34
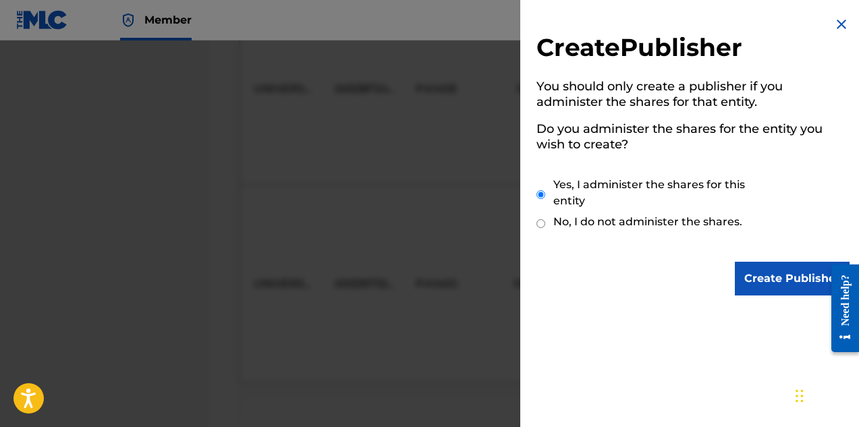
click at [766, 279] on input "Create Publisher" at bounding box center [792, 279] width 115 height 34
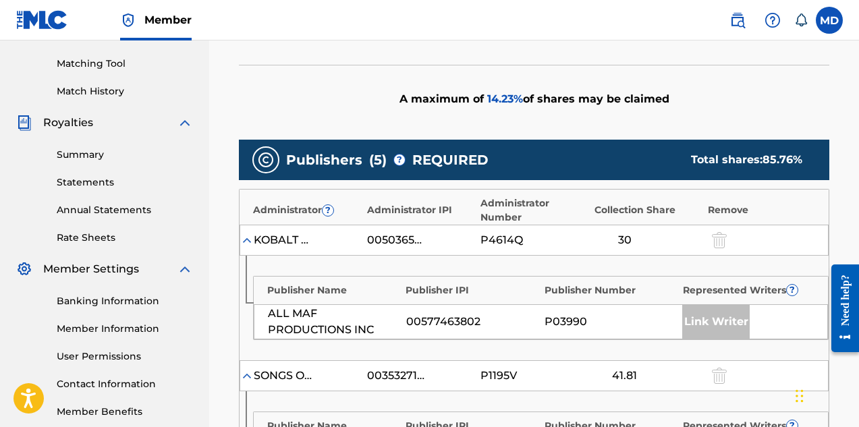
scroll to position [337, 0]
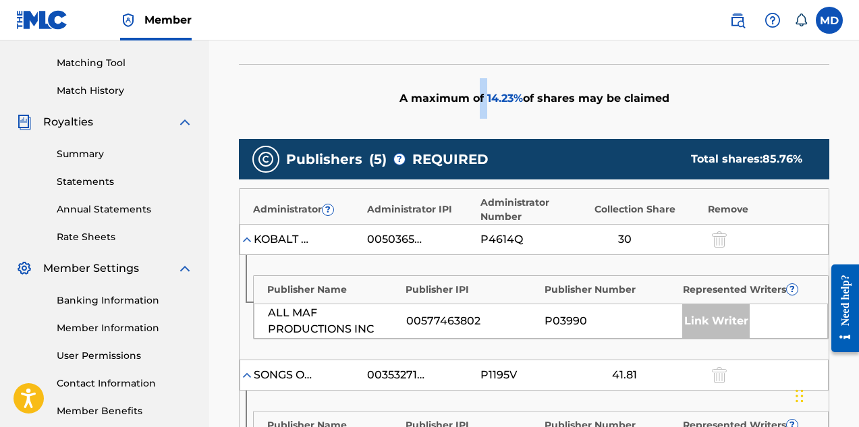
drag, startPoint x: 484, startPoint y: 96, endPoint x: 476, endPoint y: 105, distance: 11.9
click at [476, 105] on div "A maximum of 14.23 % of shares may be claimed" at bounding box center [534, 98] width 590 height 68
click at [389, 102] on div "A maximum of 14.23 % of shares may be claimed" at bounding box center [534, 98] width 590 height 68
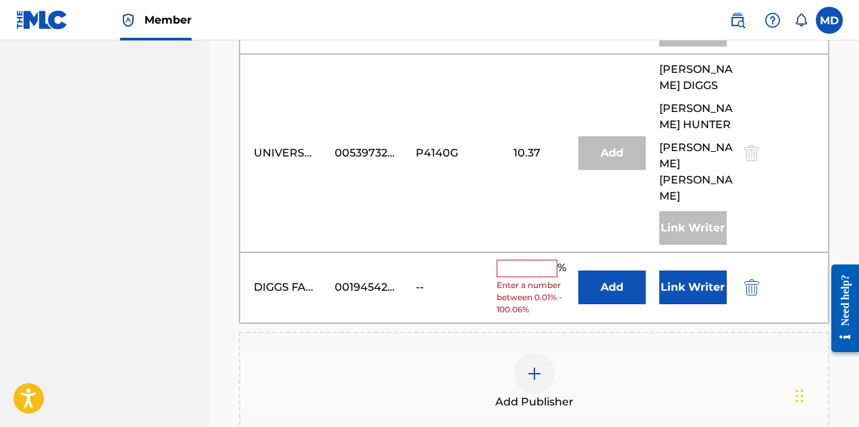
scroll to position [1166, 0]
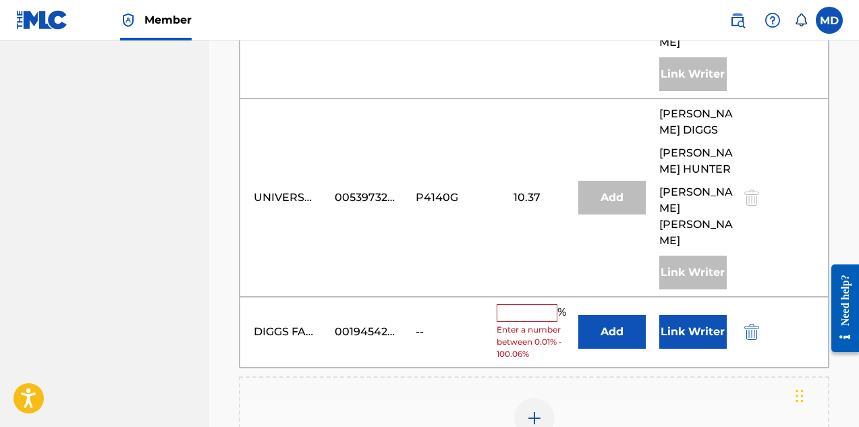
click at [519, 304] on input "text" at bounding box center [527, 313] width 61 height 18
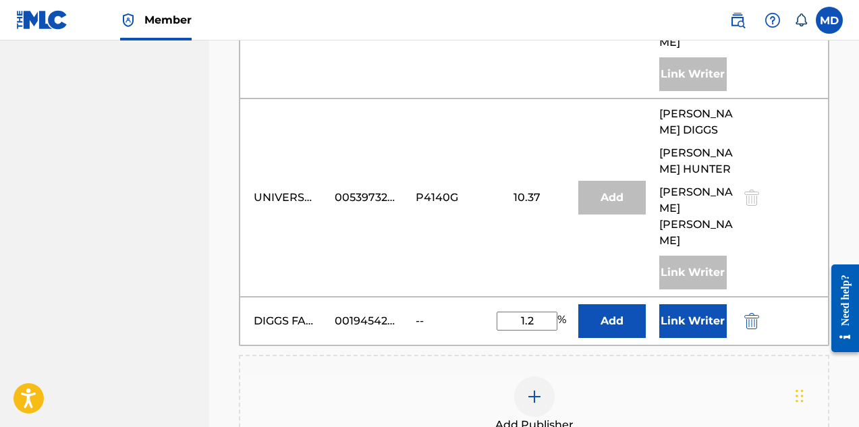
type input "1"
type input "14.23"
click at [613, 304] on button "Add" at bounding box center [611, 321] width 67 height 34
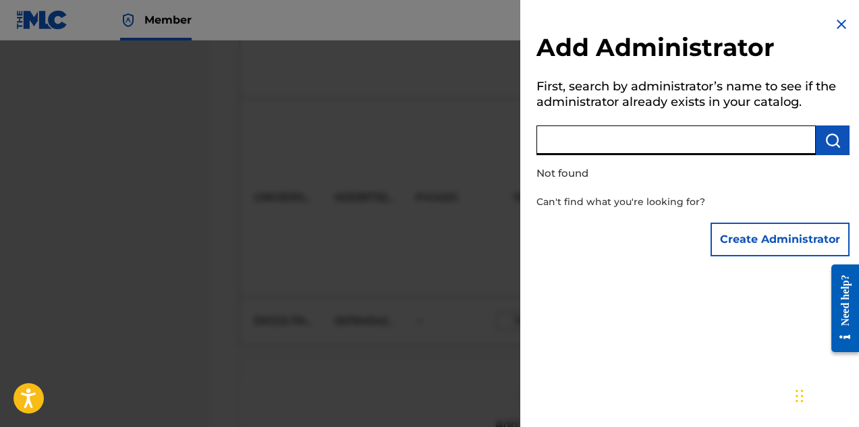
click at [646, 139] on input "text" at bounding box center [675, 140] width 279 height 30
type input "[PERSON_NAME]"
click at [833, 142] on img "submit" at bounding box center [832, 140] width 16 height 16
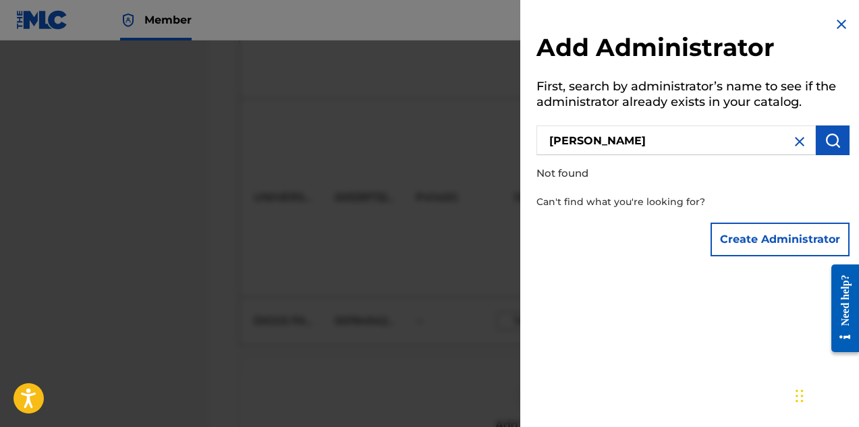
click at [795, 142] on img at bounding box center [799, 142] width 16 height 16
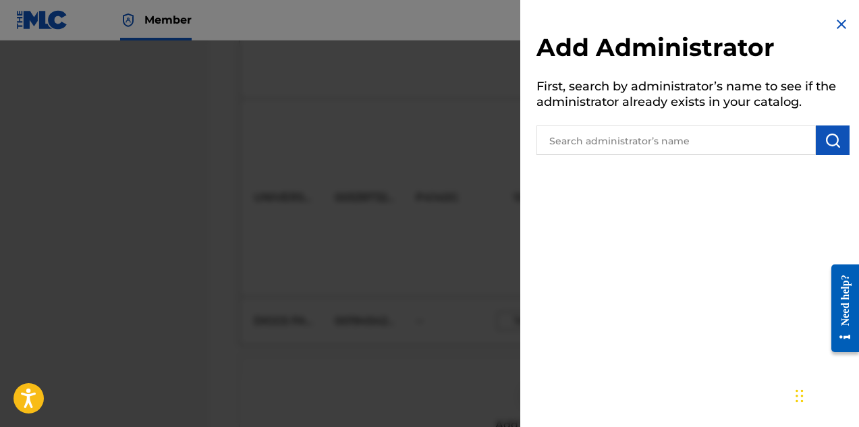
click at [700, 141] on input "text" at bounding box center [675, 140] width 279 height 30
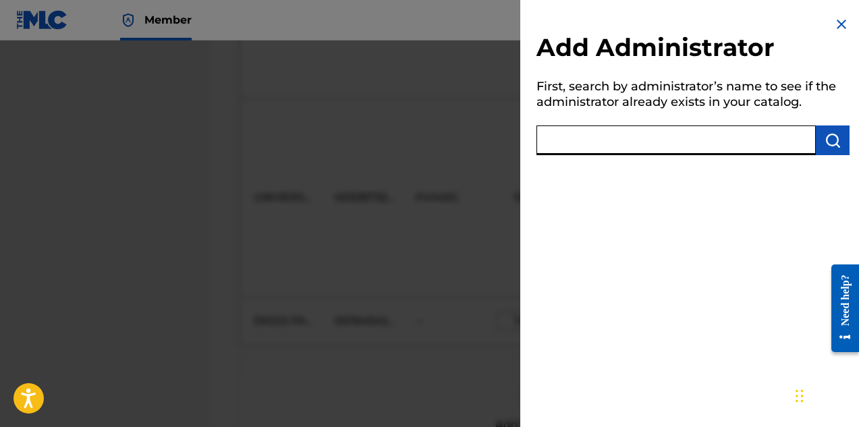
paste input "194542060"
type input "194542060"
drag, startPoint x: 619, startPoint y: 138, endPoint x: 530, endPoint y: 146, distance: 89.4
click at [530, 146] on div "Add Administrator First, search by administrator’s name to see if the administr…" at bounding box center [692, 87] width 345 height 175
paste input "DIGGS FAMILY MUSIC INC"
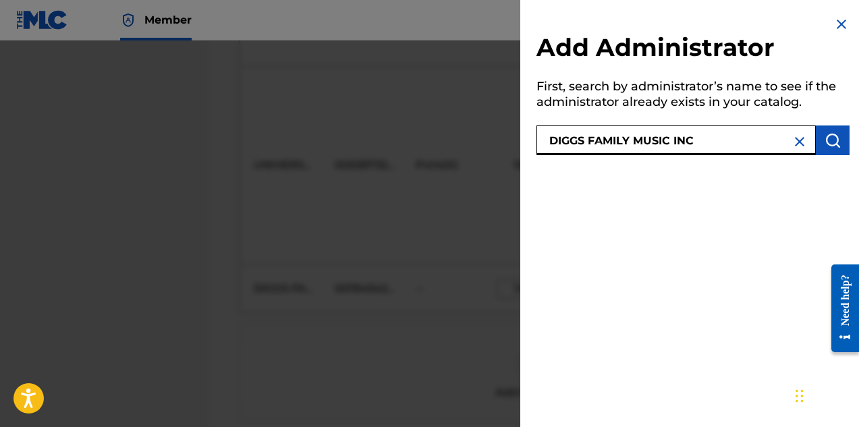
scroll to position [1144, 0]
type input "DIGGS FAMILY MUSIC INC"
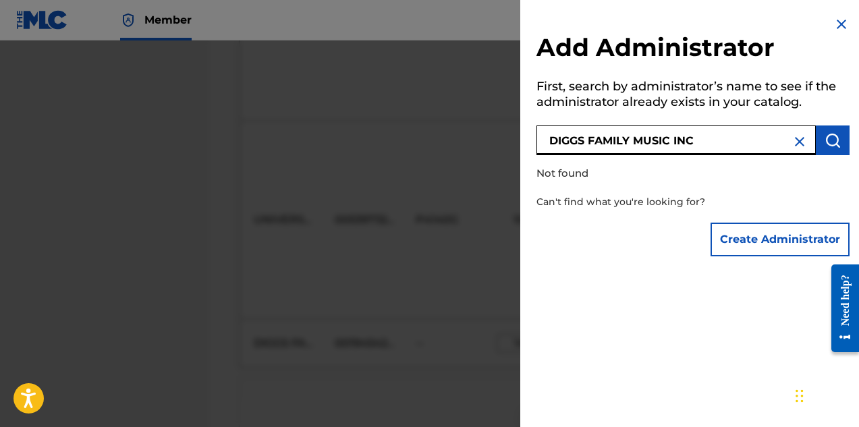
click at [837, 22] on img at bounding box center [841, 24] width 16 height 16
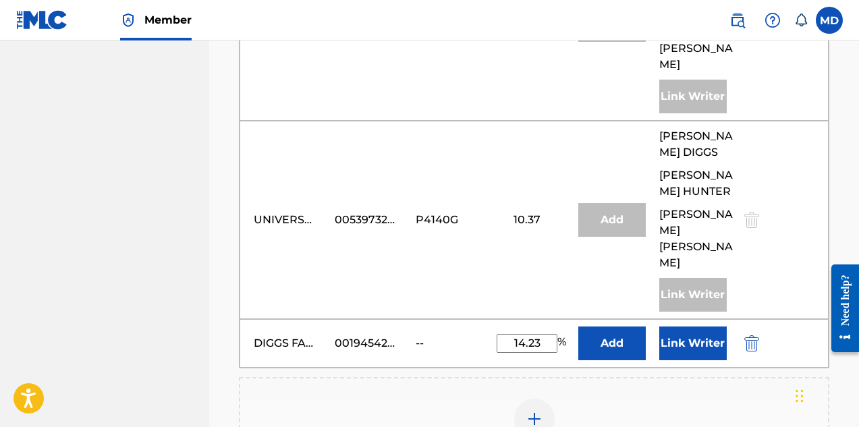
click at [692, 327] on button "Link Writer" at bounding box center [692, 344] width 67 height 34
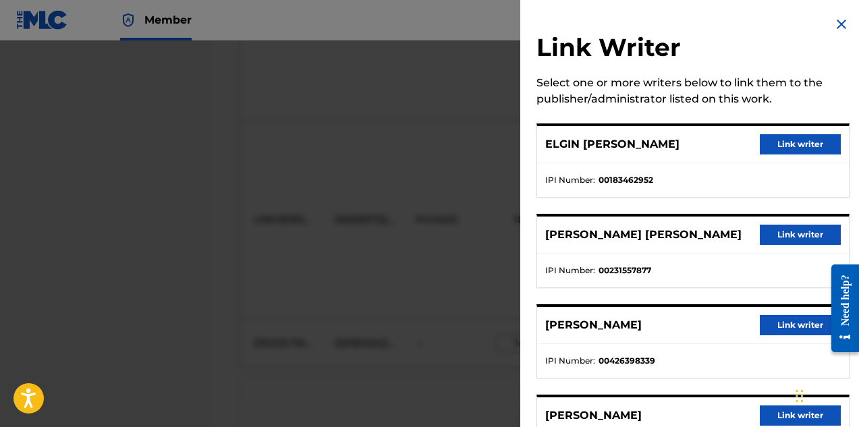
click at [795, 142] on button "Link writer" at bounding box center [800, 144] width 81 height 20
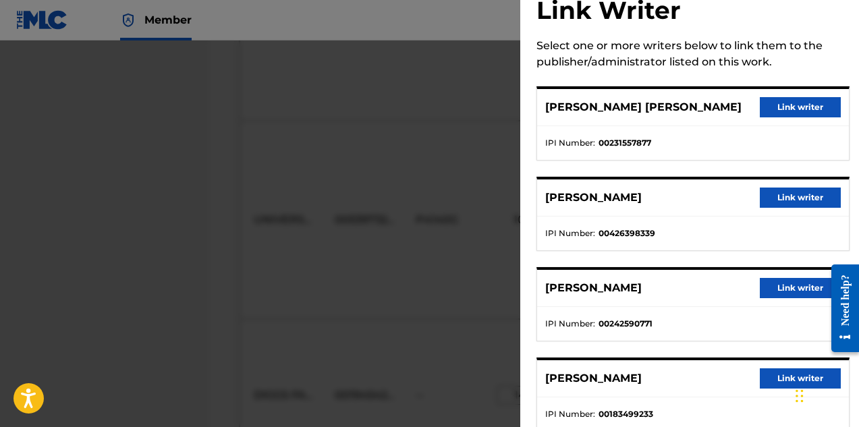
scroll to position [8, 0]
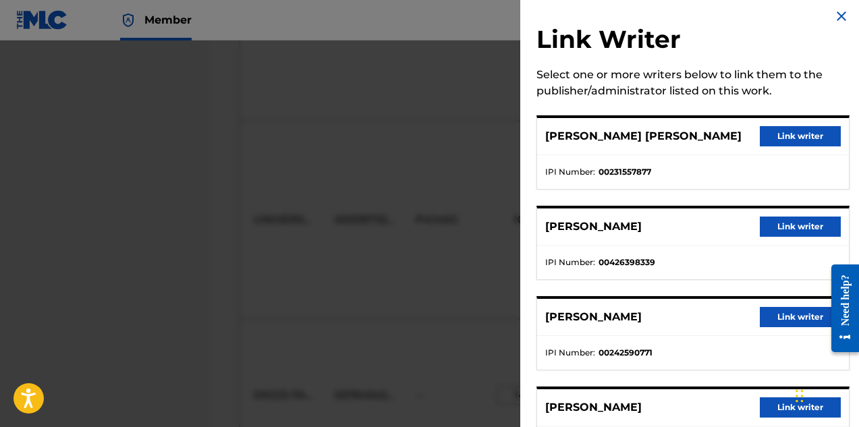
click at [782, 136] on button "Link writer" at bounding box center [800, 136] width 81 height 20
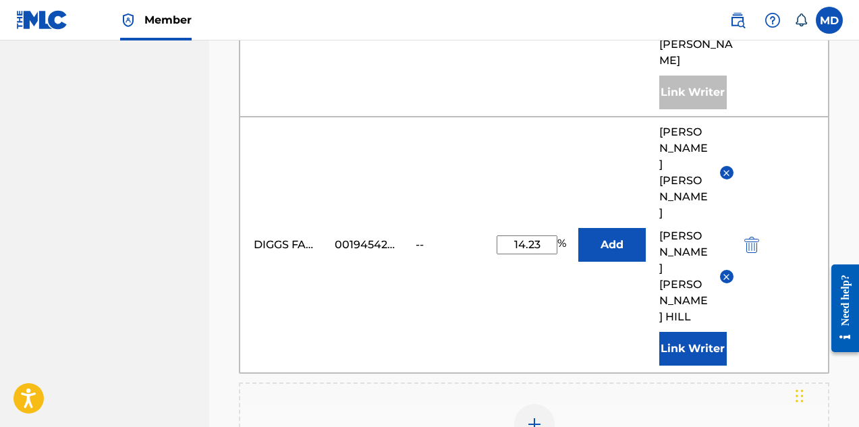
scroll to position [1405, 0]
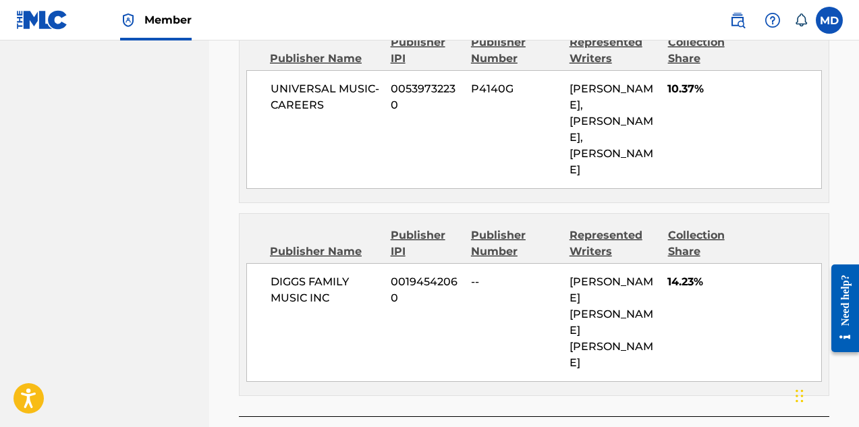
scroll to position [1495, 0]
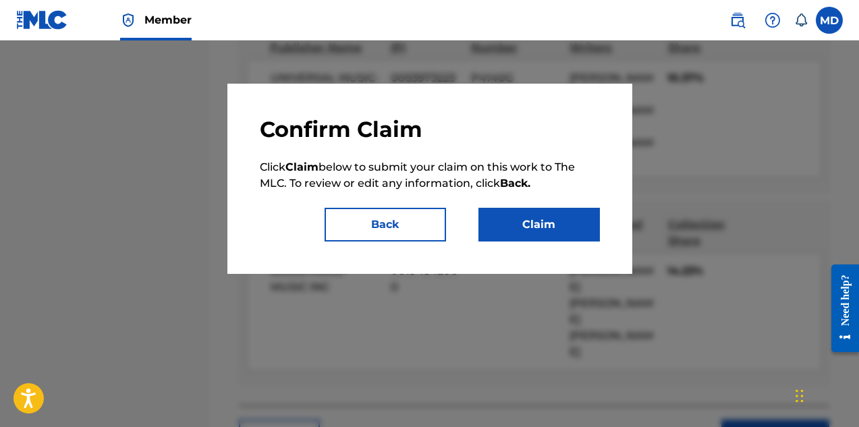
click at [540, 221] on button "Claim" at bounding box center [538, 225] width 121 height 34
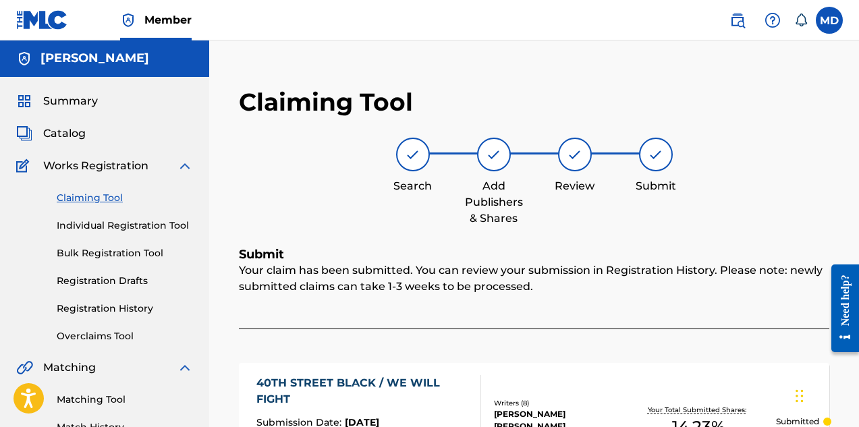
scroll to position [0, 0]
click at [69, 135] on span "Catalog" at bounding box center [64, 134] width 43 height 16
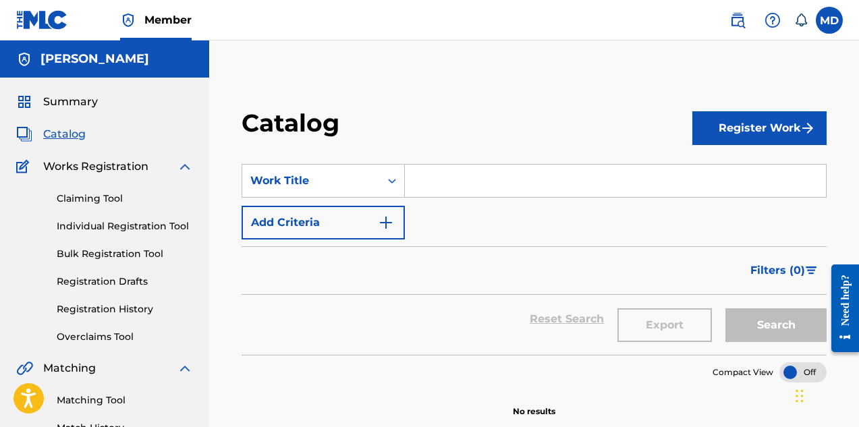
click at [67, 103] on span "Summary" at bounding box center [70, 102] width 55 height 16
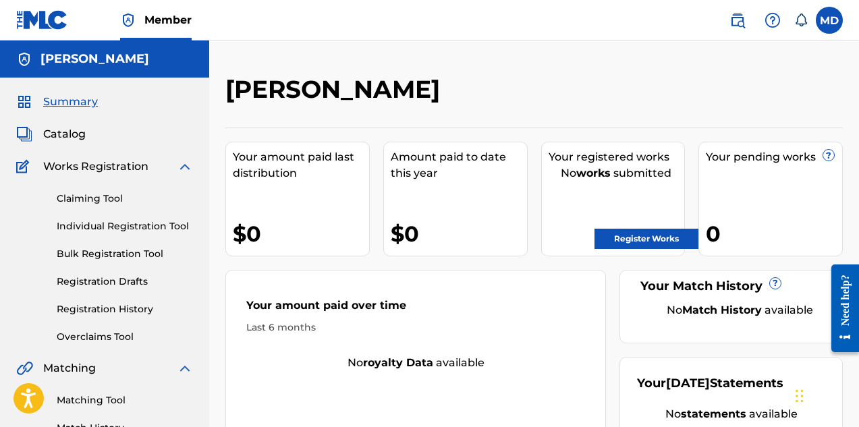
click at [76, 200] on link "Claiming Tool" at bounding box center [125, 199] width 136 height 14
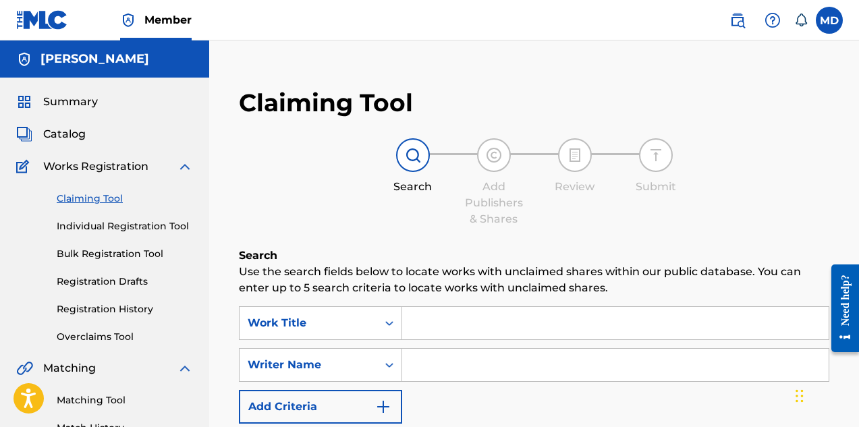
click at [73, 136] on span "Catalog" at bounding box center [64, 134] width 43 height 16
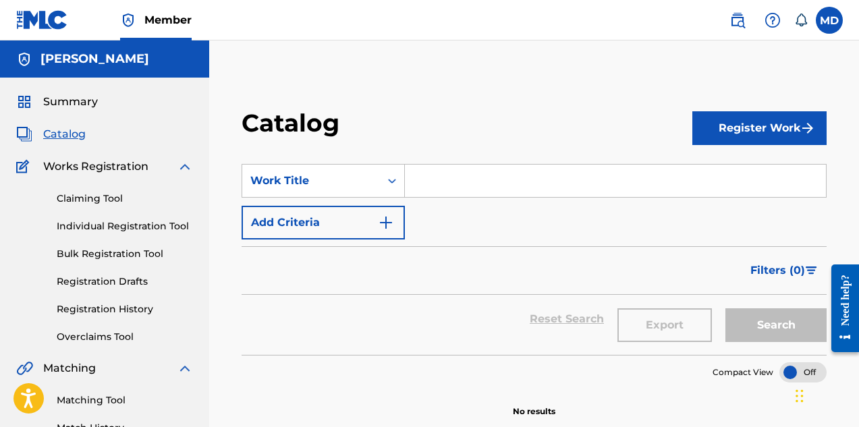
click at [99, 310] on link "Registration History" at bounding box center [125, 309] width 136 height 14
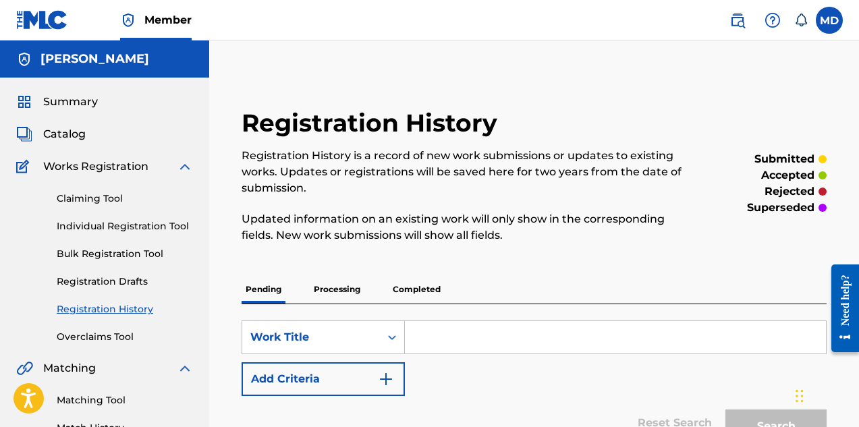
click at [92, 198] on link "Claiming Tool" at bounding box center [125, 199] width 136 height 14
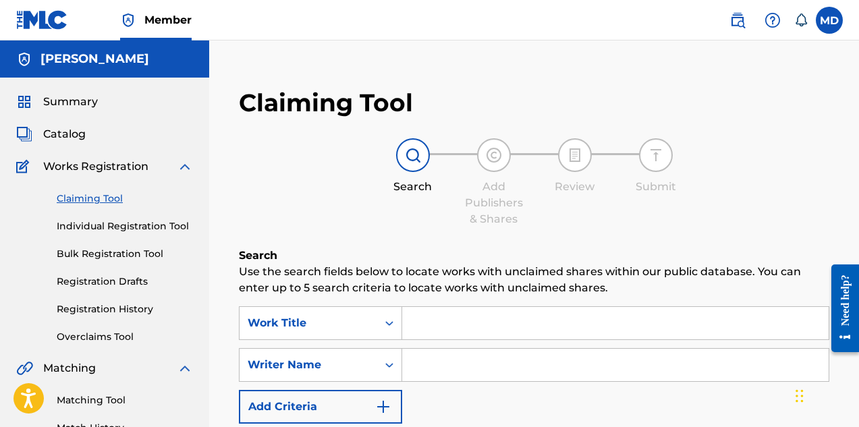
click at [457, 322] on input "Search Form" at bounding box center [615, 323] width 426 height 32
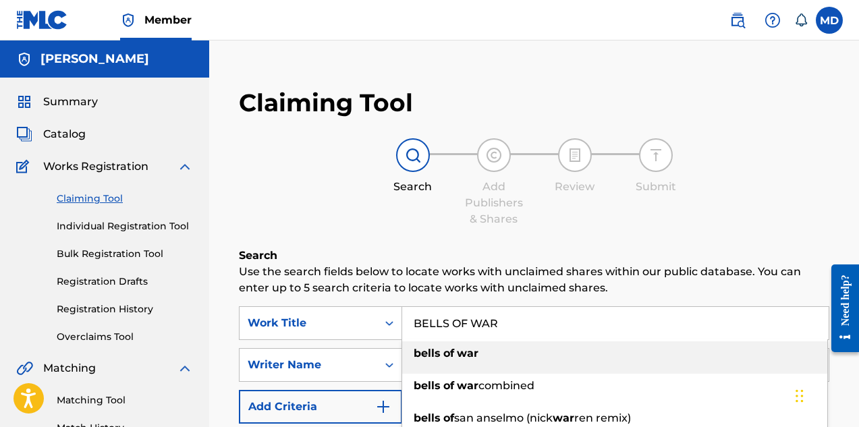
click at [457, 356] on strong "war" at bounding box center [468, 353] width 22 height 13
type input "bells of war"
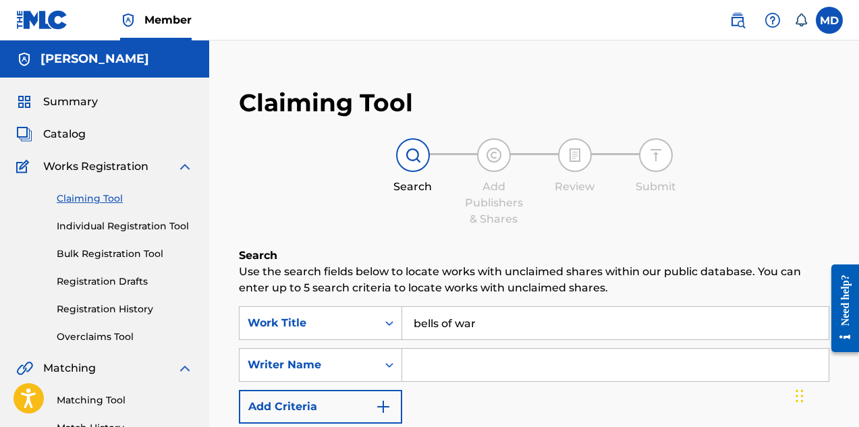
click at [451, 366] on input "Search Form" at bounding box center [615, 365] width 426 height 32
type input "[PERSON_NAME]"
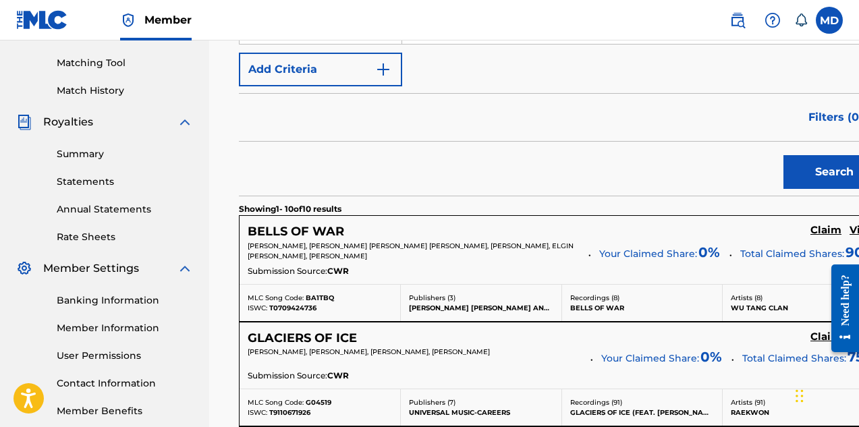
scroll to position [405, 0]
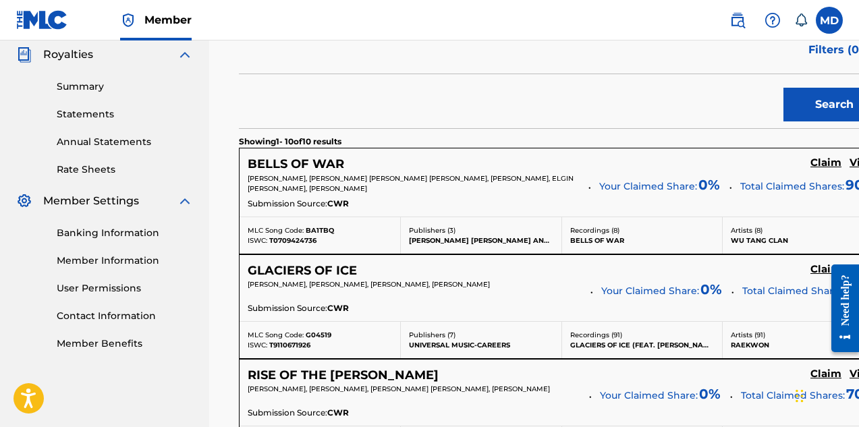
click at [849, 163] on h5 "View" at bounding box center [862, 163] width 26 height 13
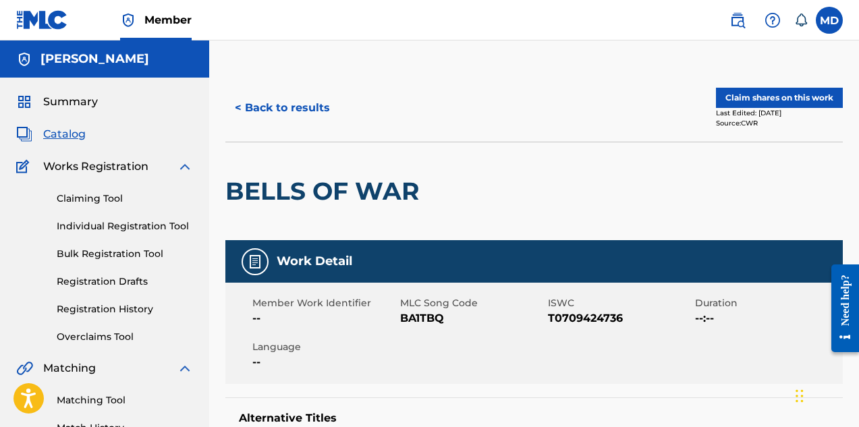
click at [752, 101] on button "Claim shares on this work" at bounding box center [779, 98] width 127 height 20
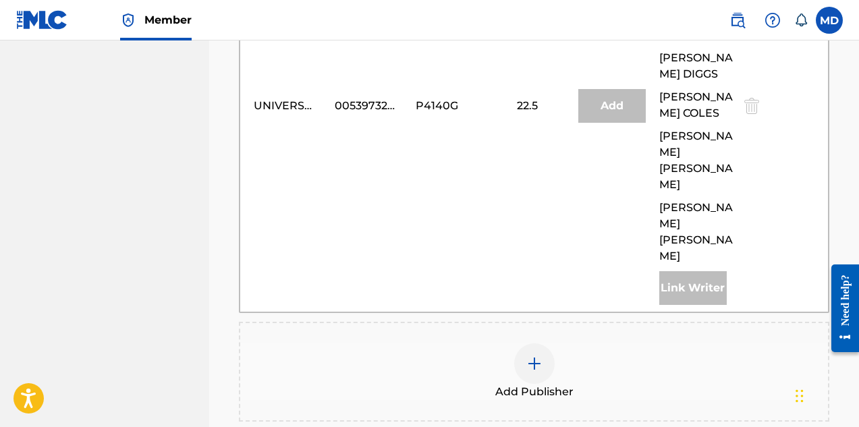
scroll to position [1012, 0]
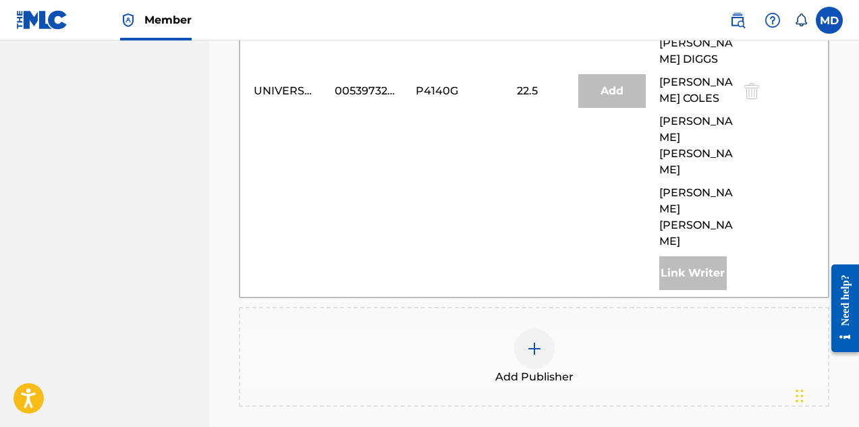
click at [538, 341] on img at bounding box center [534, 349] width 16 height 16
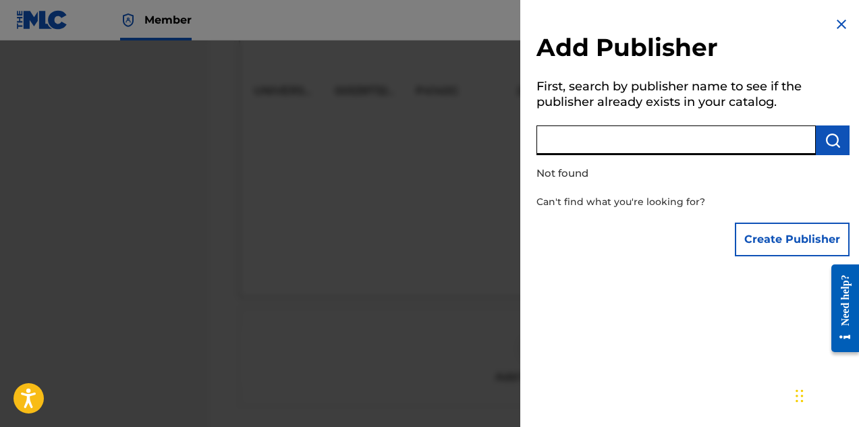
click at [637, 140] on input "text" at bounding box center [675, 140] width 279 height 30
paste input "DIGGS FAMILY MUSIC INC"
type input "DIGGS FAMILY MUSIC INC"
click at [826, 142] on img "submit" at bounding box center [832, 140] width 16 height 16
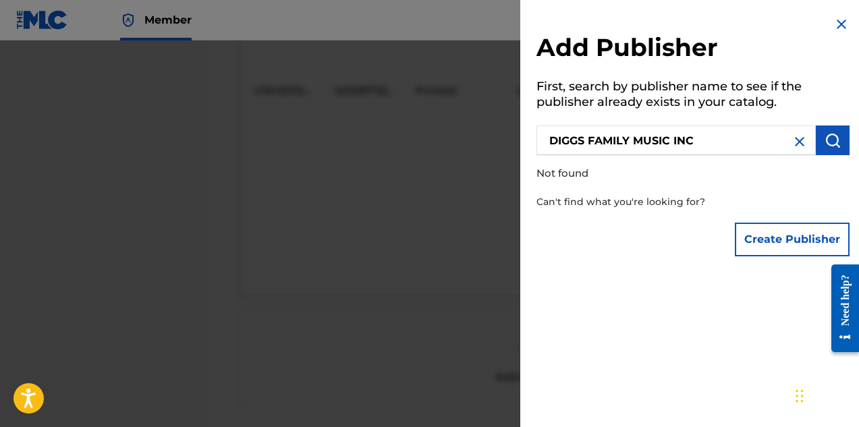
click at [772, 235] on button "Create Publisher" at bounding box center [792, 240] width 115 height 34
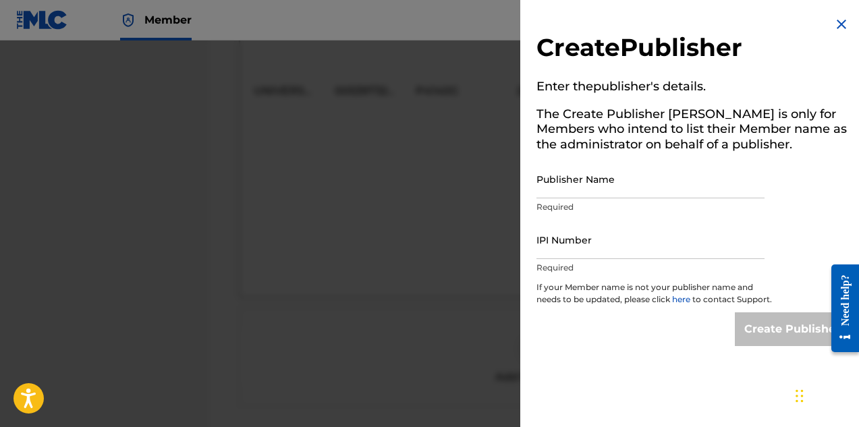
click at [643, 188] on input "Publisher Name" at bounding box center [650, 179] width 228 height 38
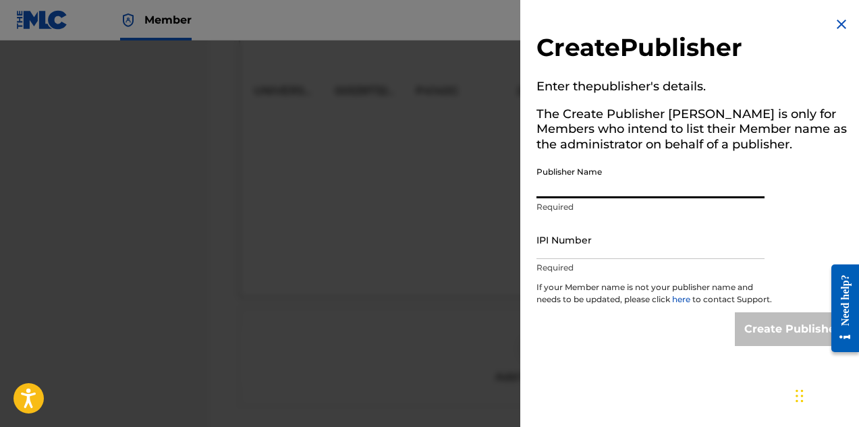
paste input "DIGGS FAMILY MUSIC INC"
type input "DIGGS FAMILY MUSIC INC"
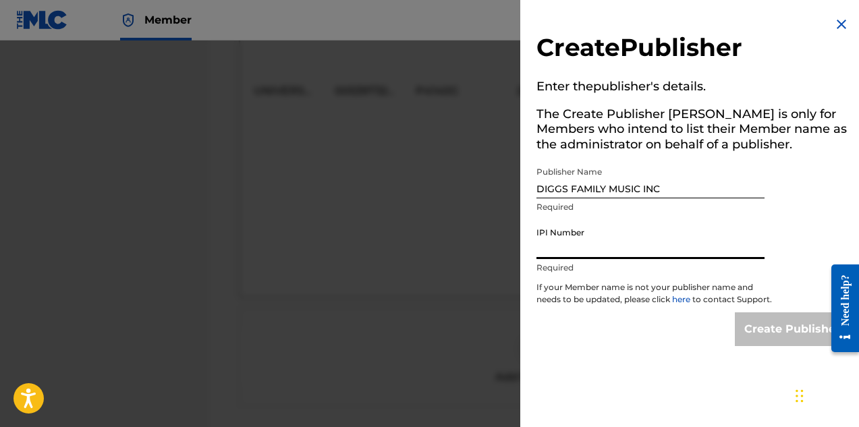
click at [611, 252] on input "IPI Number" at bounding box center [650, 240] width 228 height 38
click at [582, 250] on input "IPI Number" at bounding box center [650, 240] width 228 height 38
paste input "194542060"
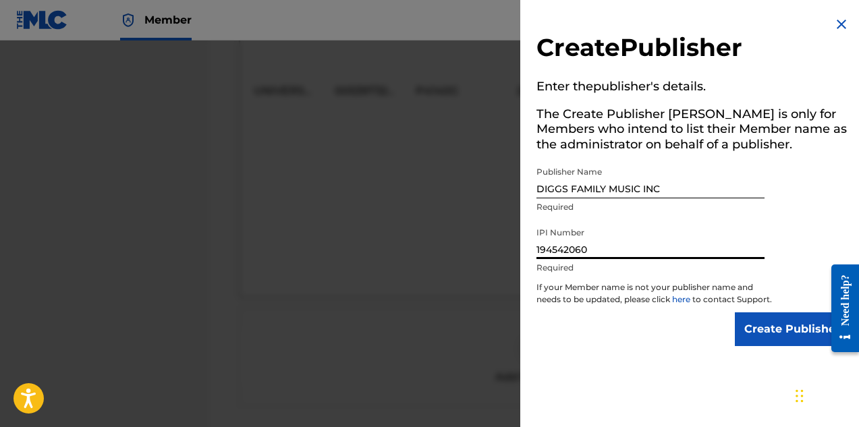
type input "194542060"
click at [761, 345] on input "Create Publisher" at bounding box center [792, 329] width 115 height 34
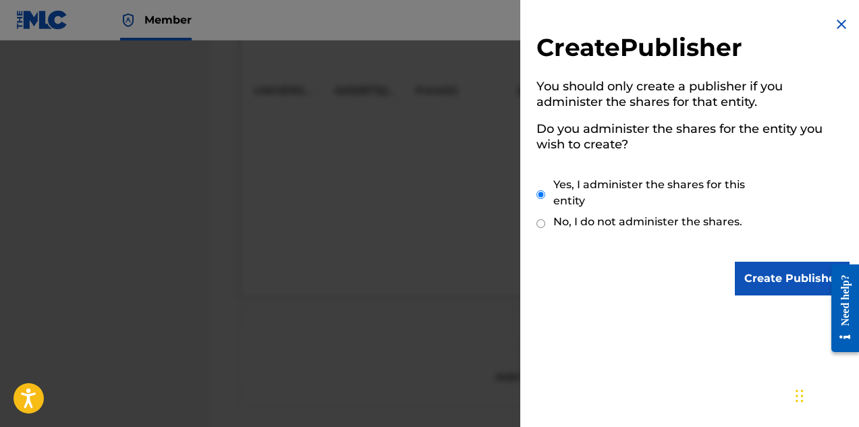
click at [769, 278] on input "Create Publisher" at bounding box center [792, 279] width 115 height 34
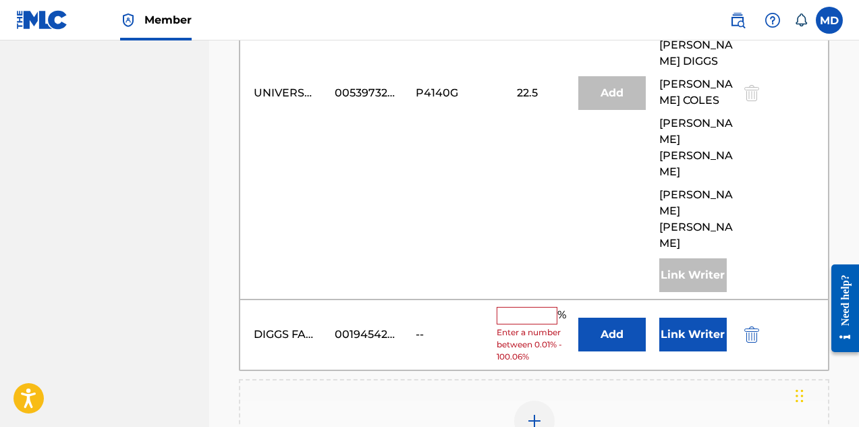
scroll to position [945, 0]
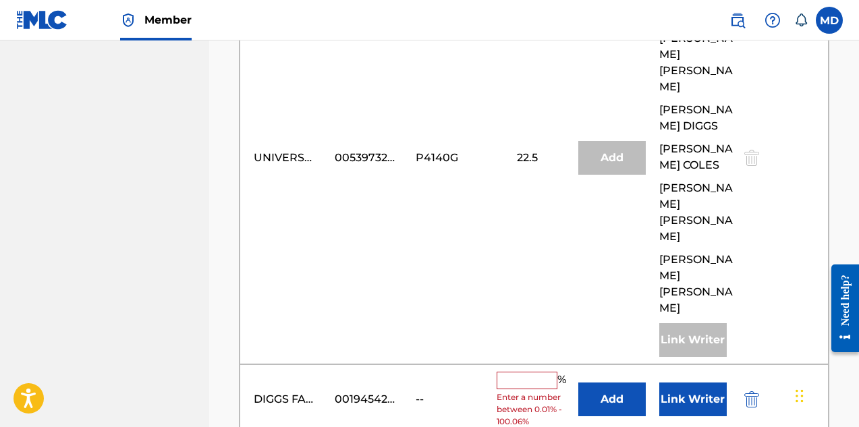
click at [522, 372] on input "text" at bounding box center [527, 381] width 61 height 18
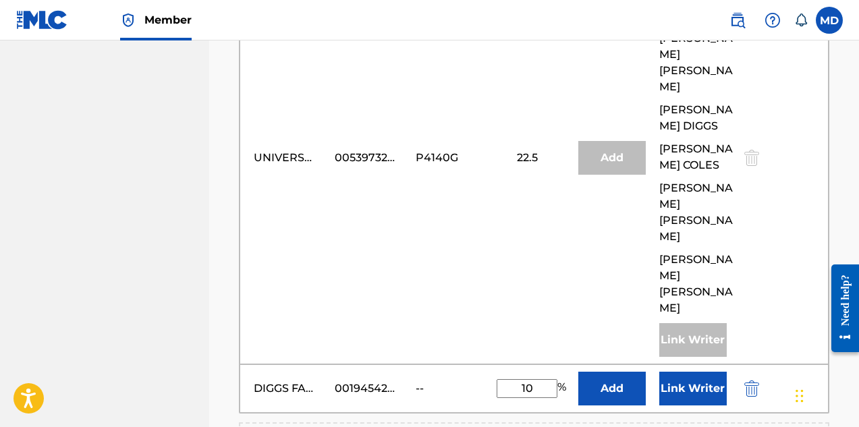
type input "10"
click at [619, 372] on button "Add" at bounding box center [611, 389] width 67 height 34
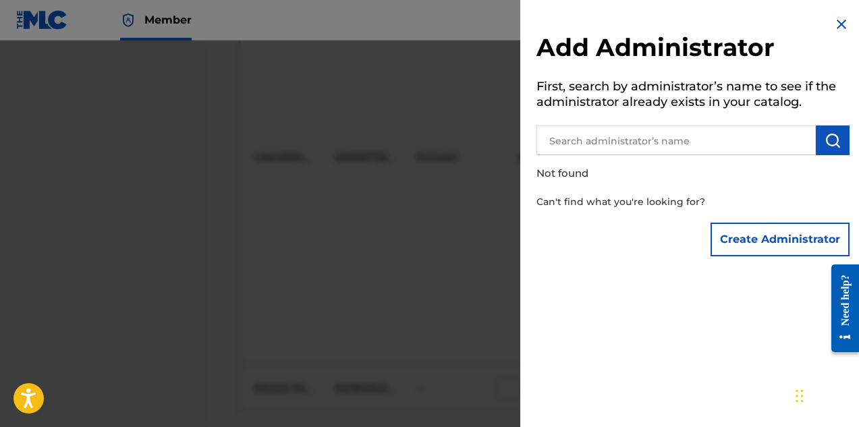
click at [667, 142] on input "text" at bounding box center [675, 140] width 279 height 30
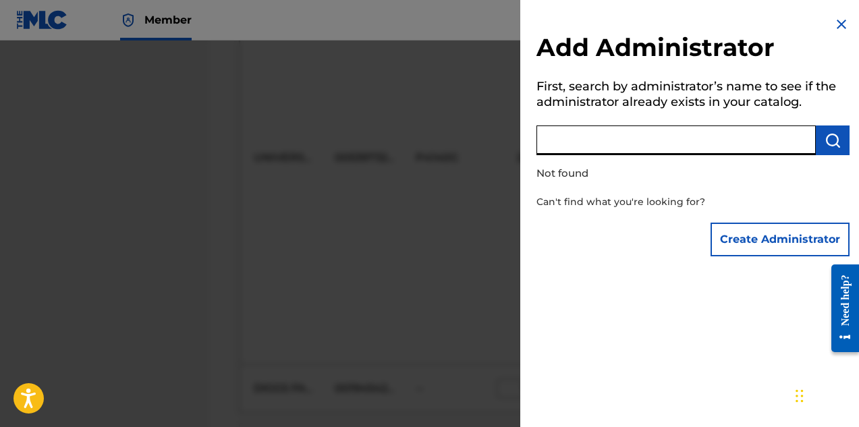
paste input "DIGGS FAMILY MUSIC INC"
type input "DIGGS FAMILY MUSIC INC"
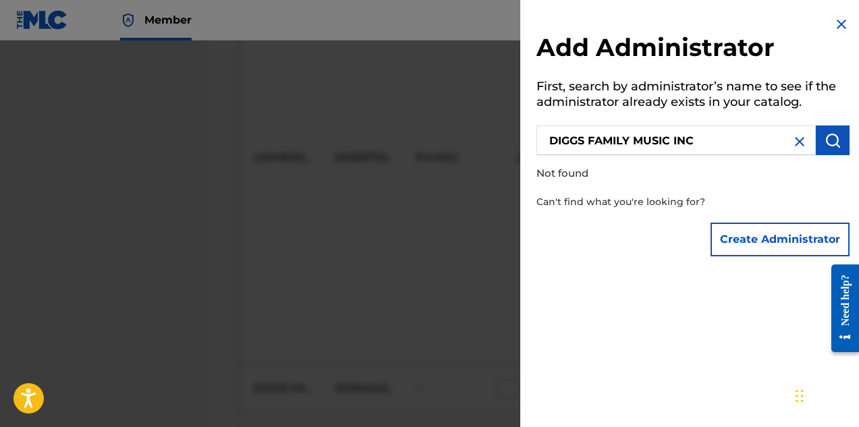
click at [750, 245] on button "Create Administrator" at bounding box center [779, 240] width 139 height 34
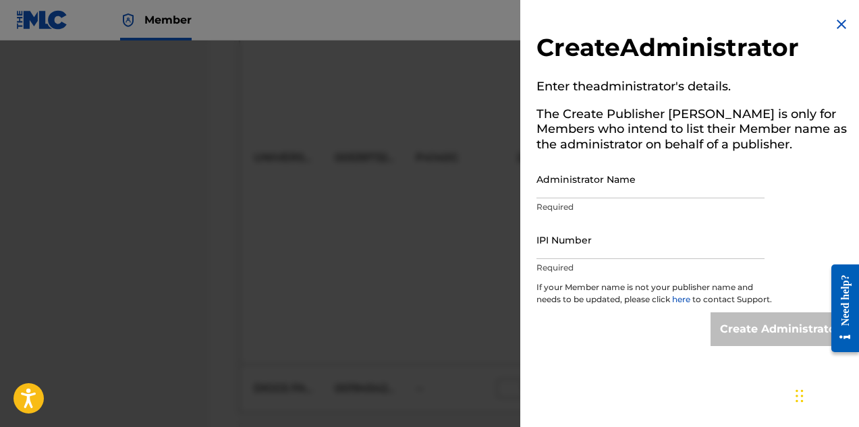
click at [600, 244] on input "IPI Number" at bounding box center [650, 240] width 228 height 38
click at [580, 250] on input "IPI Number" at bounding box center [650, 240] width 228 height 38
paste input "194542060"
type input "194542060"
click at [792, 275] on div "Create Administrator Enter the administrator 's details. The Create Publisher b…" at bounding box center [692, 181] width 345 height 362
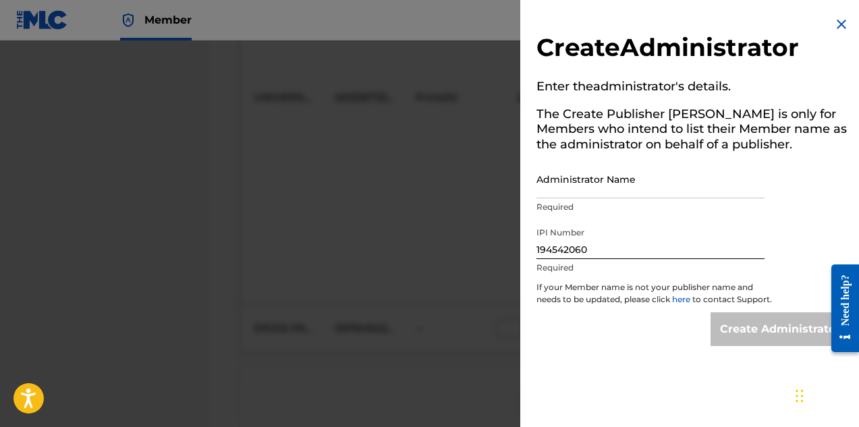
scroll to position [1013, 0]
click at [588, 188] on input "Administrator Name" at bounding box center [650, 179] width 228 height 38
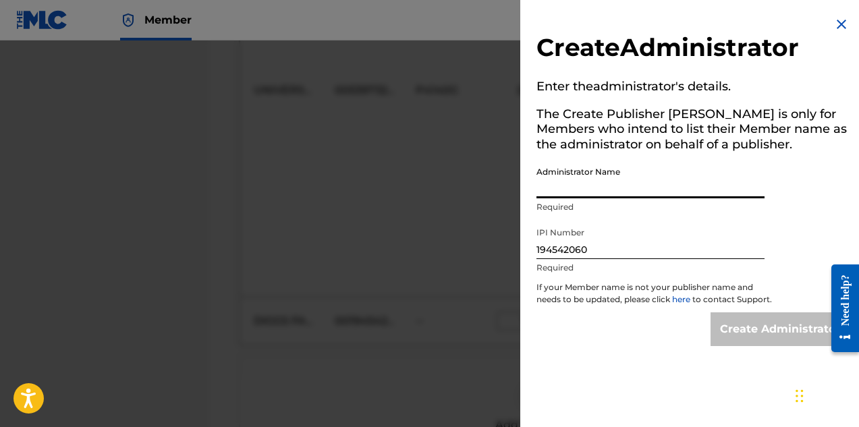
type input "DIGGS FAMILY MUSIC INC"
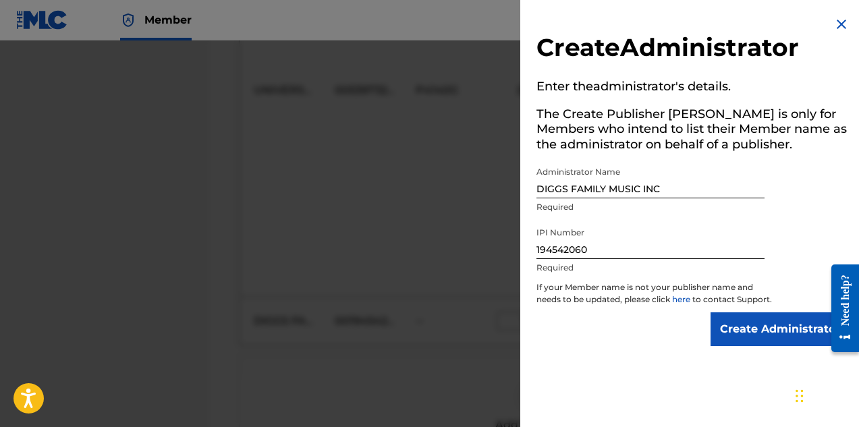
click at [760, 345] on input "Create Administrator" at bounding box center [779, 329] width 139 height 34
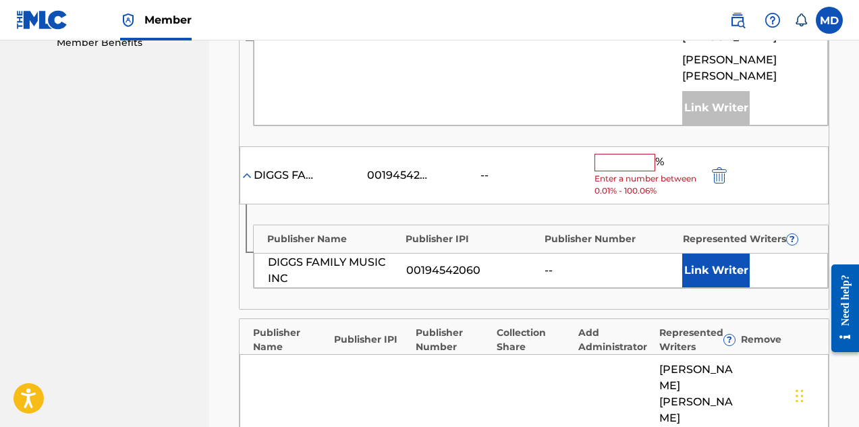
scroll to position [675, 0]
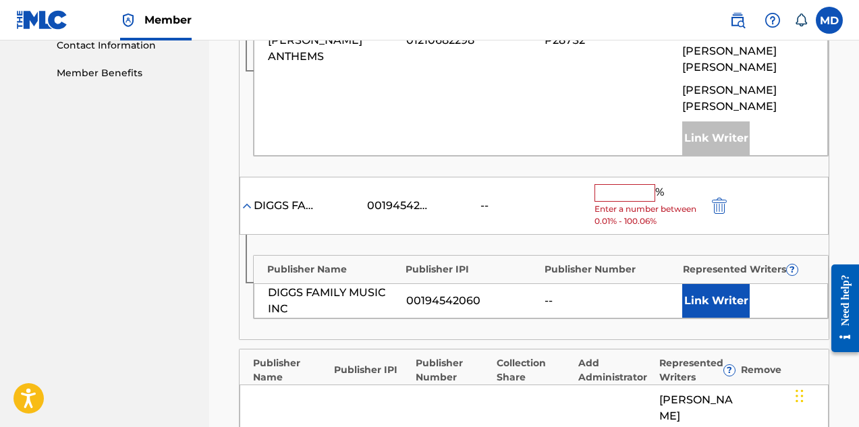
click at [723, 284] on button "Link Writer" at bounding box center [715, 301] width 67 height 34
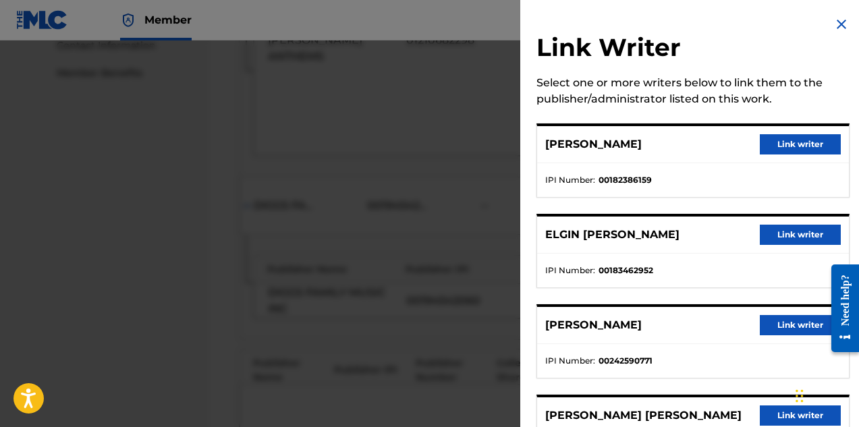
click at [797, 234] on button "Link writer" at bounding box center [800, 235] width 81 height 20
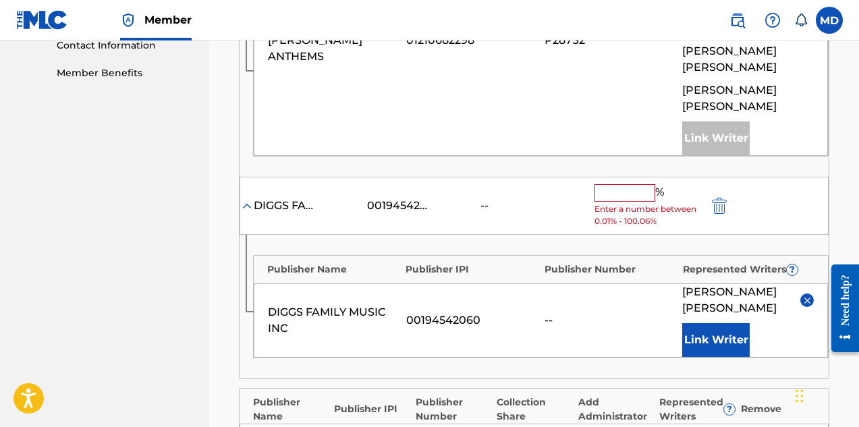
click at [621, 184] on input "text" at bounding box center [624, 193] width 61 height 18
click at [526, 198] on div "--" at bounding box center [510, 206] width 61 height 16
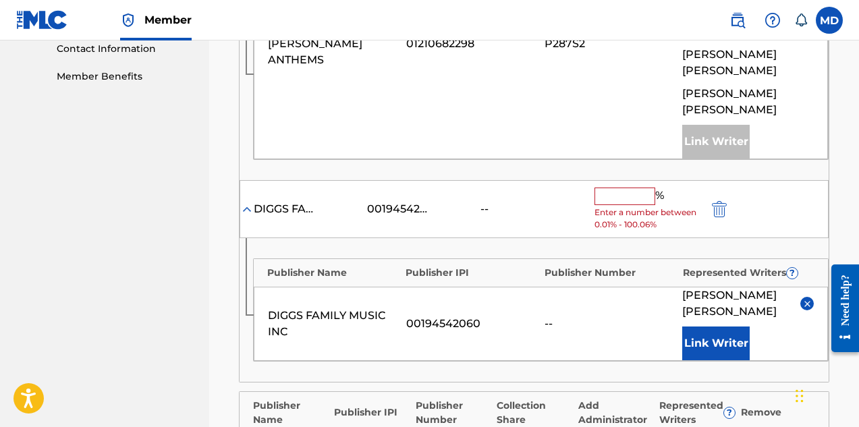
scroll to position [537, 0]
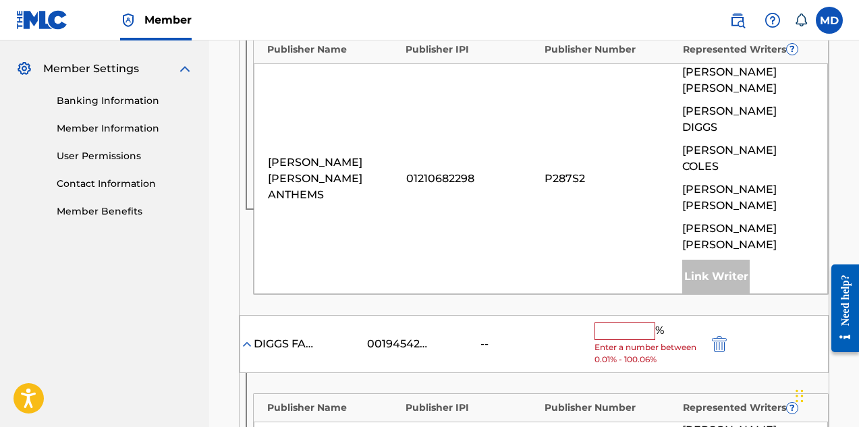
click at [617, 322] on input "text" at bounding box center [624, 331] width 61 height 18
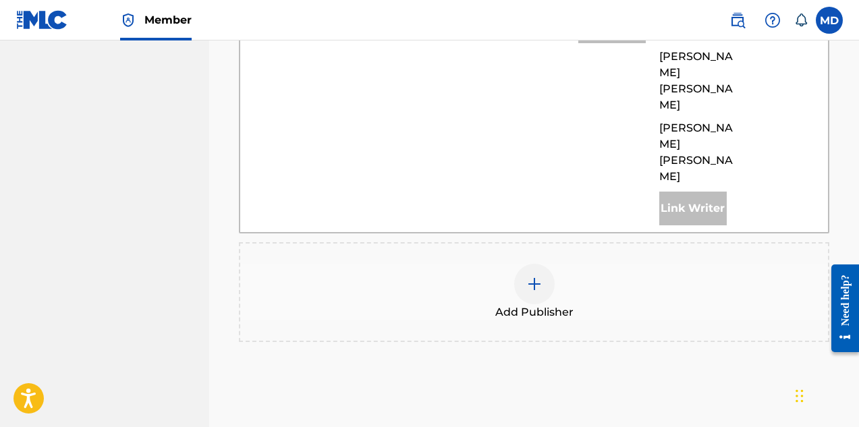
scroll to position [1254, 0]
type input "10"
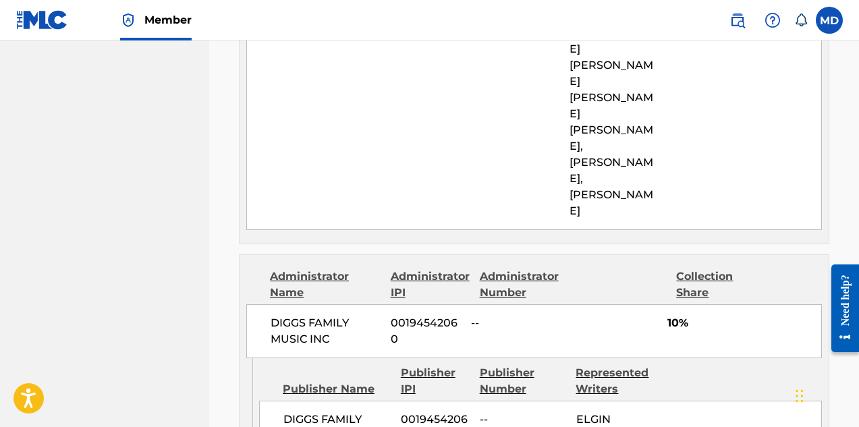
scroll to position [1208, 0]
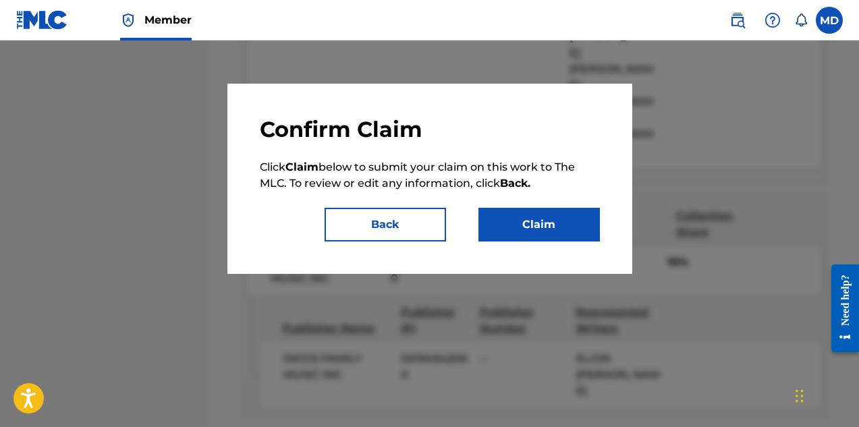
click at [528, 227] on button "Claim" at bounding box center [538, 225] width 121 height 34
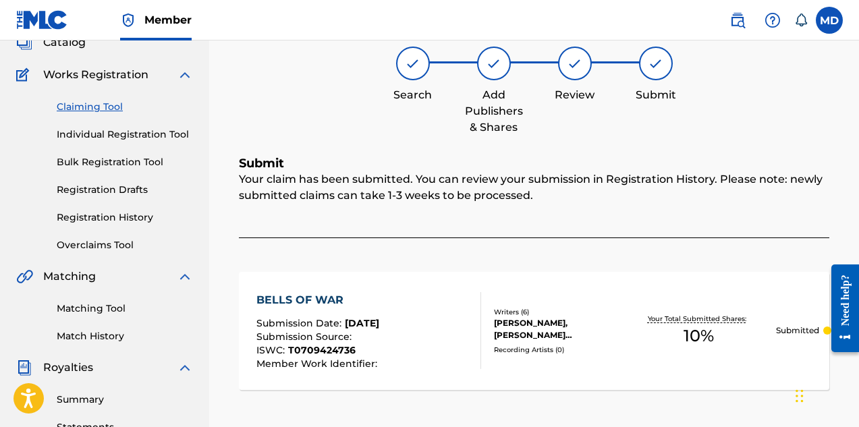
scroll to position [72, 0]
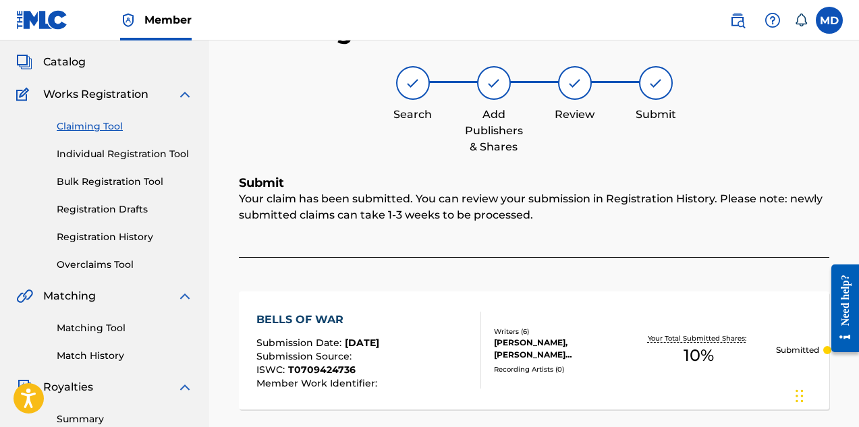
click at [100, 235] on link "Registration History" at bounding box center [125, 237] width 136 height 14
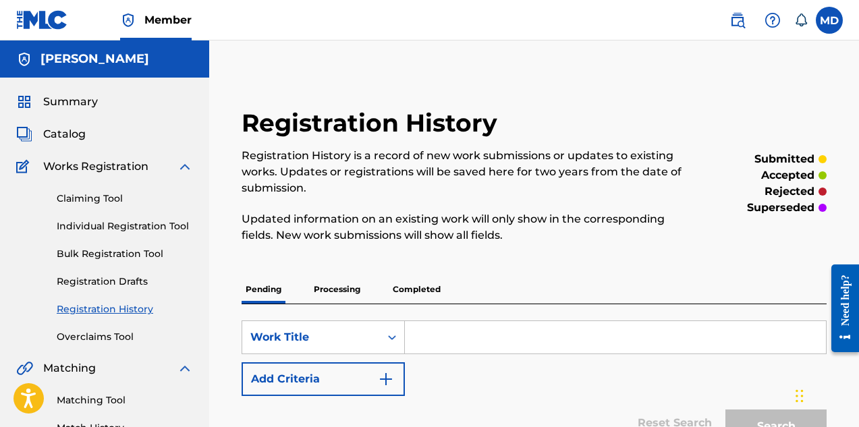
click at [326, 289] on p "Processing" at bounding box center [337, 289] width 55 height 28
click at [271, 289] on p "Pending" at bounding box center [264, 289] width 44 height 28
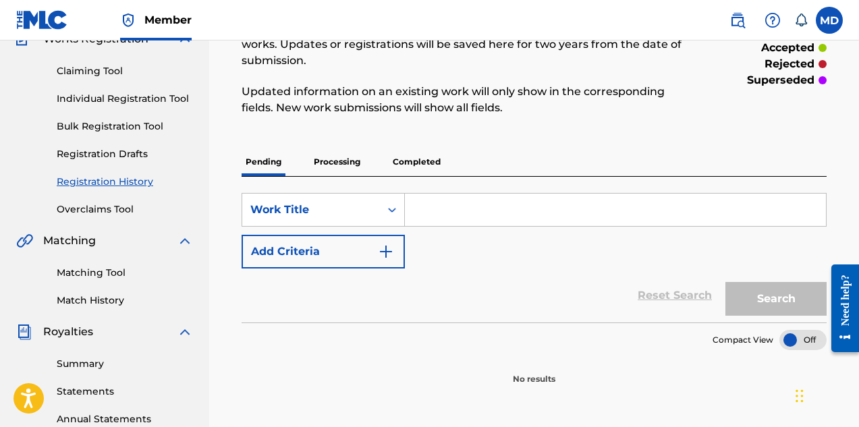
scroll to position [67, 0]
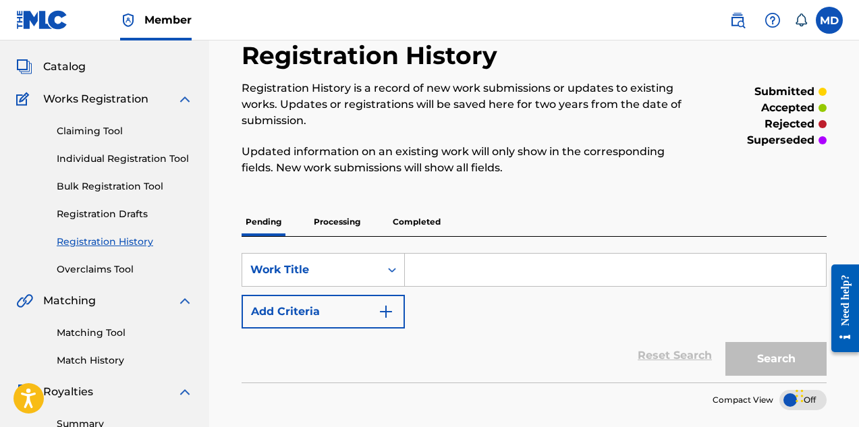
click at [90, 242] on link "Registration History" at bounding box center [125, 242] width 136 height 14
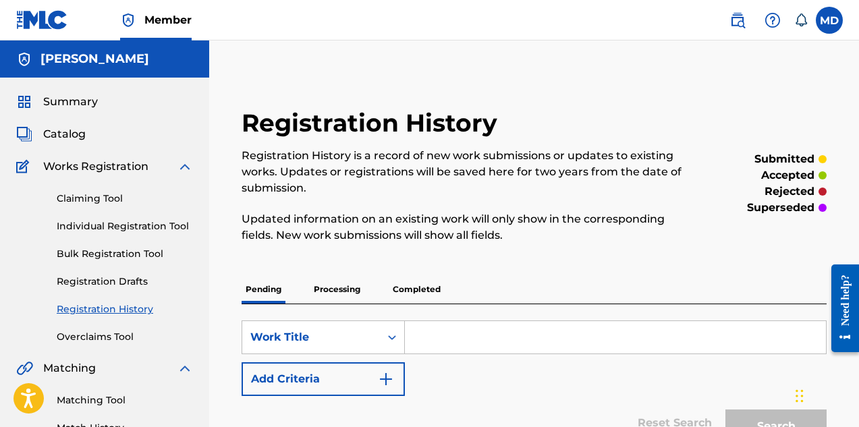
click at [69, 104] on span "Summary" at bounding box center [70, 102] width 55 height 16
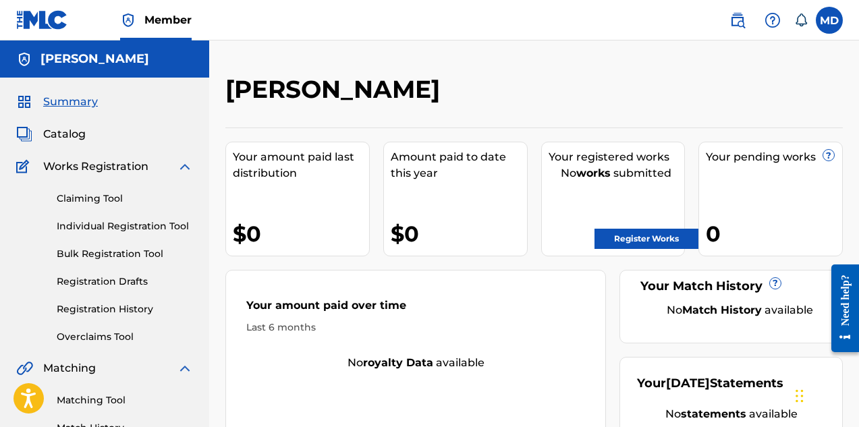
click at [60, 136] on span "Catalog" at bounding box center [64, 134] width 43 height 16
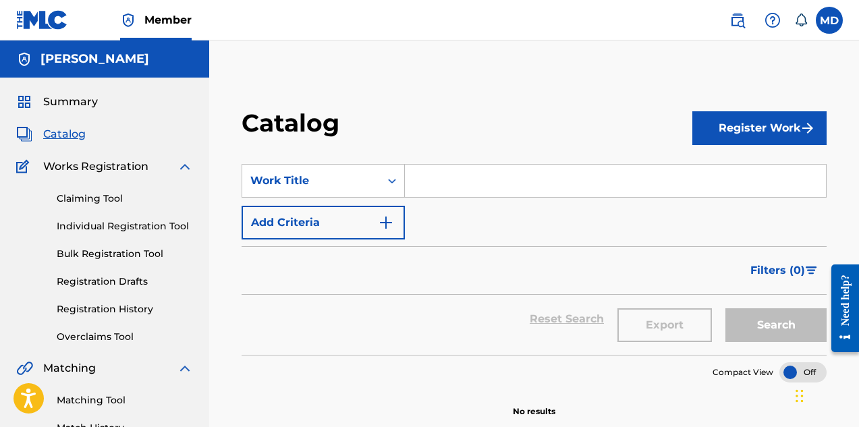
click at [79, 199] on link "Claiming Tool" at bounding box center [125, 199] width 136 height 14
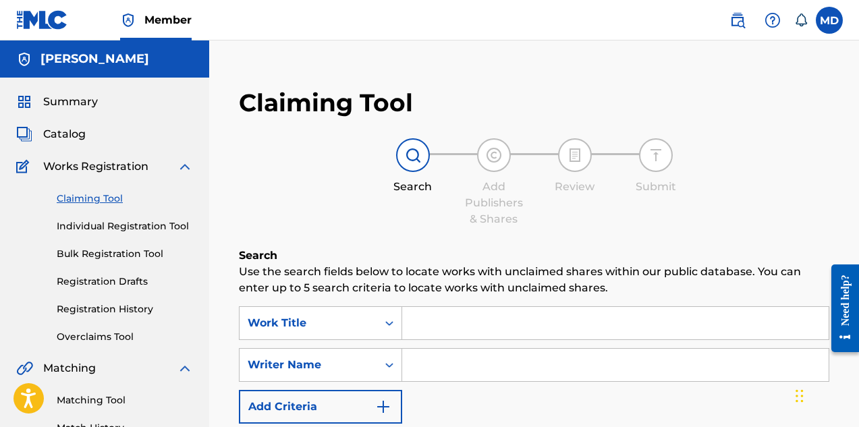
scroll to position [67, 0]
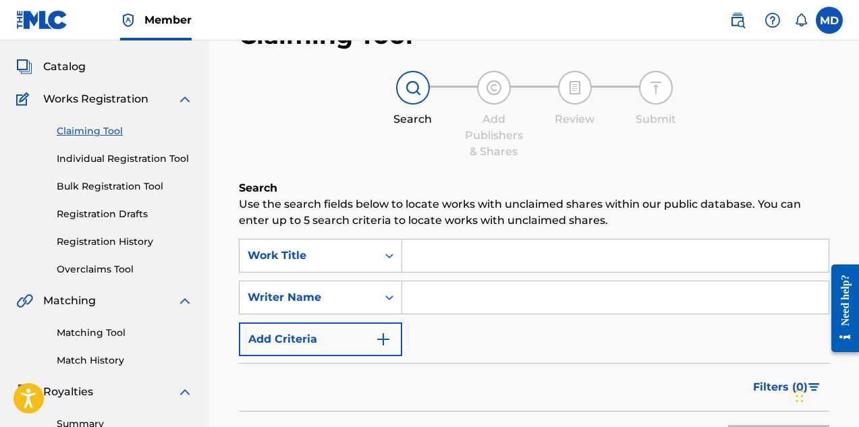
click at [86, 240] on link "Registration History" at bounding box center [125, 242] width 136 height 14
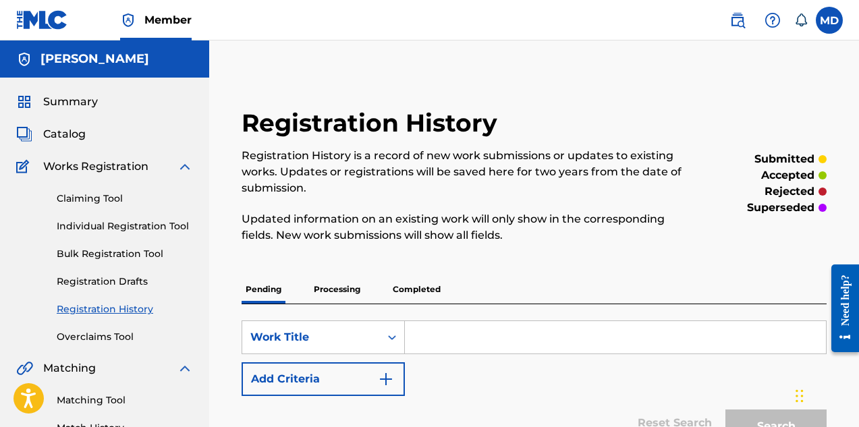
click at [94, 200] on link "Claiming Tool" at bounding box center [125, 199] width 136 height 14
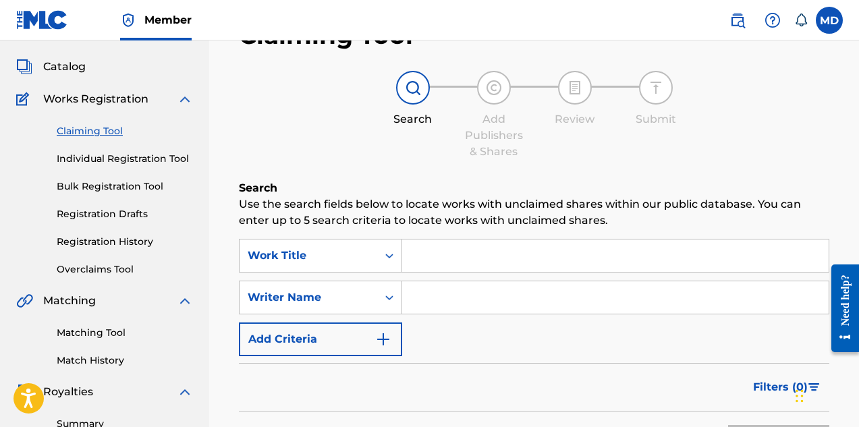
scroll to position [135, 0]
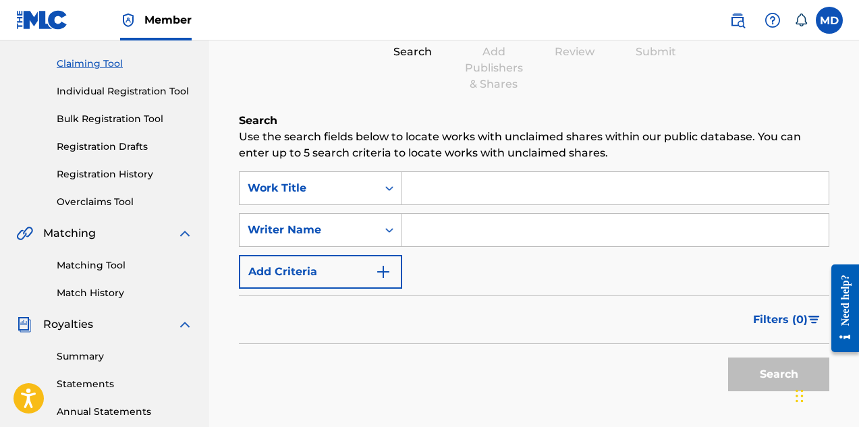
click at [462, 189] on input "Search Form" at bounding box center [615, 188] width 426 height 32
paste input "BETTER [DATE]"
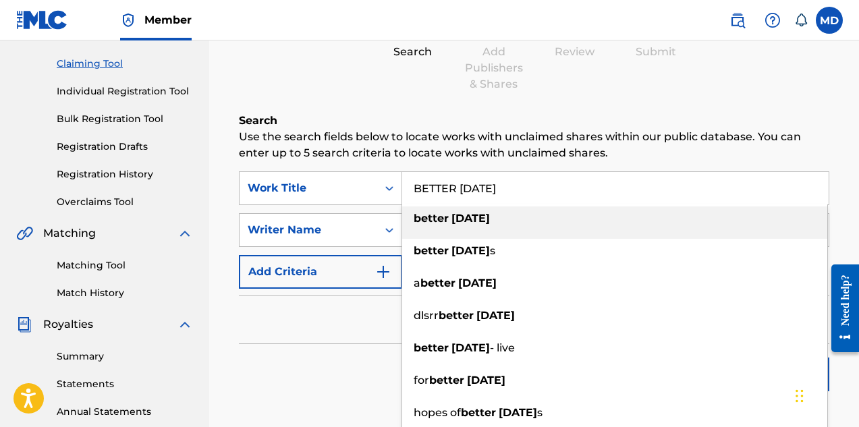
click at [463, 221] on strong "[DATE]" at bounding box center [470, 218] width 38 height 13
type input "better [DATE]"
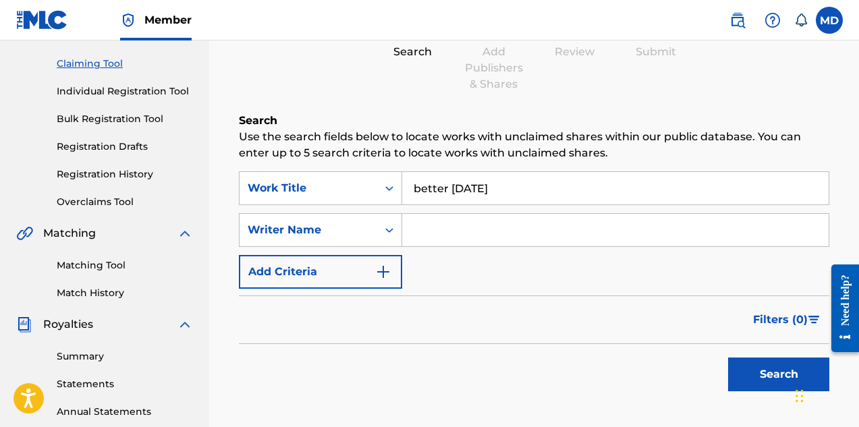
click at [462, 225] on input "Search Form" at bounding box center [615, 230] width 426 height 32
type input "[PERSON_NAME]"
click at [753, 371] on button "Search" at bounding box center [778, 375] width 101 height 34
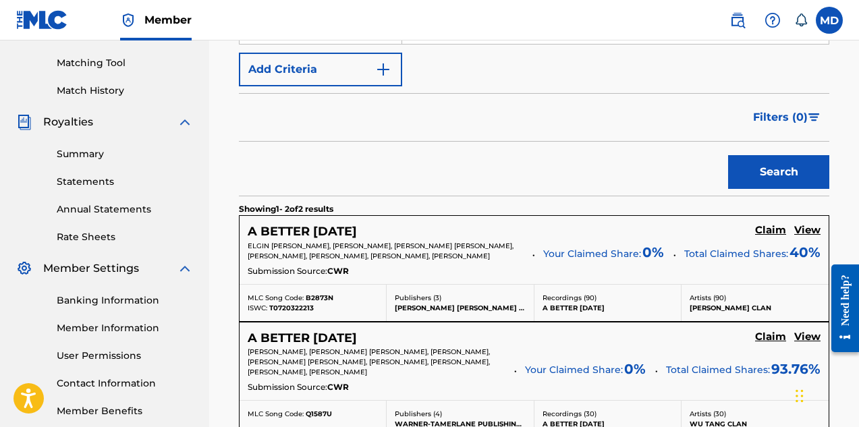
scroll to position [405, 0]
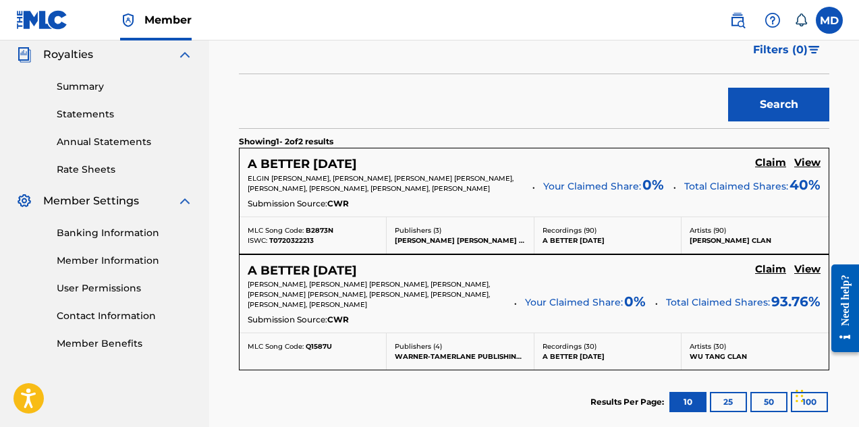
click at [806, 163] on h5 "View" at bounding box center [807, 163] width 26 height 13
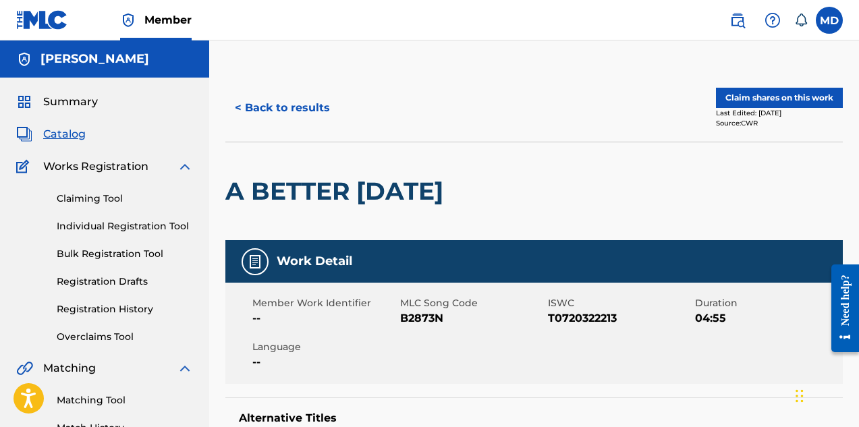
click at [773, 96] on button "Claim shares on this work" at bounding box center [779, 98] width 127 height 20
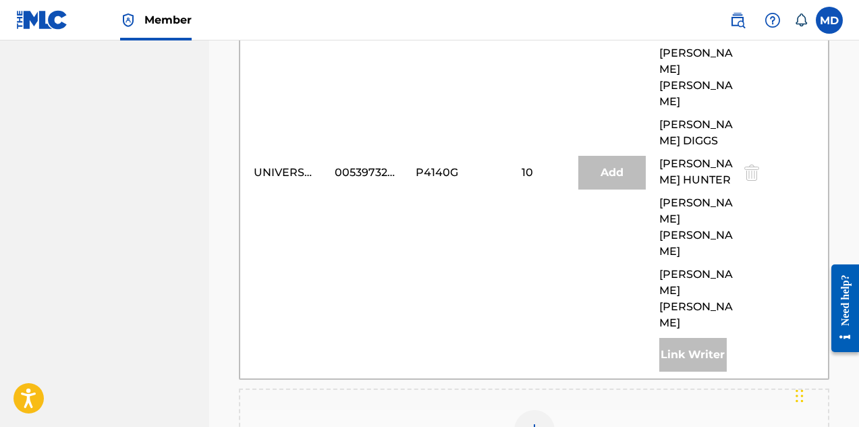
scroll to position [1012, 0]
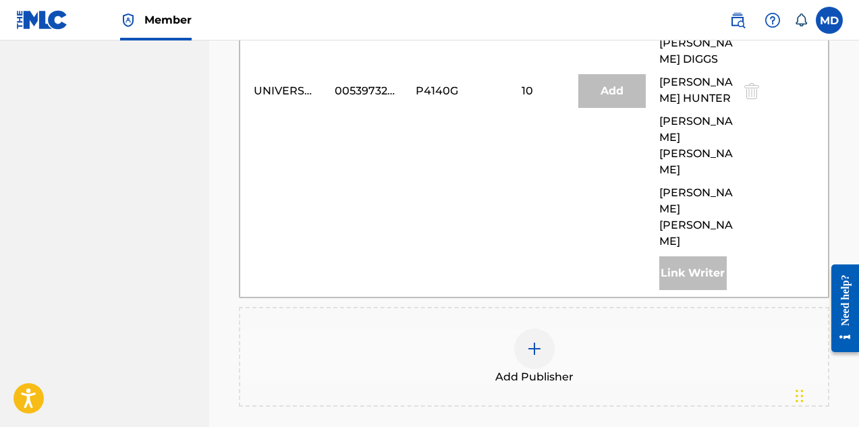
click at [537, 341] on img at bounding box center [534, 349] width 16 height 16
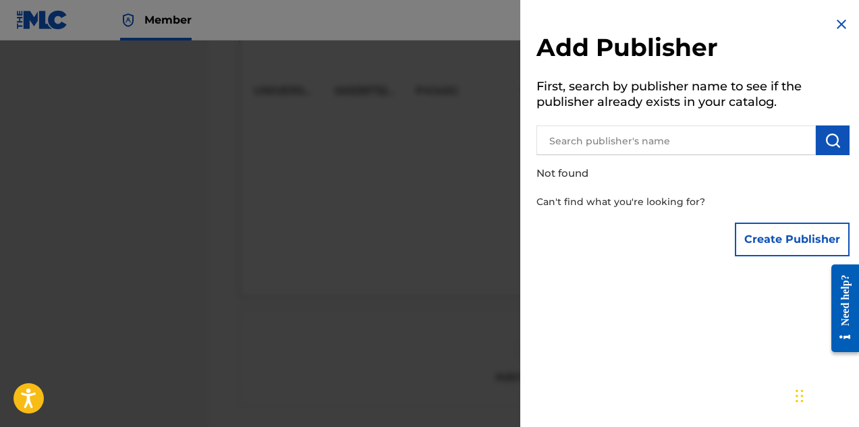
click at [645, 143] on input "text" at bounding box center [675, 140] width 279 height 30
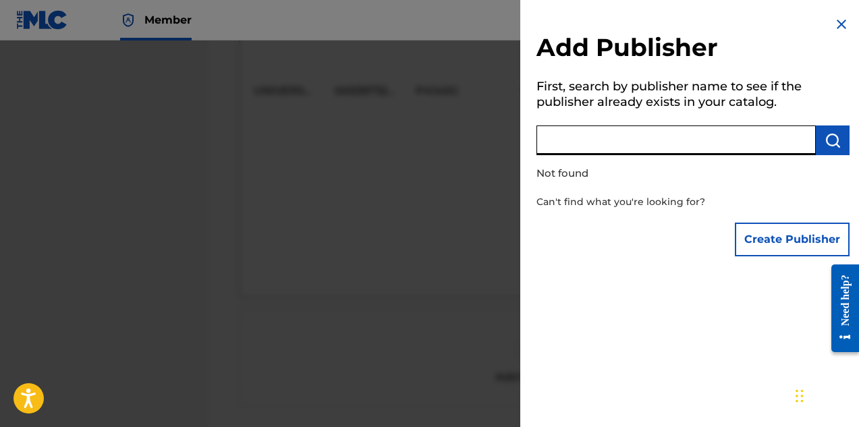
paste input "DIGGS FAMILY MUSIC INC"
type input "DIGGS FAMILY MUSIC INC"
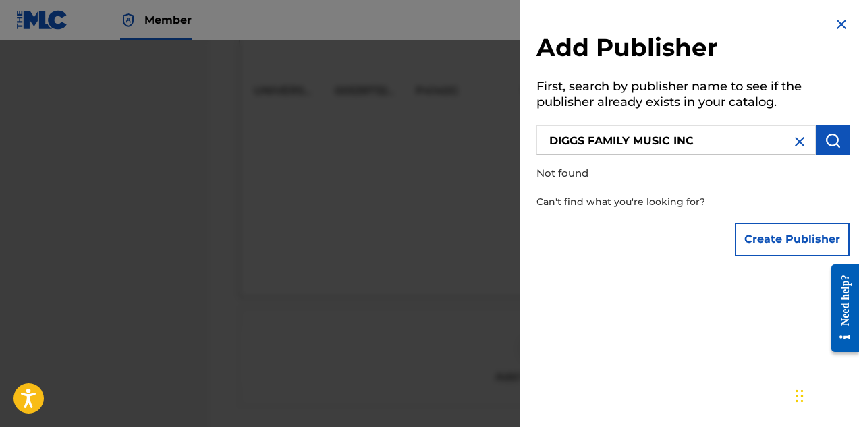
click at [830, 137] on img "submit" at bounding box center [832, 140] width 16 height 16
click at [793, 240] on button "Create Publisher" at bounding box center [792, 240] width 115 height 34
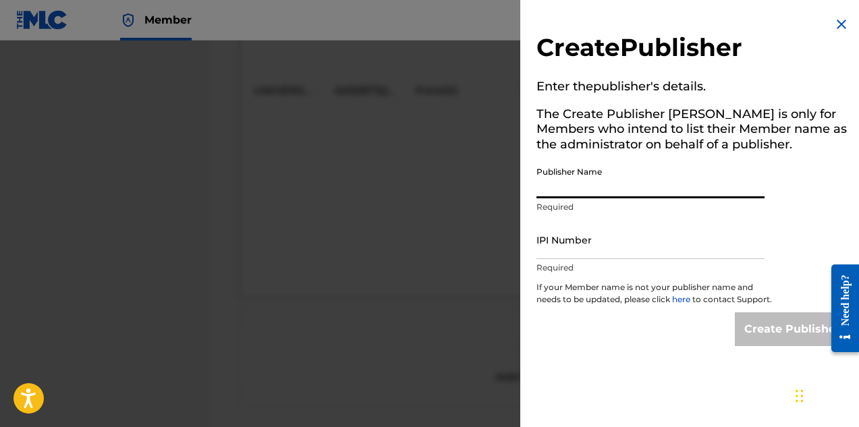
click at [606, 186] on input "Publisher Name" at bounding box center [650, 179] width 228 height 38
paste input "DIGGS FAMILY MUSIC INC"
type input "DIGGS FAMILY MUSIC INC"
click at [608, 247] on input "IPI Number" at bounding box center [650, 240] width 228 height 38
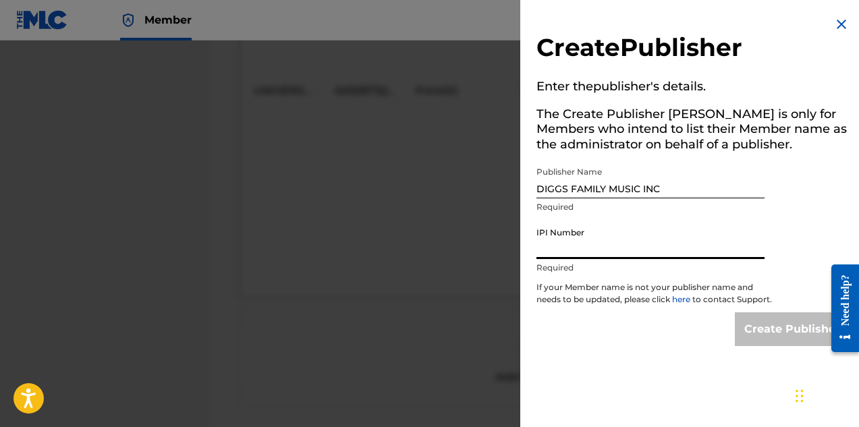
click at [598, 245] on input "IPI Number" at bounding box center [650, 240] width 228 height 38
paste input "194542060"
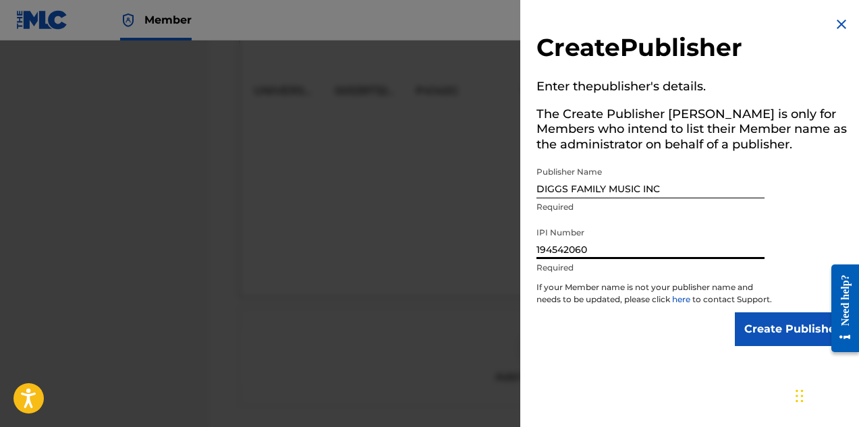
type input "194542060"
click at [665, 346] on div "Create Publisher" at bounding box center [692, 329] width 313 height 34
click at [773, 341] on input "Create Publisher" at bounding box center [792, 329] width 115 height 34
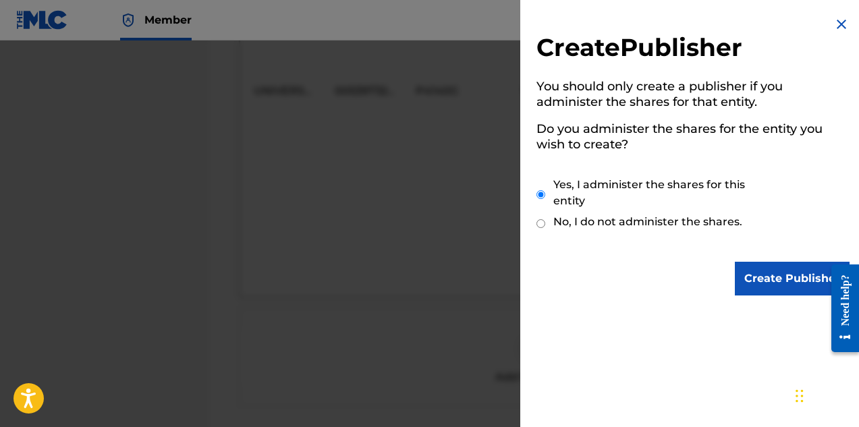
click at [793, 279] on input "Create Publisher" at bounding box center [792, 279] width 115 height 34
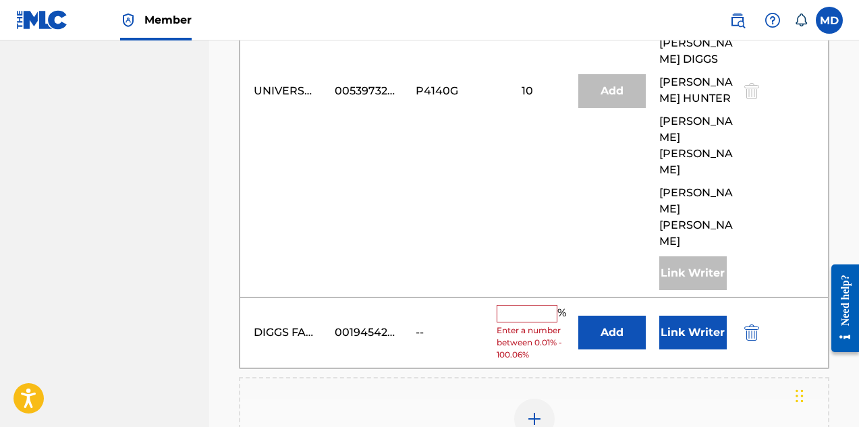
click at [531, 305] on input "text" at bounding box center [527, 314] width 61 height 18
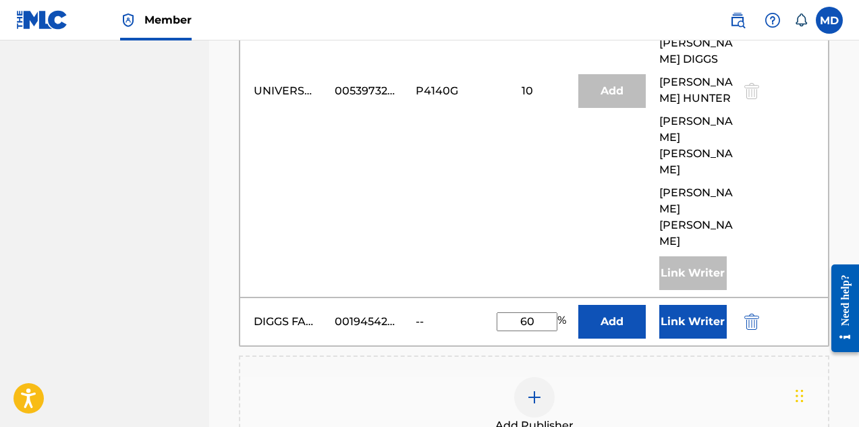
type input "60"
click at [687, 305] on button "Link Writer" at bounding box center [692, 322] width 67 height 34
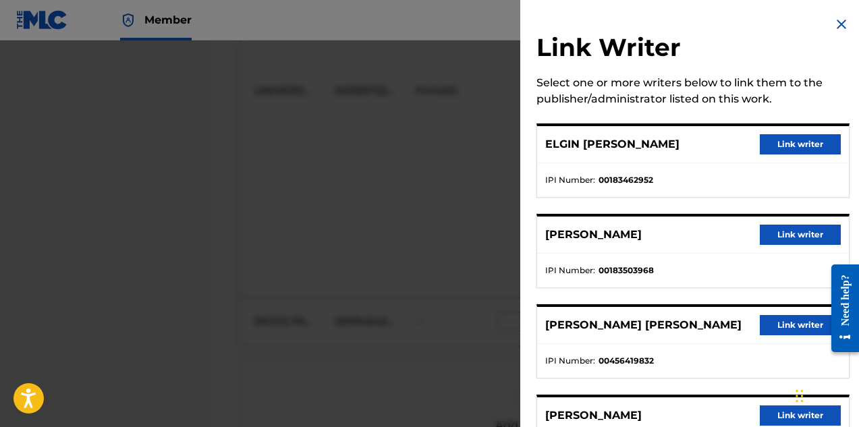
click at [787, 142] on button "Link writer" at bounding box center [800, 144] width 81 height 20
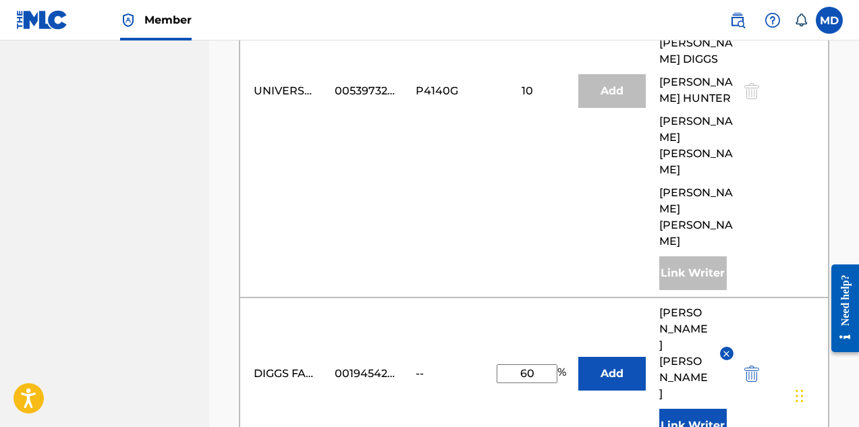
click at [693, 409] on button "Link Writer" at bounding box center [692, 426] width 67 height 34
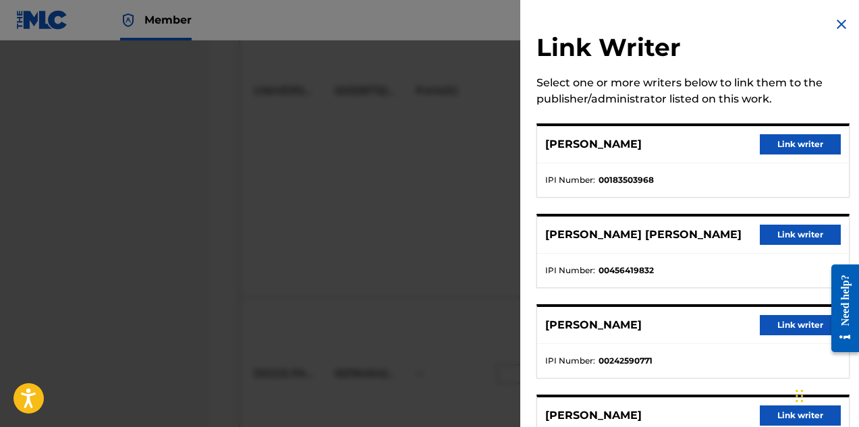
click at [777, 235] on button "Link writer" at bounding box center [800, 235] width 81 height 20
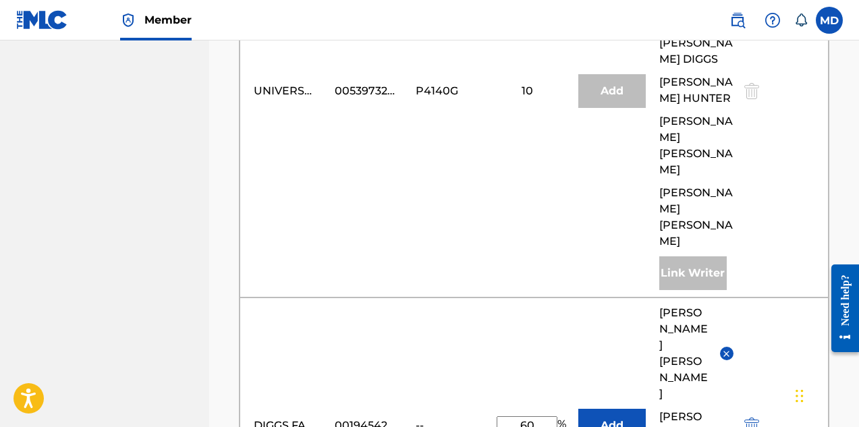
click at [606, 409] on button "Add" at bounding box center [611, 426] width 67 height 34
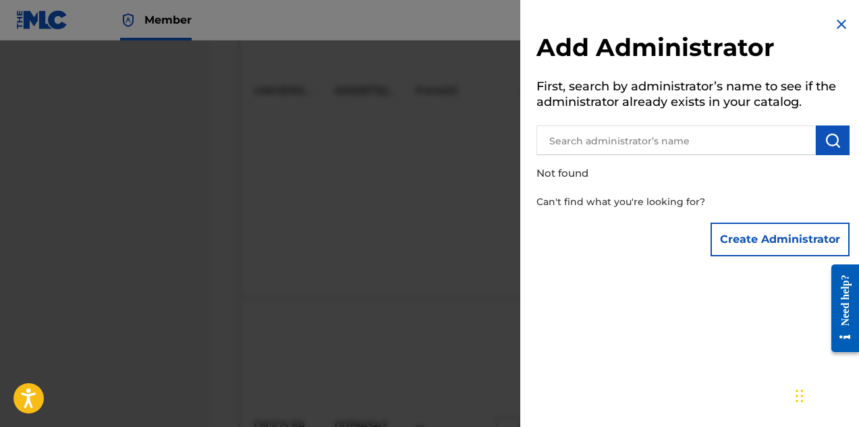
click at [838, 24] on img at bounding box center [841, 24] width 16 height 16
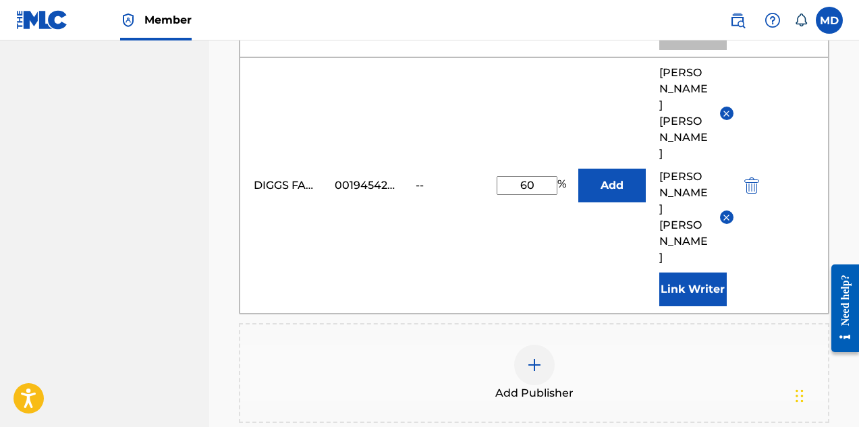
scroll to position [1268, 0]
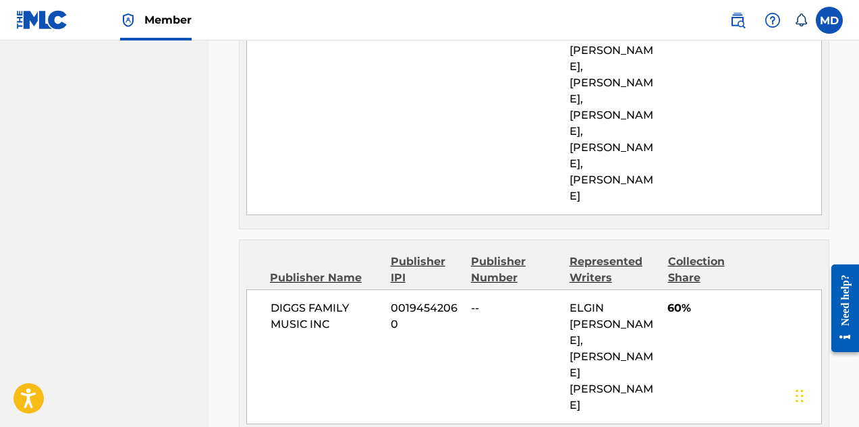
scroll to position [1214, 0]
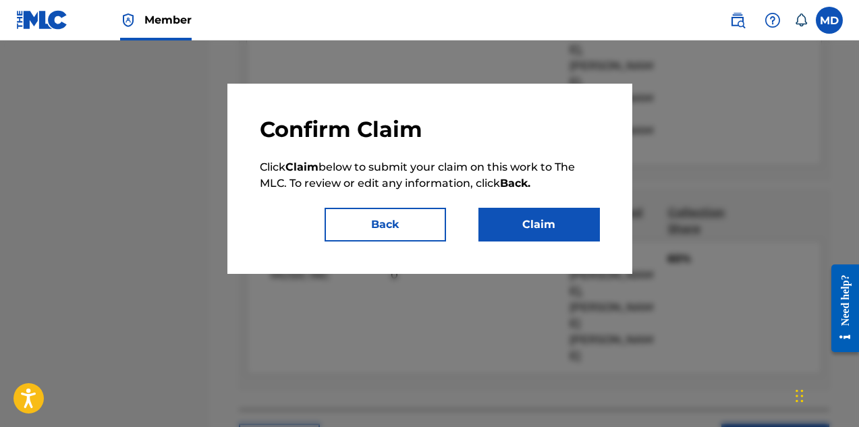
click at [553, 227] on button "Claim" at bounding box center [538, 225] width 121 height 34
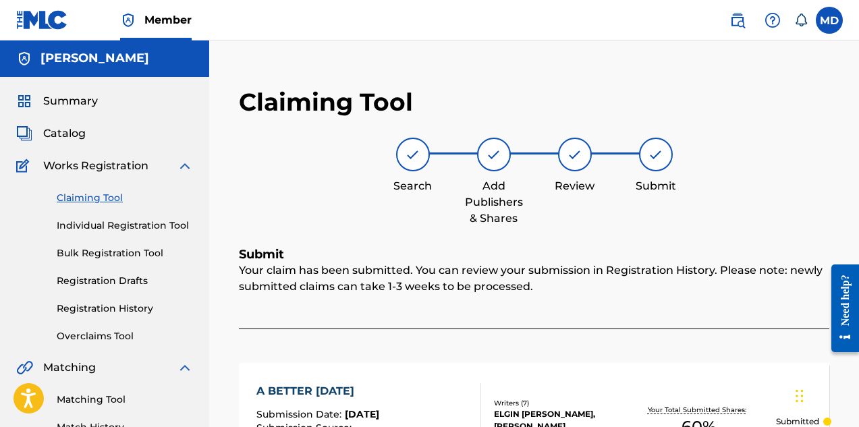
scroll to position [0, 0]
click at [104, 308] on link "Registration History" at bounding box center [125, 309] width 136 height 14
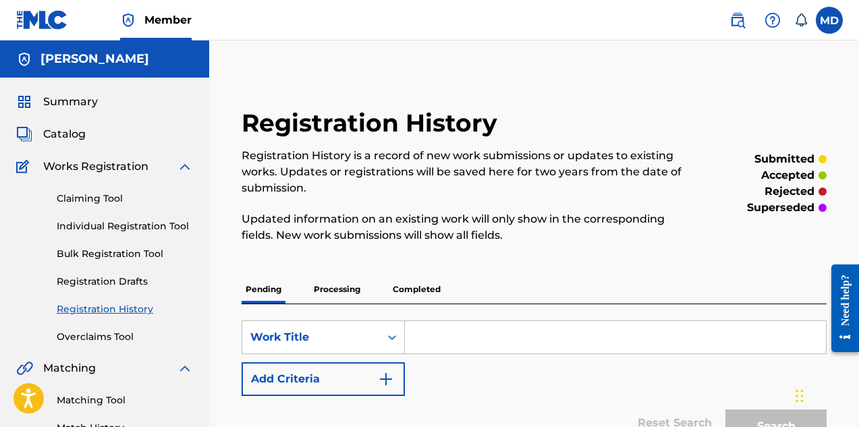
click at [97, 198] on link "Claiming Tool" at bounding box center [125, 199] width 136 height 14
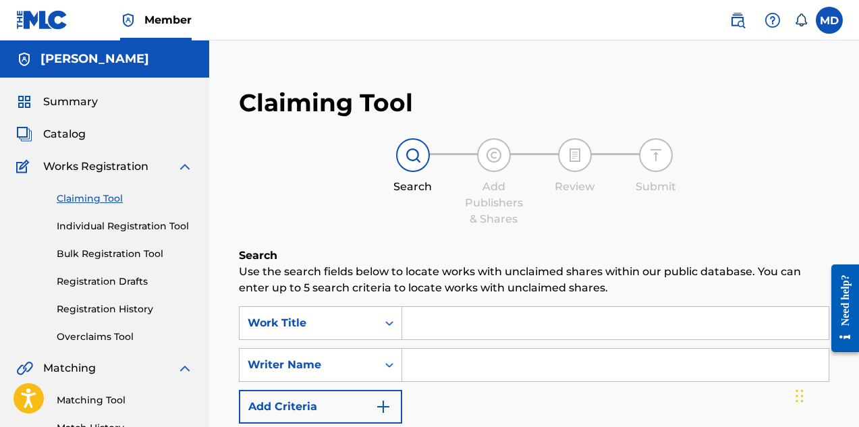
click at [457, 324] on input "Search Form" at bounding box center [615, 323] width 426 height 32
paste input "BROOKLYN BABIES"
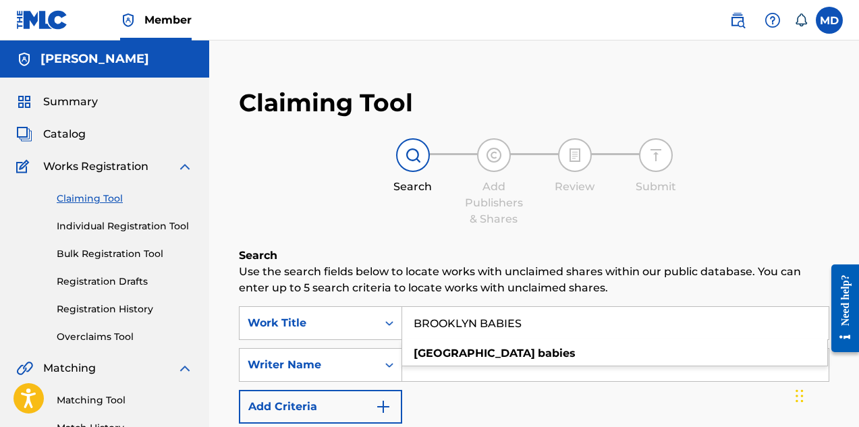
type input "BROOKLYN BABIES"
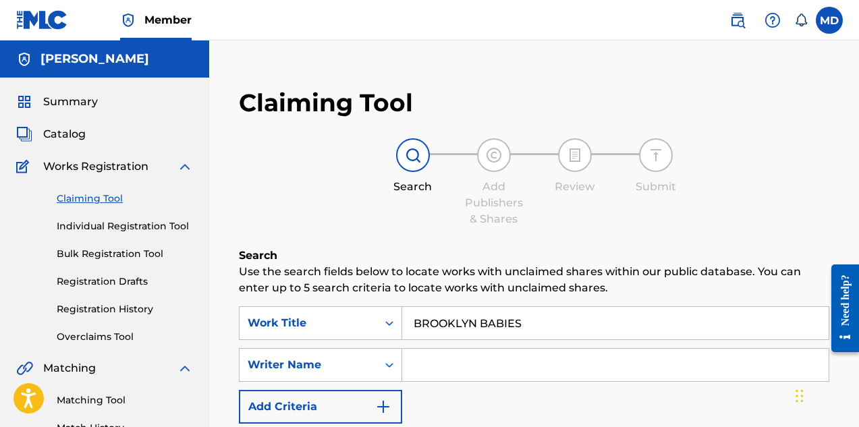
click at [466, 371] on input "Search Form" at bounding box center [615, 365] width 426 height 32
type input "[PERSON_NAME]"
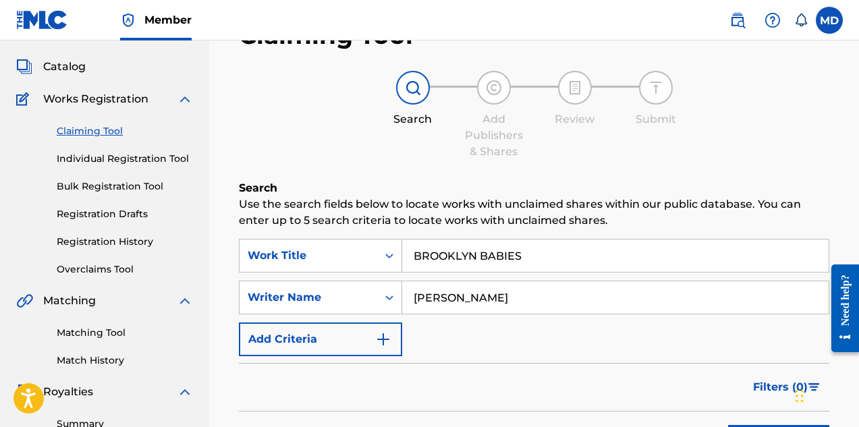
scroll to position [135, 0]
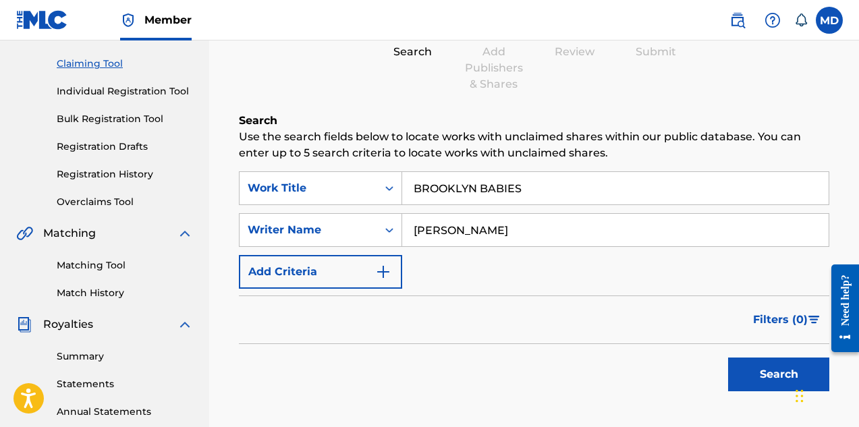
click at [773, 370] on button "Search" at bounding box center [778, 375] width 101 height 34
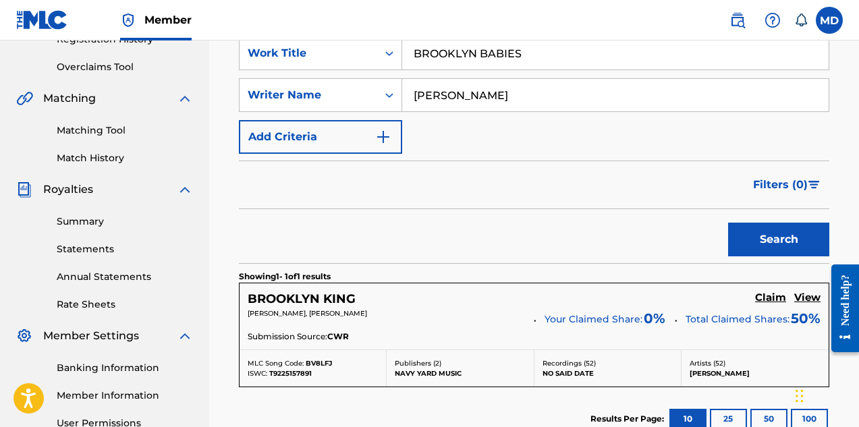
scroll to position [405, 0]
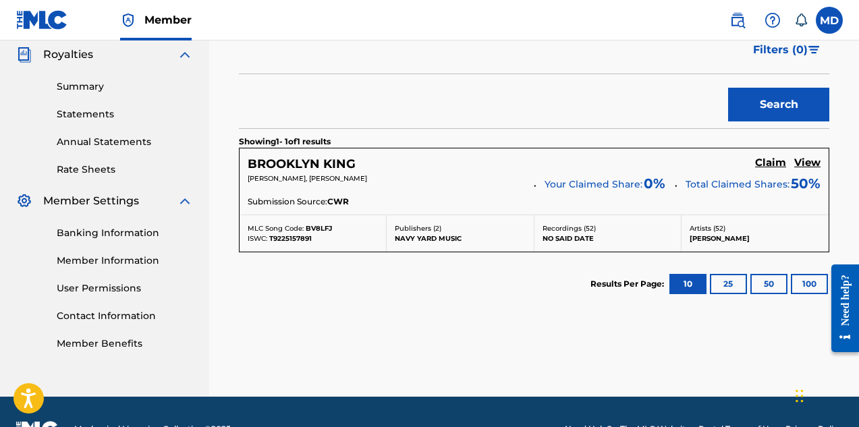
click at [812, 167] on h5 "View" at bounding box center [807, 163] width 26 height 13
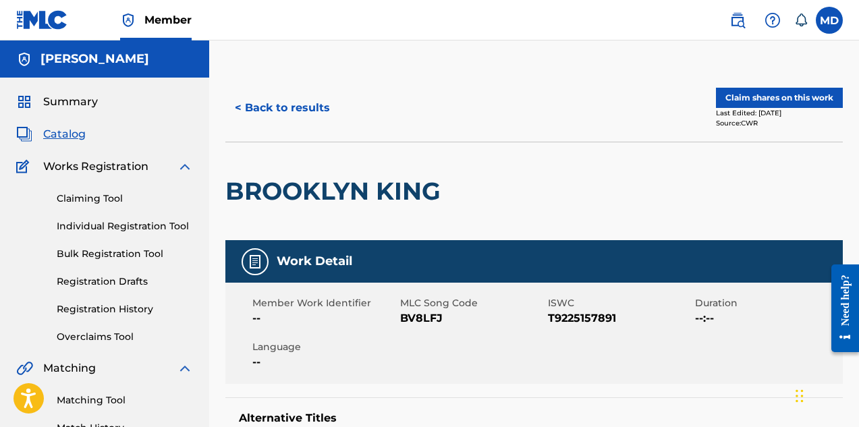
click at [287, 110] on button "< Back to results" at bounding box center [282, 108] width 114 height 34
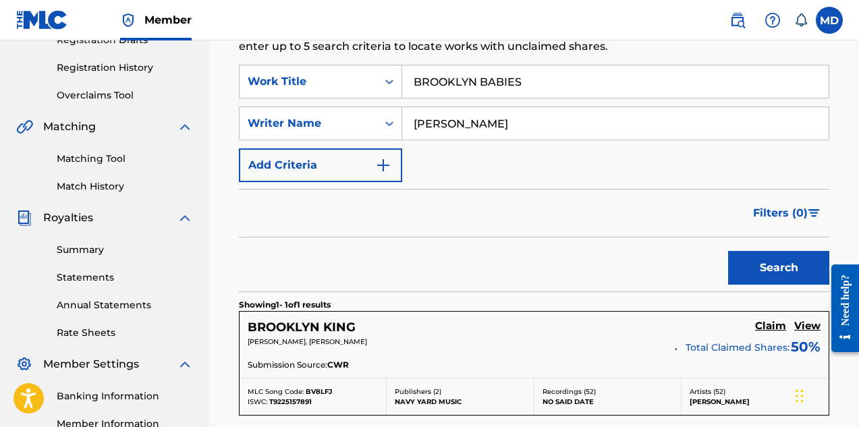
scroll to position [202, 0]
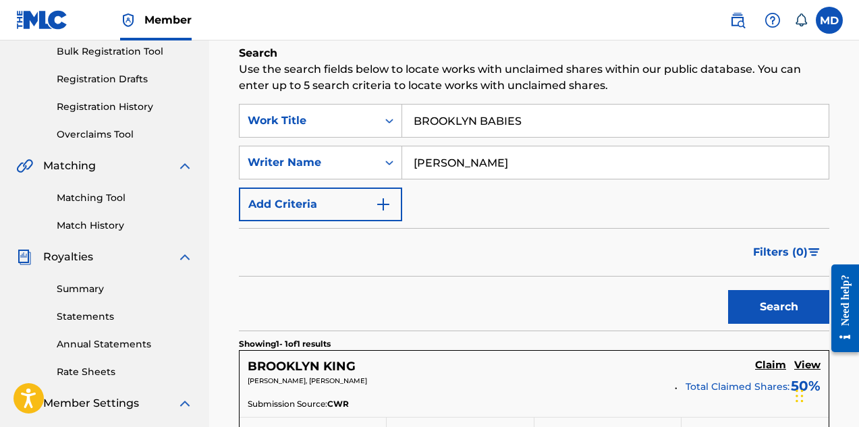
drag, startPoint x: 517, startPoint y: 161, endPoint x: 415, endPoint y: 165, distance: 102.6
click at [415, 165] on input "[PERSON_NAME]" at bounding box center [615, 162] width 426 height 32
click at [752, 304] on button "Search" at bounding box center [778, 307] width 101 height 34
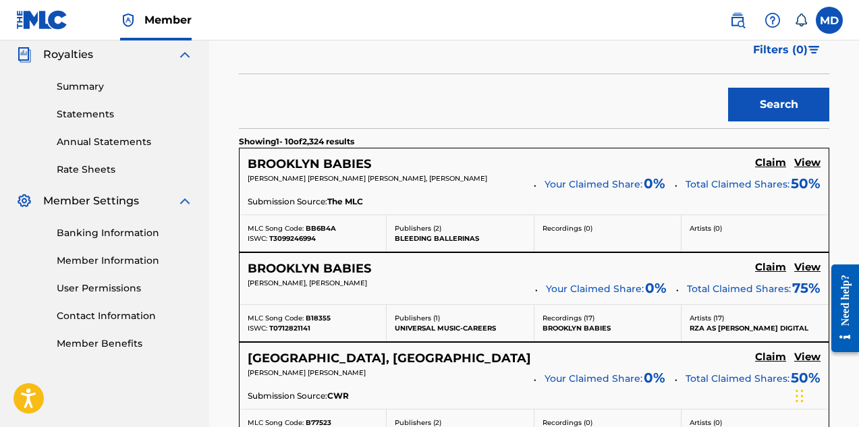
scroll to position [472, 0]
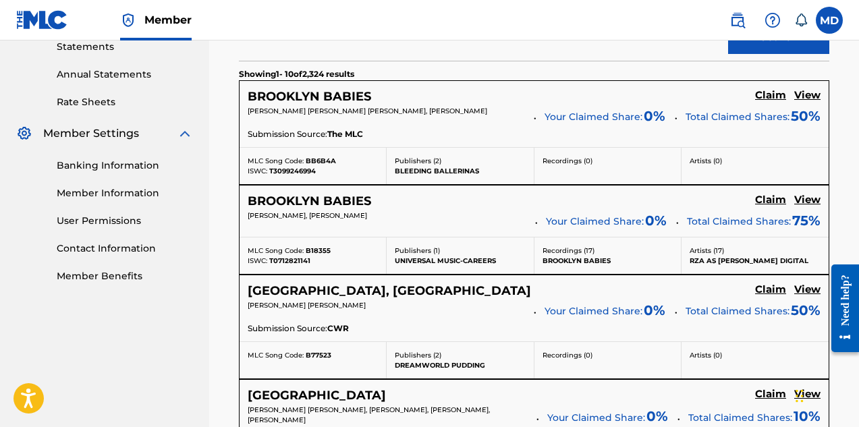
click at [812, 200] on h5 "View" at bounding box center [807, 200] width 26 height 13
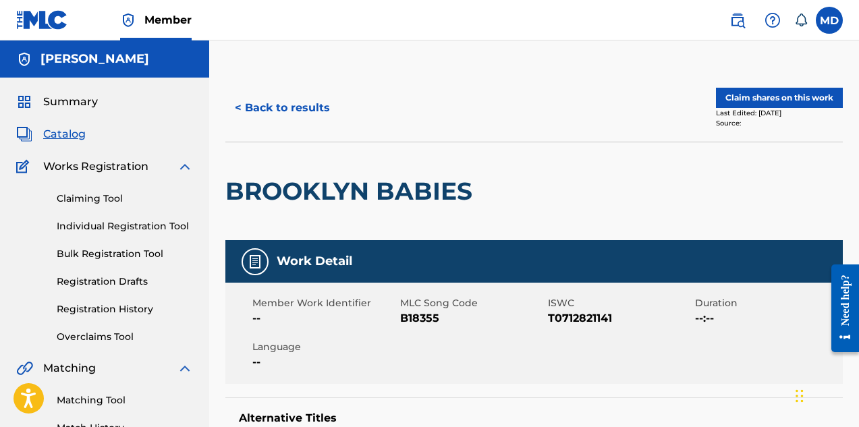
click at [783, 98] on button "Claim shares on this work" at bounding box center [779, 98] width 127 height 20
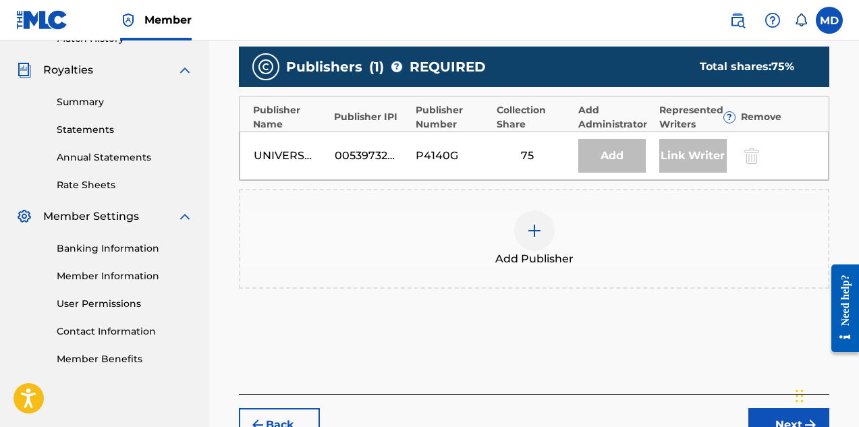
scroll to position [405, 0]
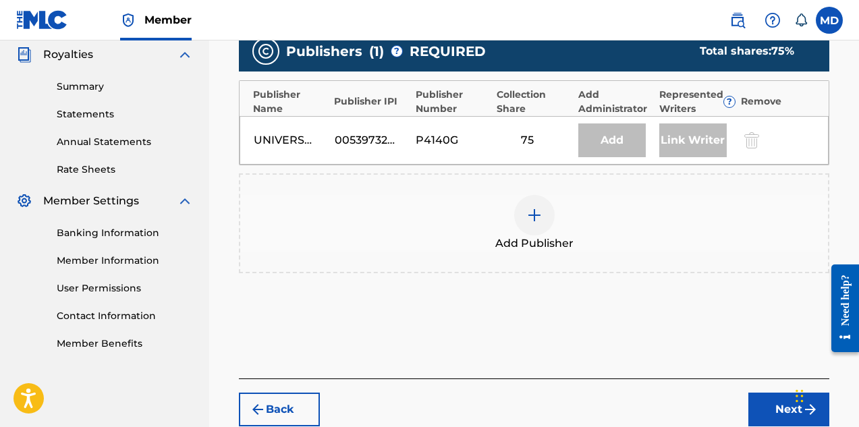
click at [538, 215] on img at bounding box center [534, 215] width 16 height 16
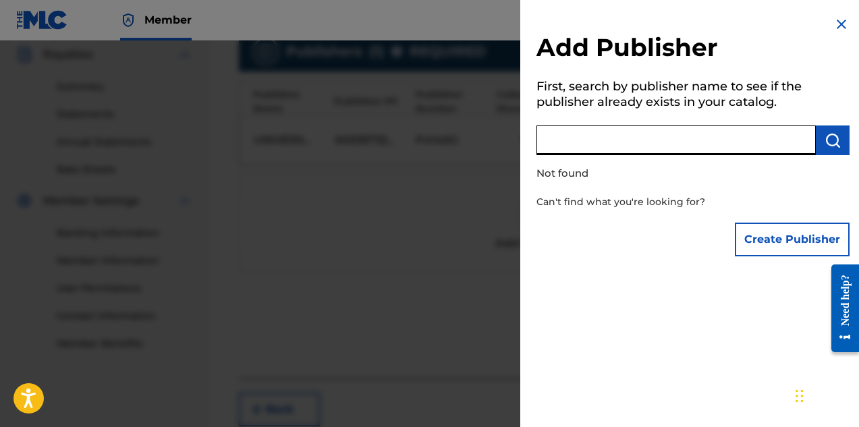
click at [692, 136] on input "text" at bounding box center [675, 140] width 279 height 30
paste input "DIGGS FAMILY MUSIC INC"
type input "DIGGS FAMILY MUSIC INC"
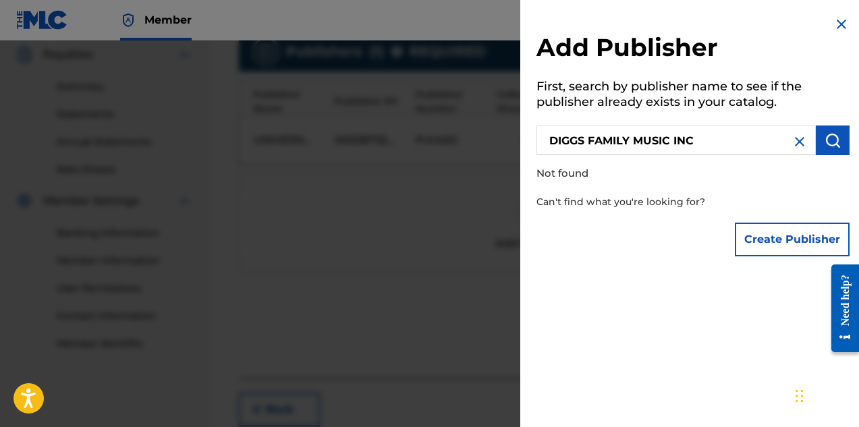
click at [770, 237] on button "Create Publisher" at bounding box center [792, 240] width 115 height 34
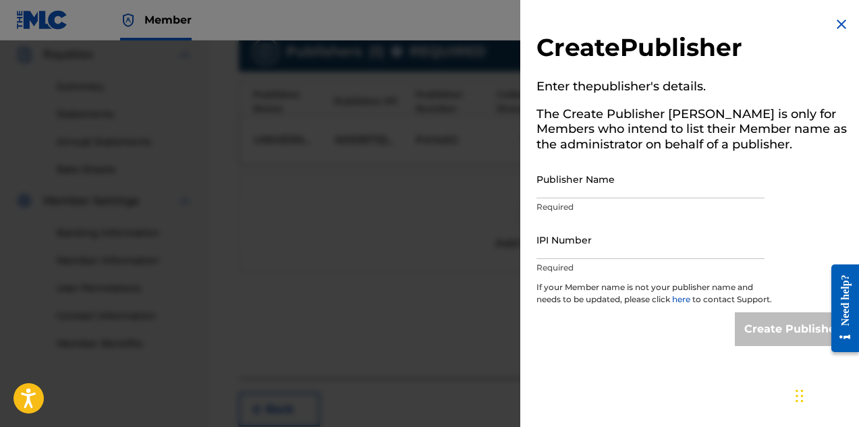
click at [640, 184] on input "Publisher Name" at bounding box center [650, 179] width 228 height 38
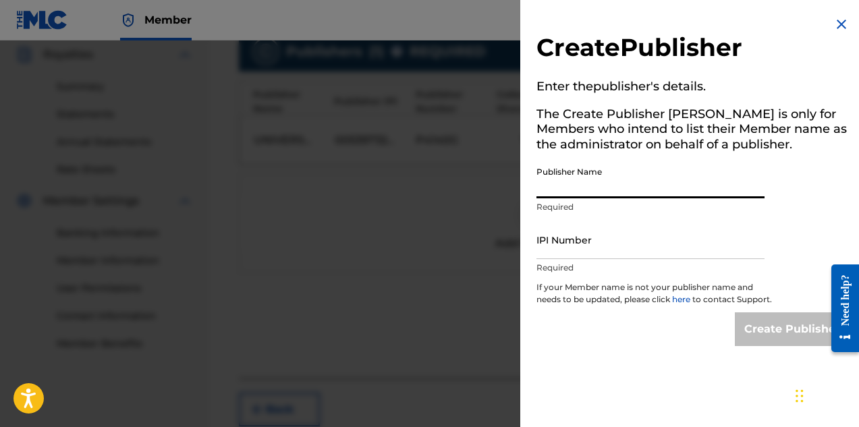
paste input "DIGGS FAMILY MUSIC INC"
type input "DIGGS FAMILY MUSIC INC"
click at [607, 250] on input "IPI Number" at bounding box center [650, 240] width 228 height 38
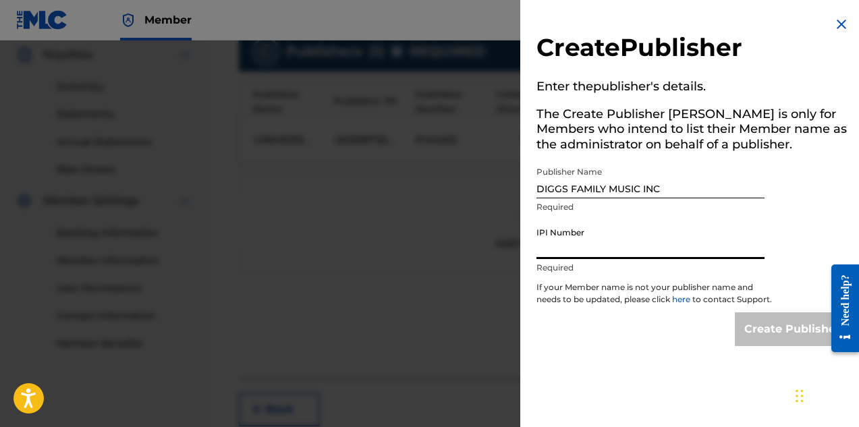
click at [604, 251] on input "IPI Number" at bounding box center [650, 240] width 228 height 38
paste input "194542060"
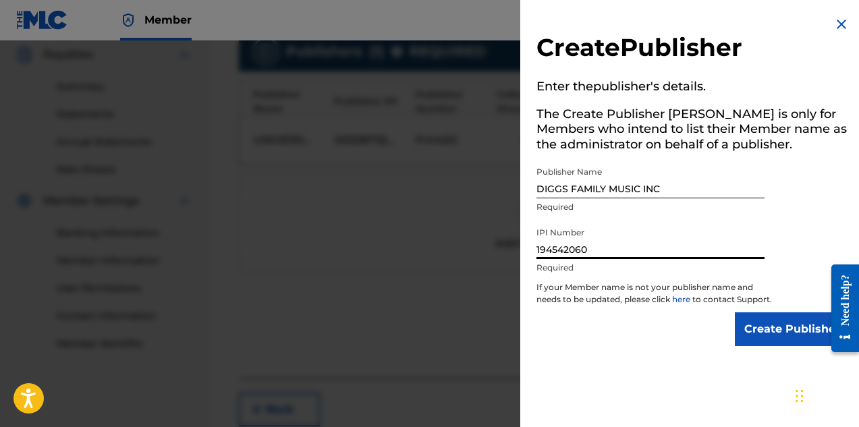
type input "194542060"
click at [764, 337] on input "Create Publisher" at bounding box center [792, 329] width 115 height 34
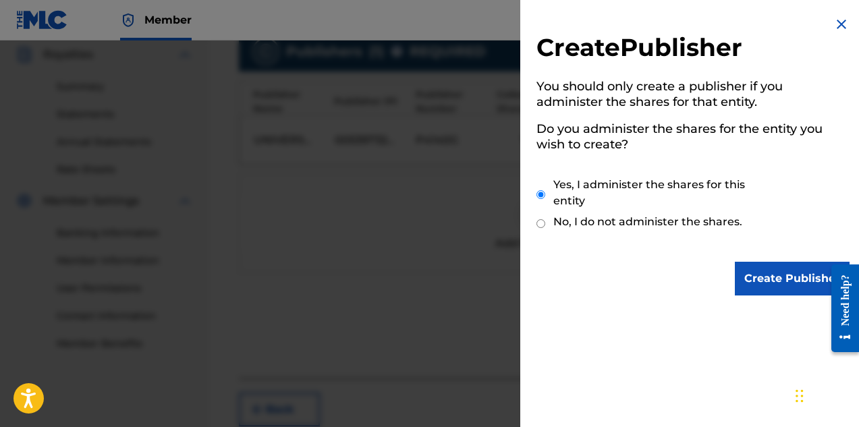
click at [756, 280] on input "Create Publisher" at bounding box center [792, 279] width 115 height 34
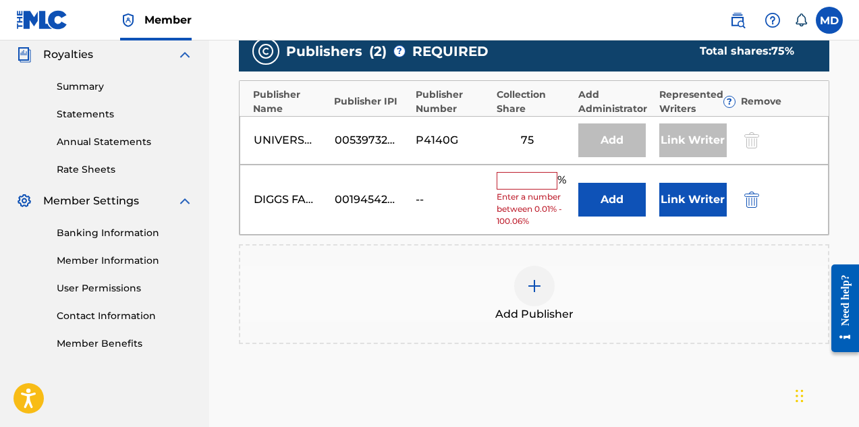
click at [529, 180] on input "text" at bounding box center [527, 181] width 61 height 18
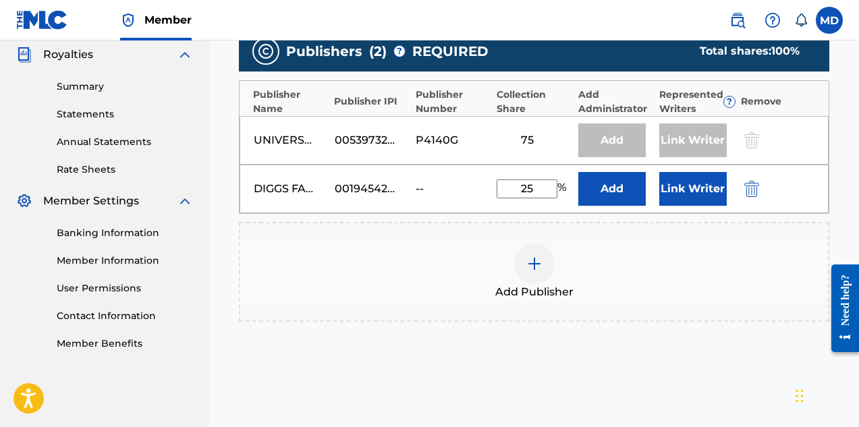
type input "25"
click at [695, 187] on button "Link Writer" at bounding box center [692, 189] width 67 height 34
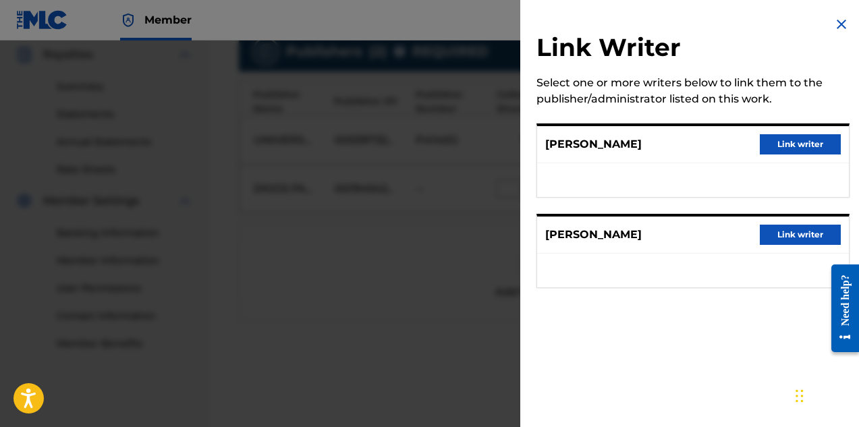
click at [780, 142] on button "Link writer" at bounding box center [800, 144] width 81 height 20
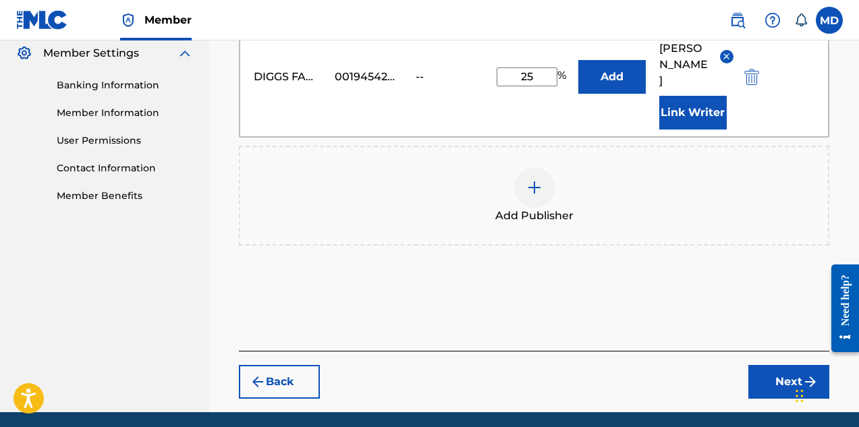
scroll to position [570, 0]
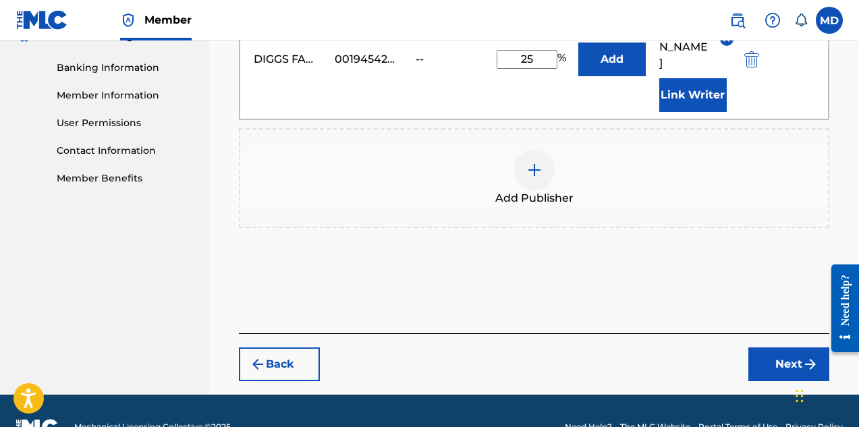
click at [770, 347] on button "Next" at bounding box center [788, 364] width 81 height 34
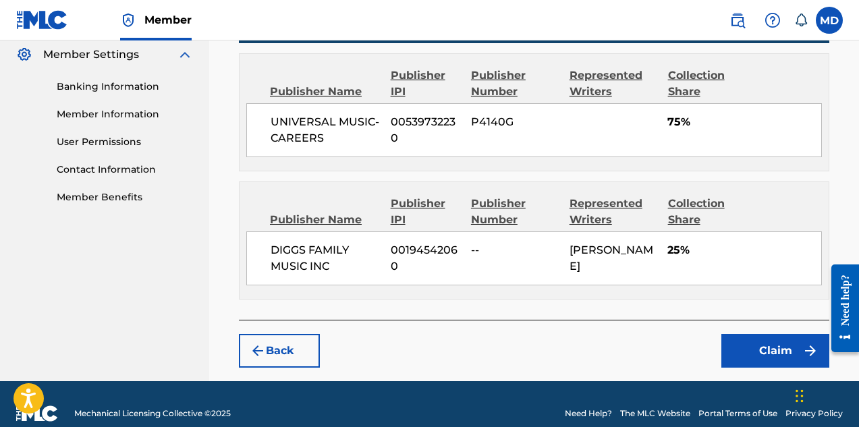
scroll to position [567, 0]
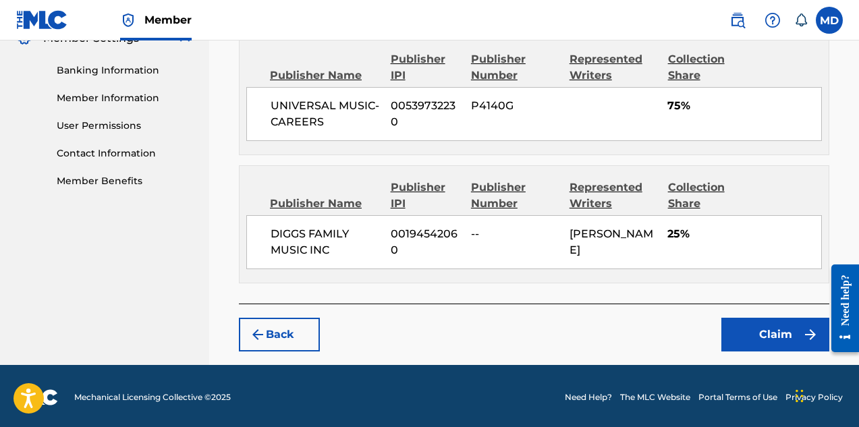
click at [762, 333] on button "Claim" at bounding box center [775, 335] width 108 height 34
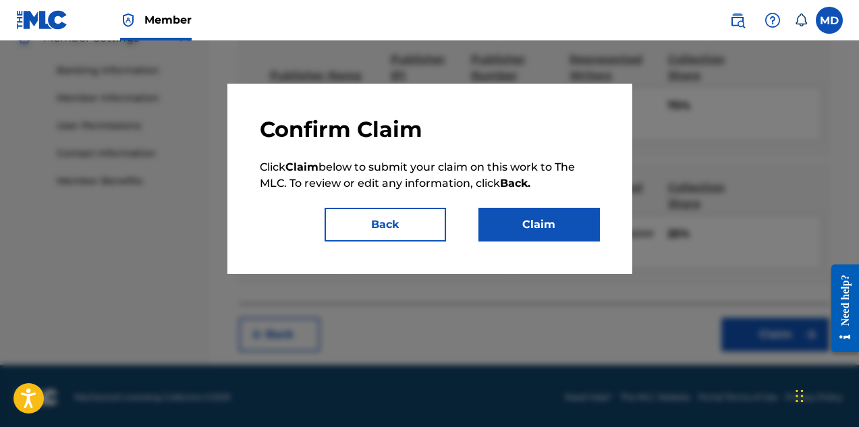
click at [557, 227] on button "Claim" at bounding box center [538, 225] width 121 height 34
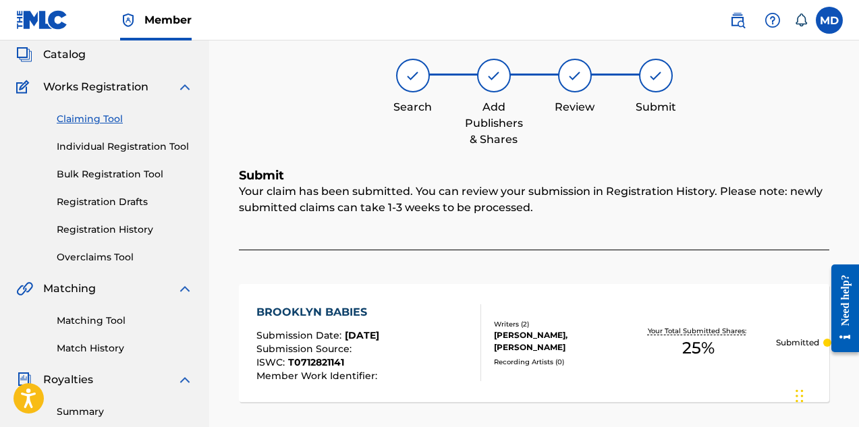
scroll to position [72, 0]
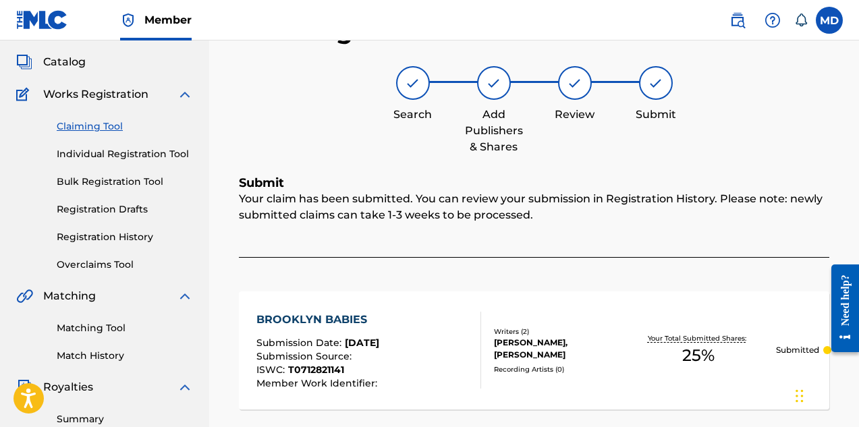
click at [101, 238] on link "Registration History" at bounding box center [125, 237] width 136 height 14
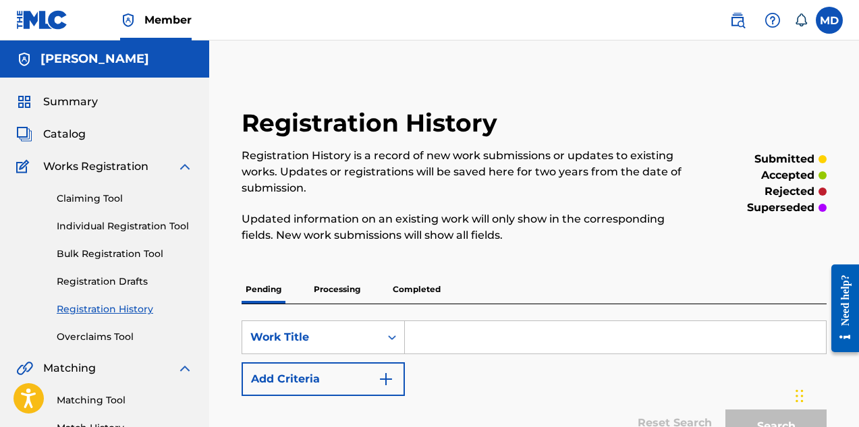
click at [80, 101] on span "Summary" at bounding box center [70, 102] width 55 height 16
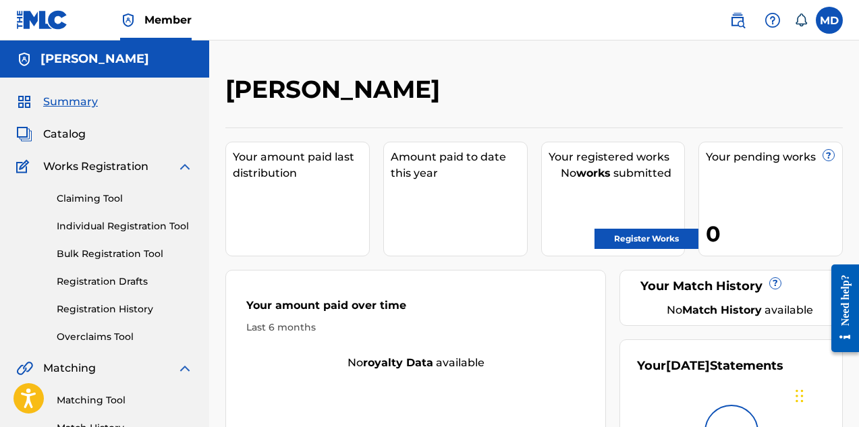
click at [96, 310] on link "Registration History" at bounding box center [125, 309] width 136 height 14
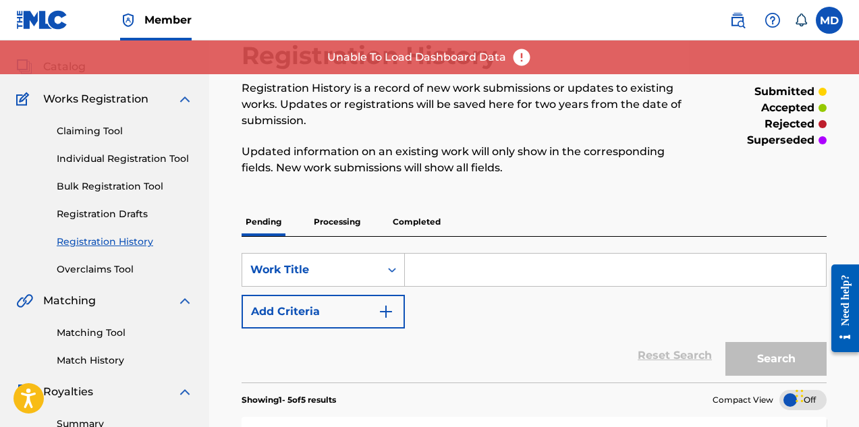
scroll to position [135, 0]
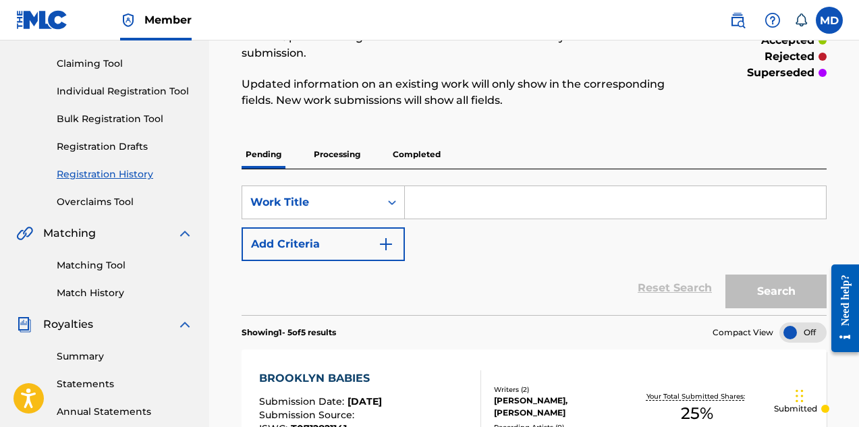
click at [496, 206] on input "Search Form" at bounding box center [615, 202] width 421 height 32
paste input "CAREFUL CLICK CLICK"
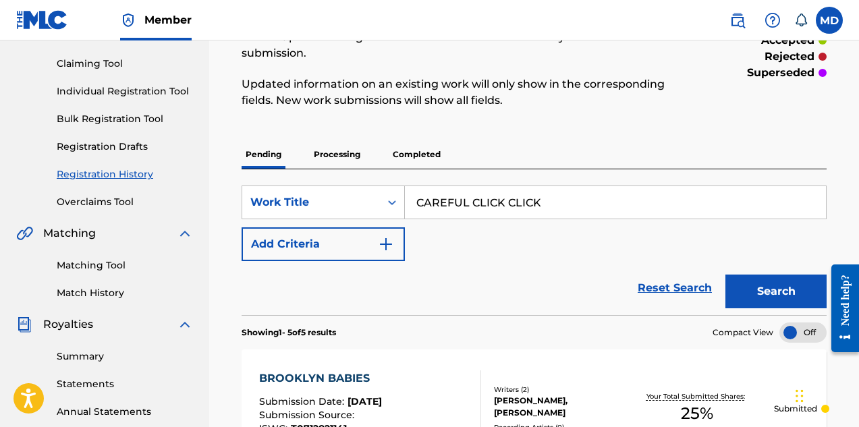
type input "CAREFUL CLICK CLICK"
click at [725, 275] on button "Search" at bounding box center [775, 292] width 101 height 34
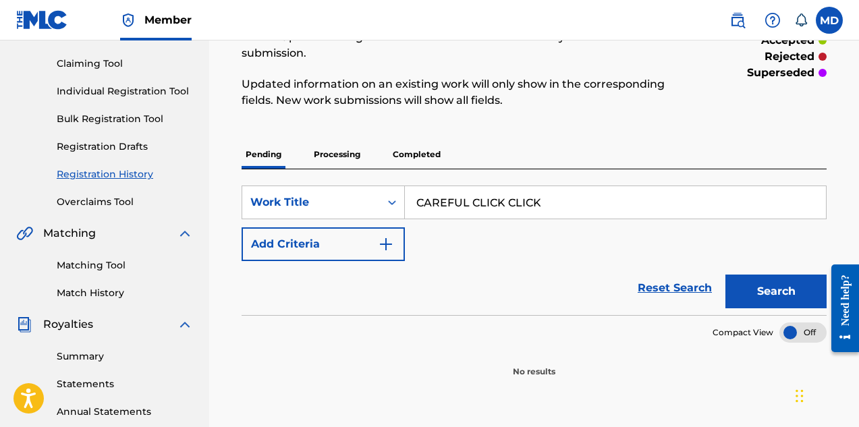
scroll to position [67, 0]
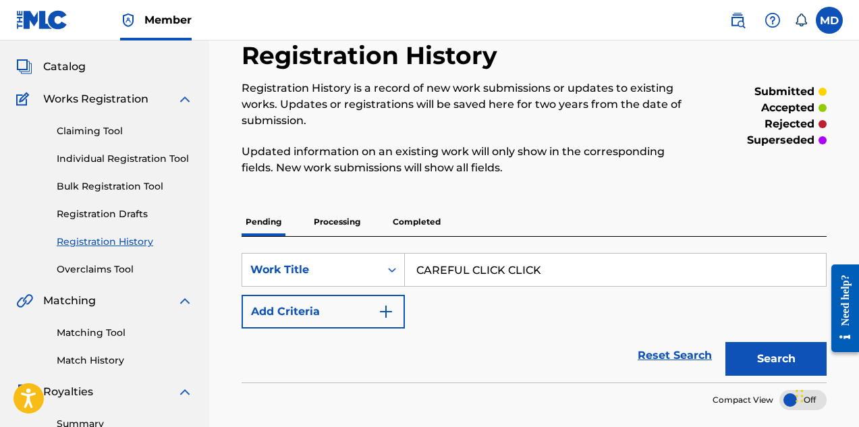
click at [92, 133] on link "Claiming Tool" at bounding box center [125, 131] width 136 height 14
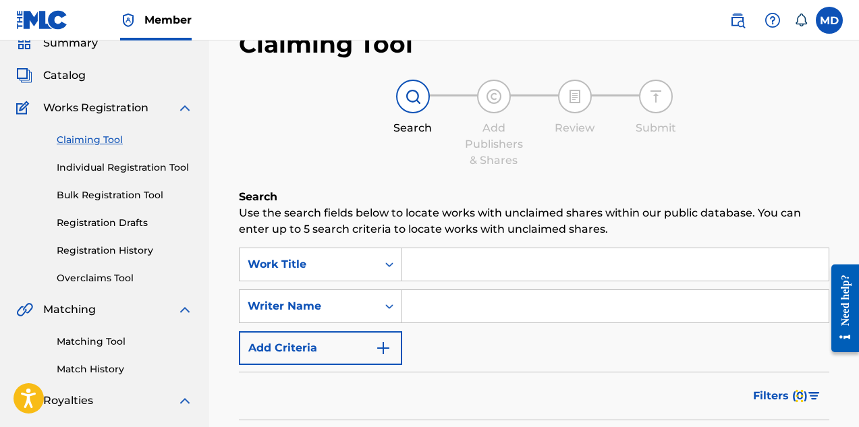
scroll to position [67, 0]
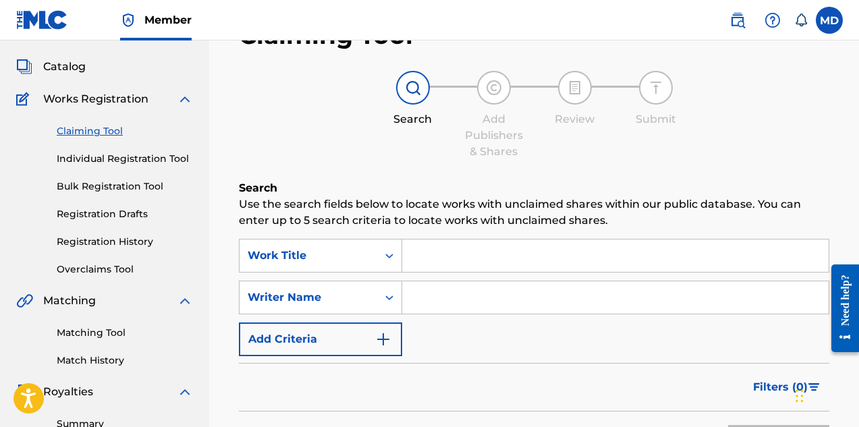
click at [482, 255] on input "Search Form" at bounding box center [615, 256] width 426 height 32
paste input "CAREFUL CLICK CLICK"
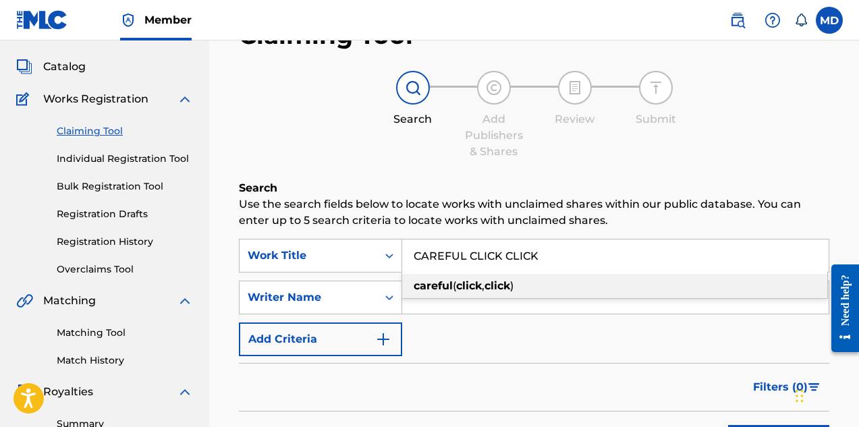
click at [530, 290] on div "careful ( click , click )" at bounding box center [614, 286] width 425 height 24
type input "careful (click, click)"
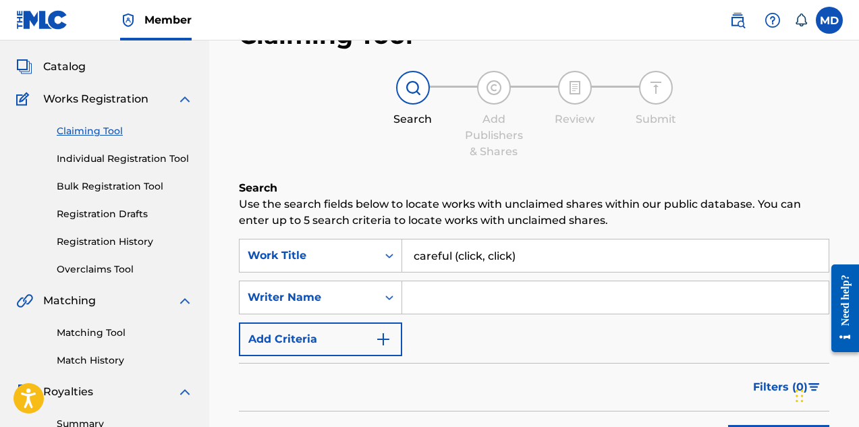
click at [492, 300] on input "Search Form" at bounding box center [615, 297] width 426 height 32
type input "[PERSON_NAME]"
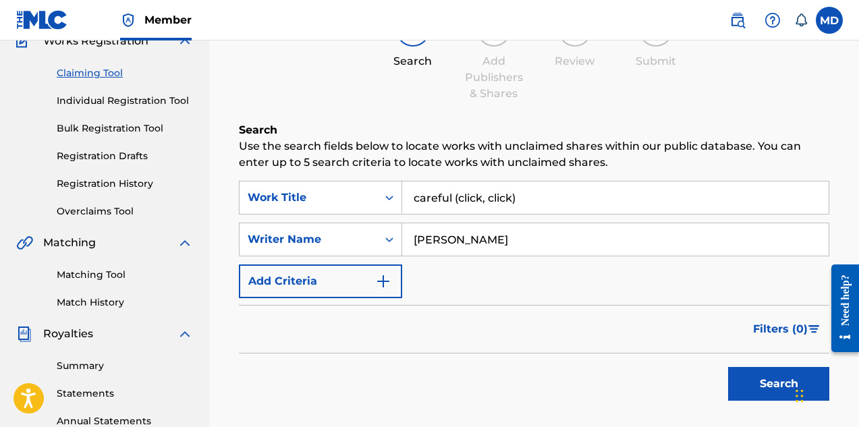
scroll to position [135, 0]
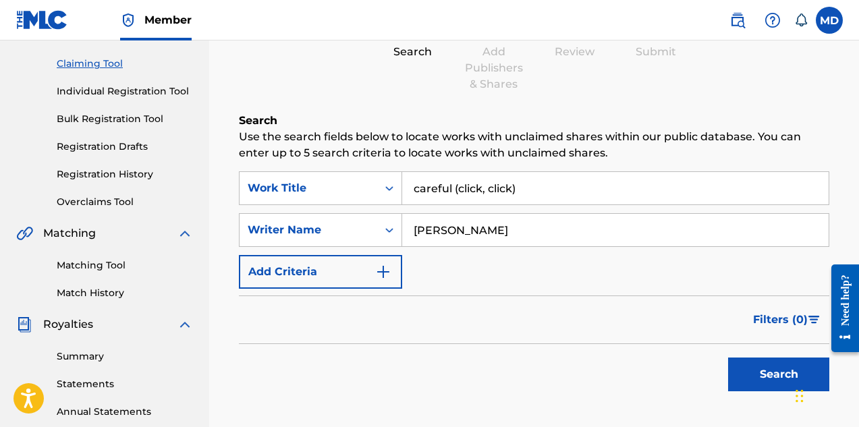
click at [756, 371] on button "Search" at bounding box center [778, 375] width 101 height 34
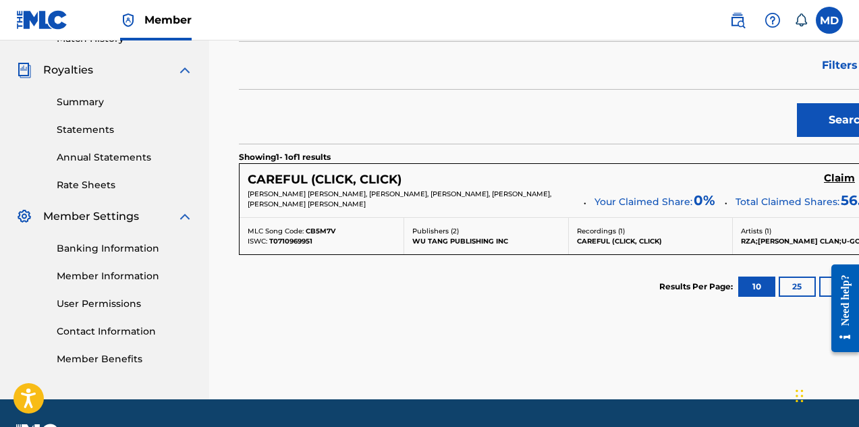
scroll to position [405, 0]
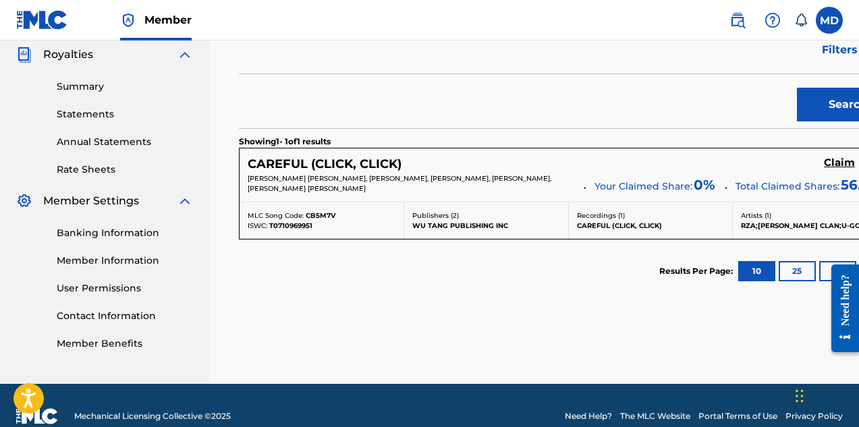
click at [858, 164] on h5 "View" at bounding box center [876, 163] width 26 height 13
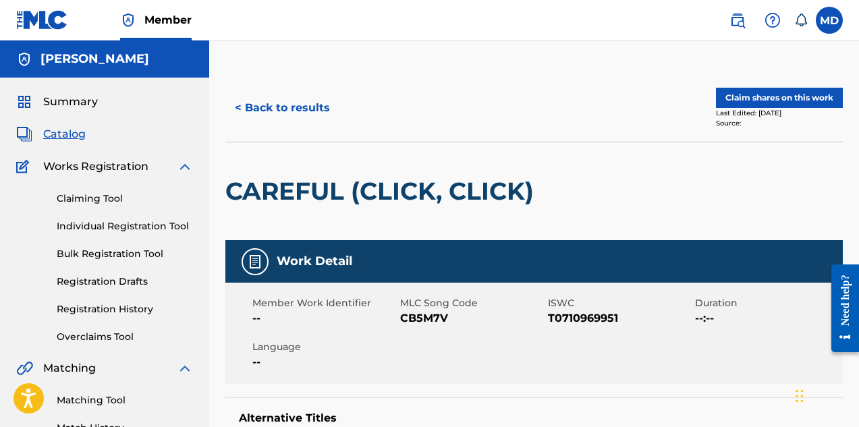
click at [774, 98] on button "Claim shares on this work" at bounding box center [779, 98] width 127 height 20
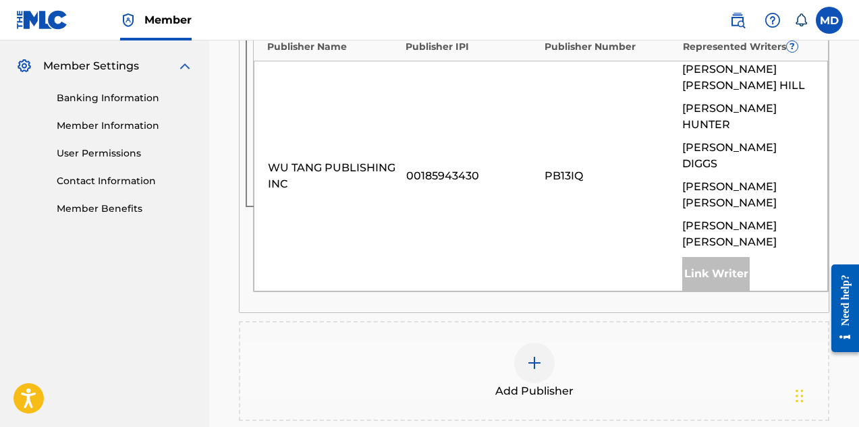
scroll to position [607, 0]
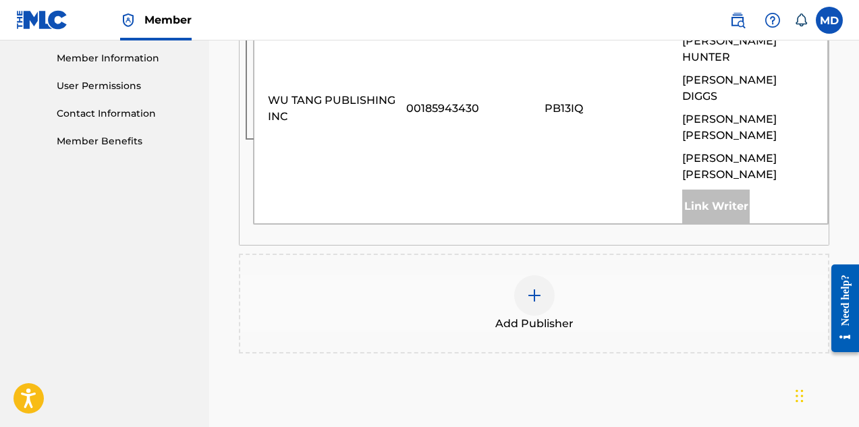
click at [535, 287] on img at bounding box center [534, 295] width 16 height 16
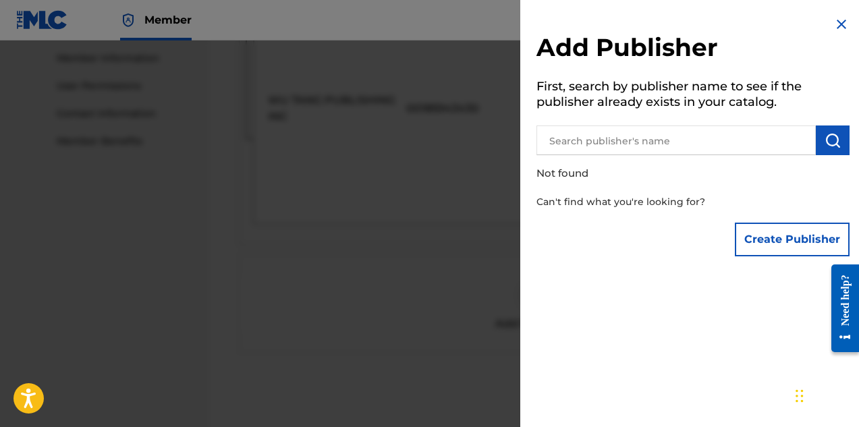
click at [620, 142] on input "text" at bounding box center [675, 140] width 279 height 30
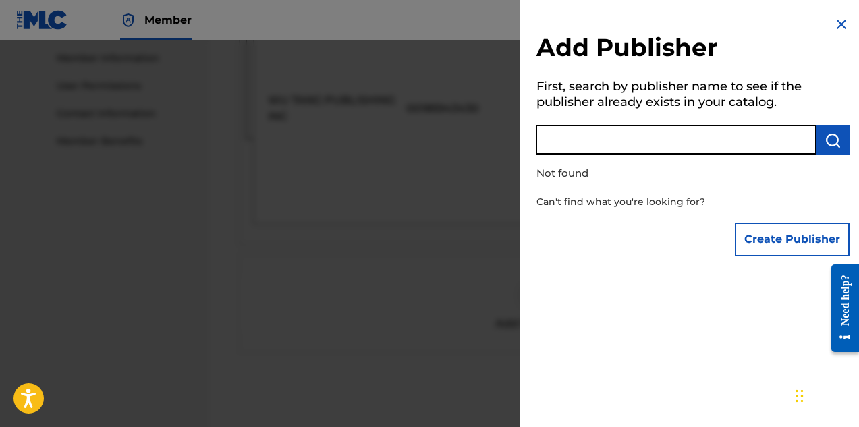
paste input "DIGGS FAMILY MUSIC INC"
type input "DIGGS FAMILY MUSIC INC"
click at [778, 237] on button "Create Publisher" at bounding box center [792, 240] width 115 height 34
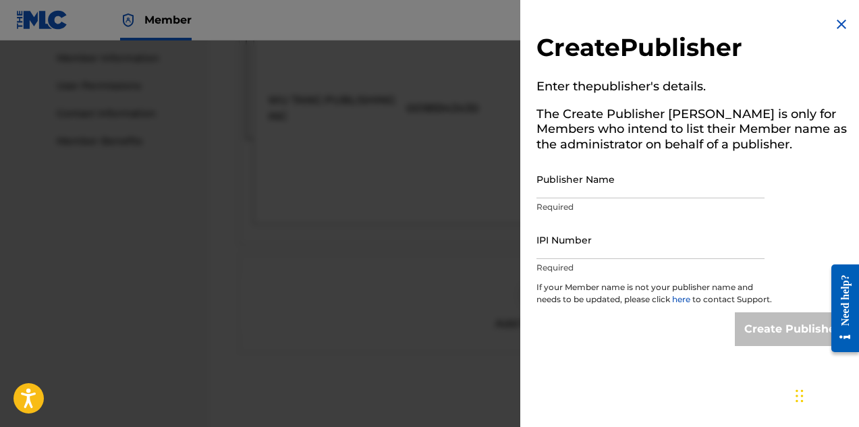
click at [636, 184] on input "Publisher Name" at bounding box center [650, 179] width 228 height 38
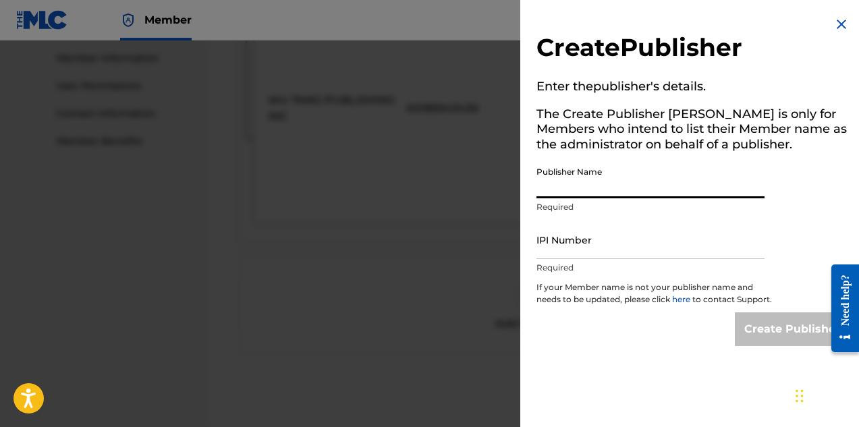
paste input "DIGGS FAMILY MUSIC INC"
type input "DIGGS FAMILY MUSIC INC"
click at [614, 250] on input "IPI Number" at bounding box center [650, 240] width 228 height 38
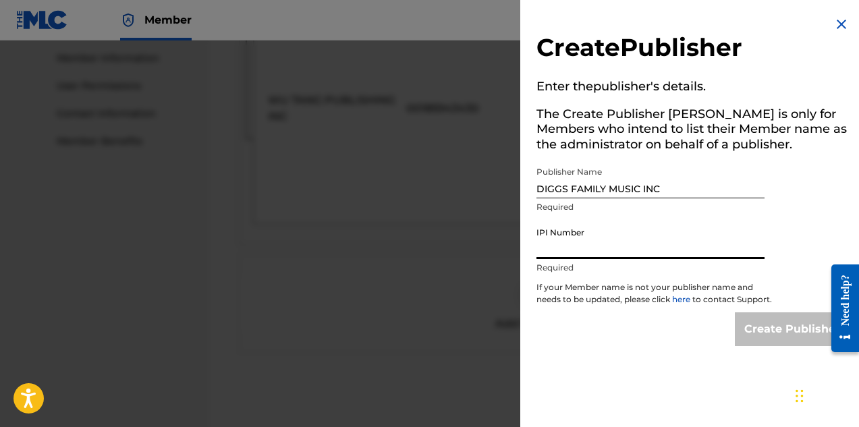
click at [592, 246] on input "IPI Number" at bounding box center [650, 240] width 228 height 38
paste input "194542060"
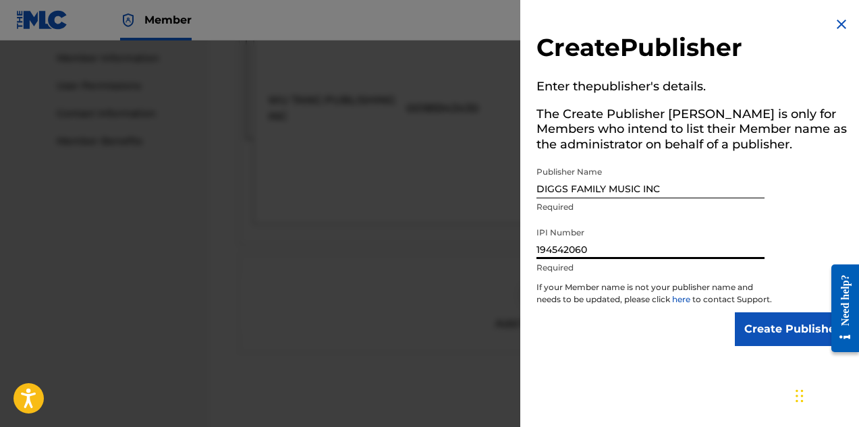
type input "194542060"
click at [766, 343] on input "Create Publisher" at bounding box center [792, 329] width 115 height 34
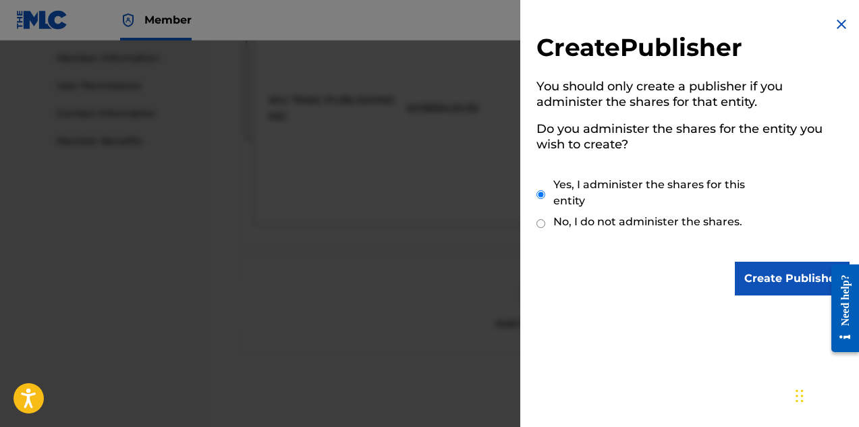
click at [774, 270] on input "Create Publisher" at bounding box center [792, 279] width 115 height 34
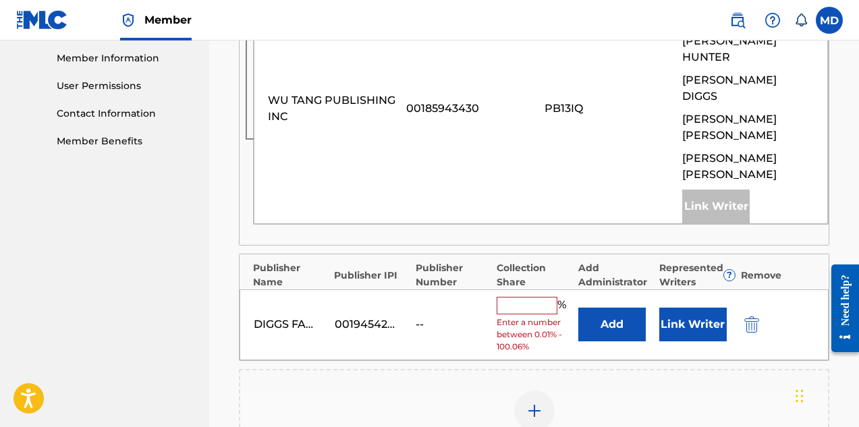
click at [540, 297] on input "text" at bounding box center [527, 306] width 61 height 18
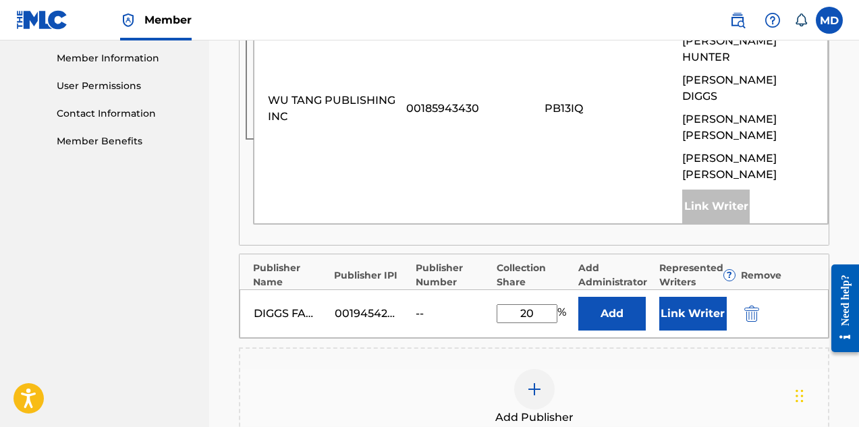
type input "20"
click at [680, 297] on button "Link Writer" at bounding box center [692, 314] width 67 height 34
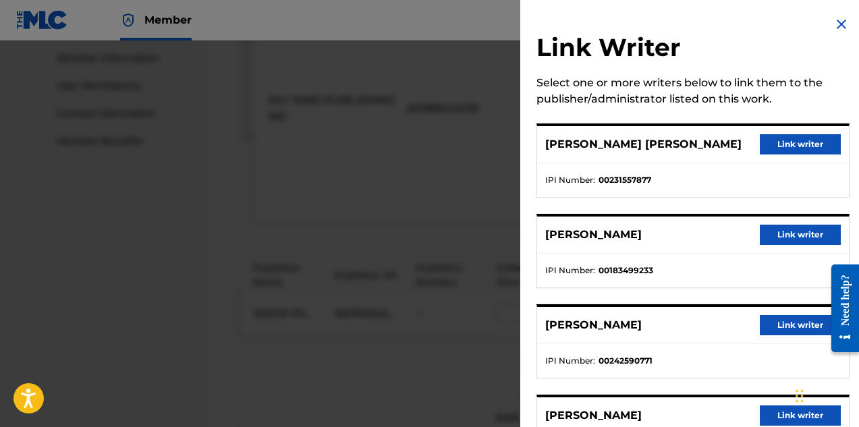
click at [790, 146] on button "Link writer" at bounding box center [800, 144] width 81 height 20
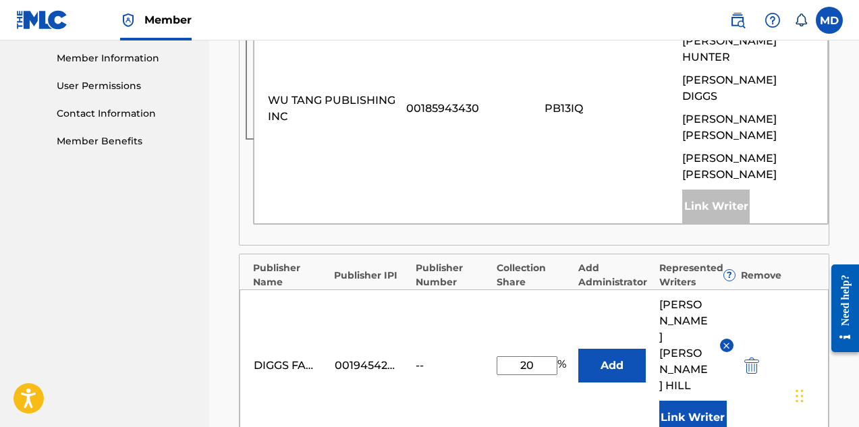
click at [703, 401] on button "Link Writer" at bounding box center [692, 418] width 67 height 34
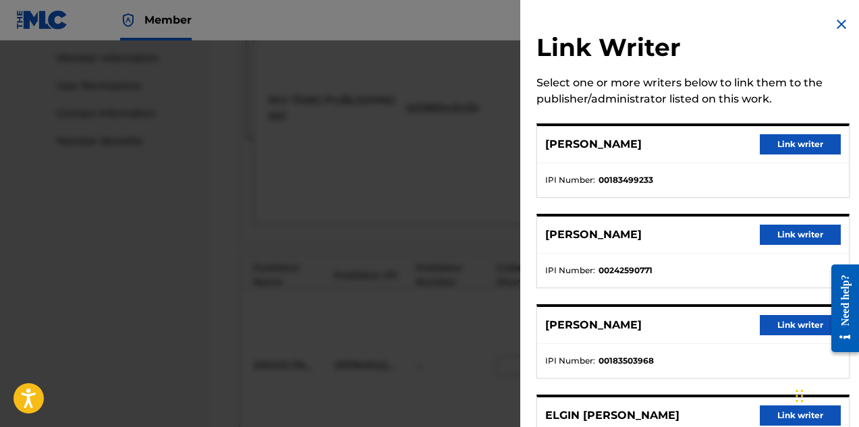
scroll to position [74, 0]
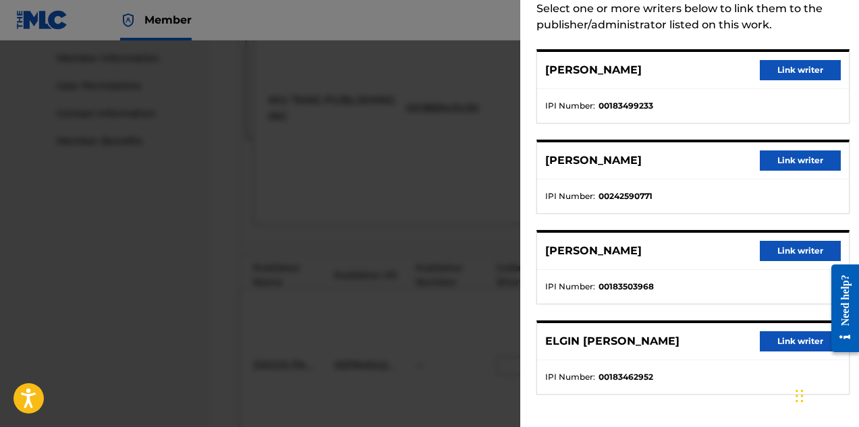
click at [776, 343] on button "Link writer" at bounding box center [800, 341] width 81 height 20
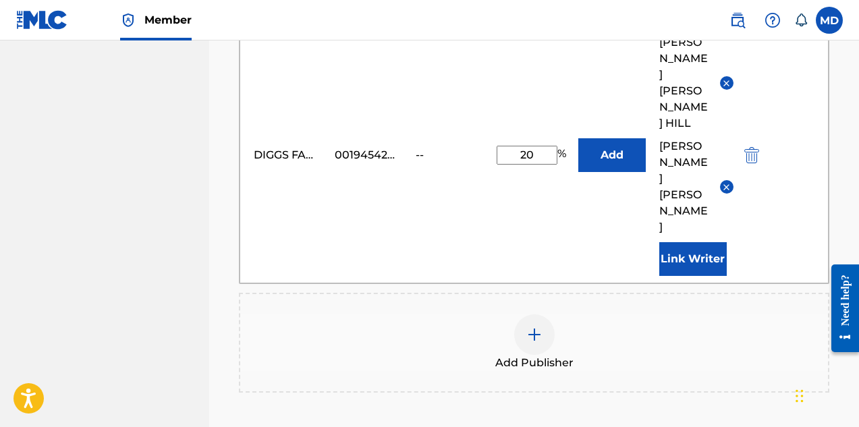
scroll to position [920, 0]
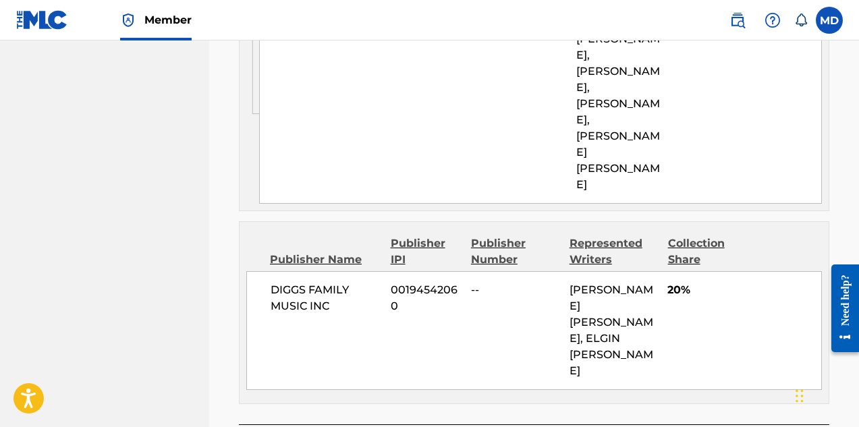
scroll to position [909, 0]
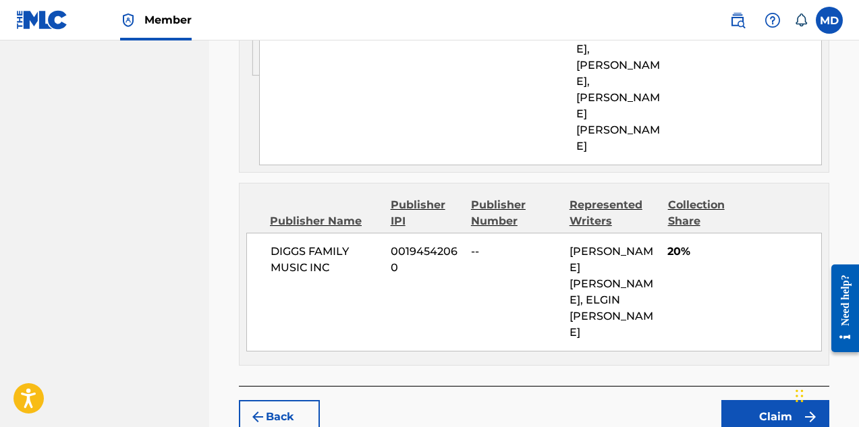
click at [768, 400] on button "Claim" at bounding box center [775, 417] width 108 height 34
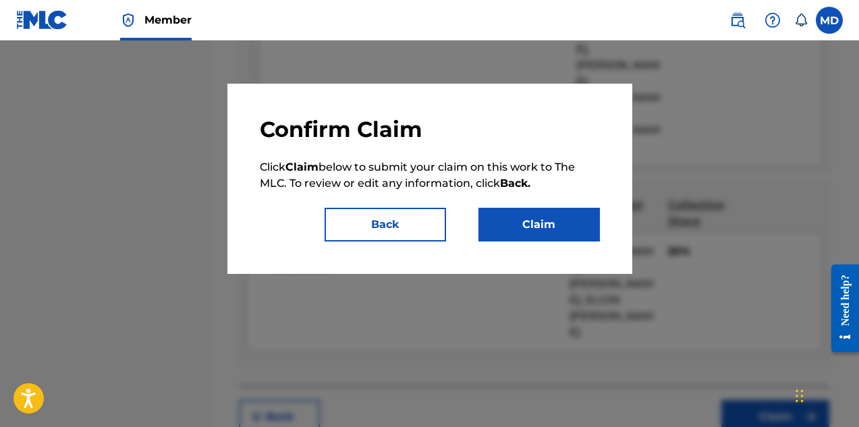
click at [515, 228] on button "Claim" at bounding box center [538, 225] width 121 height 34
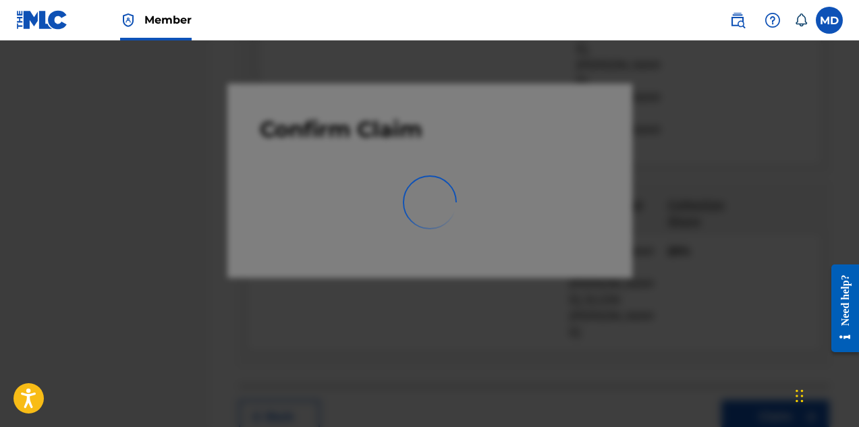
scroll to position [410, 0]
